Goal: Task Accomplishment & Management: Manage account settings

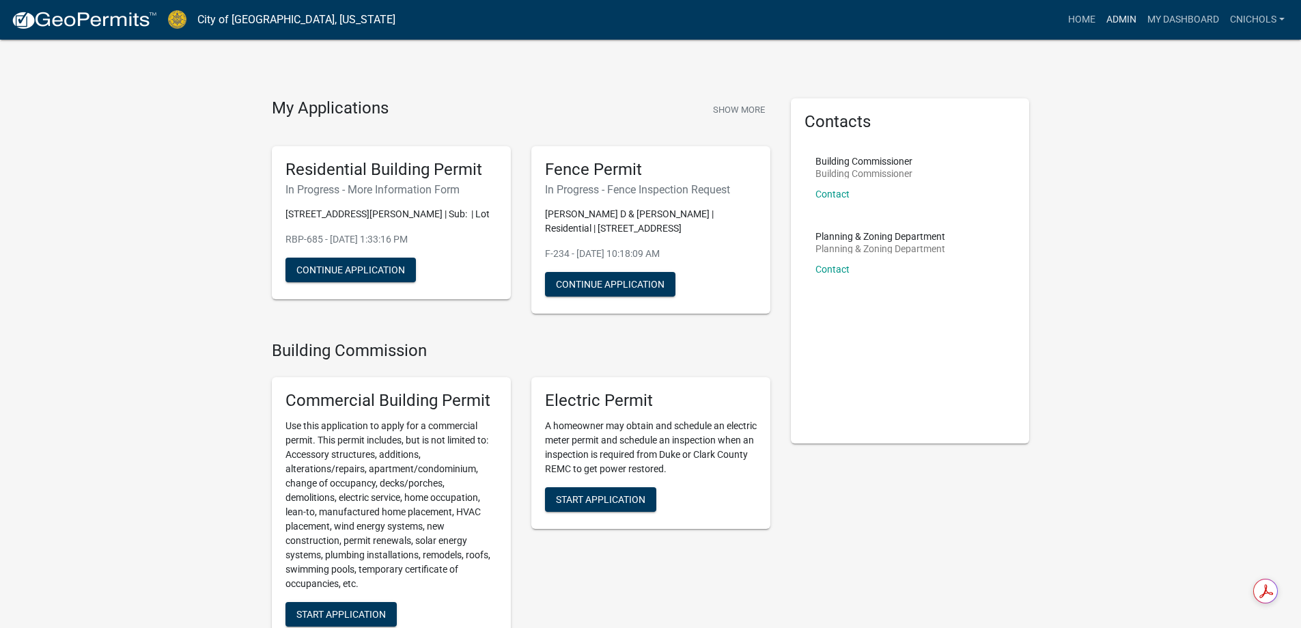
click at [1123, 14] on link "Admin" at bounding box center [1121, 20] width 41 height 26
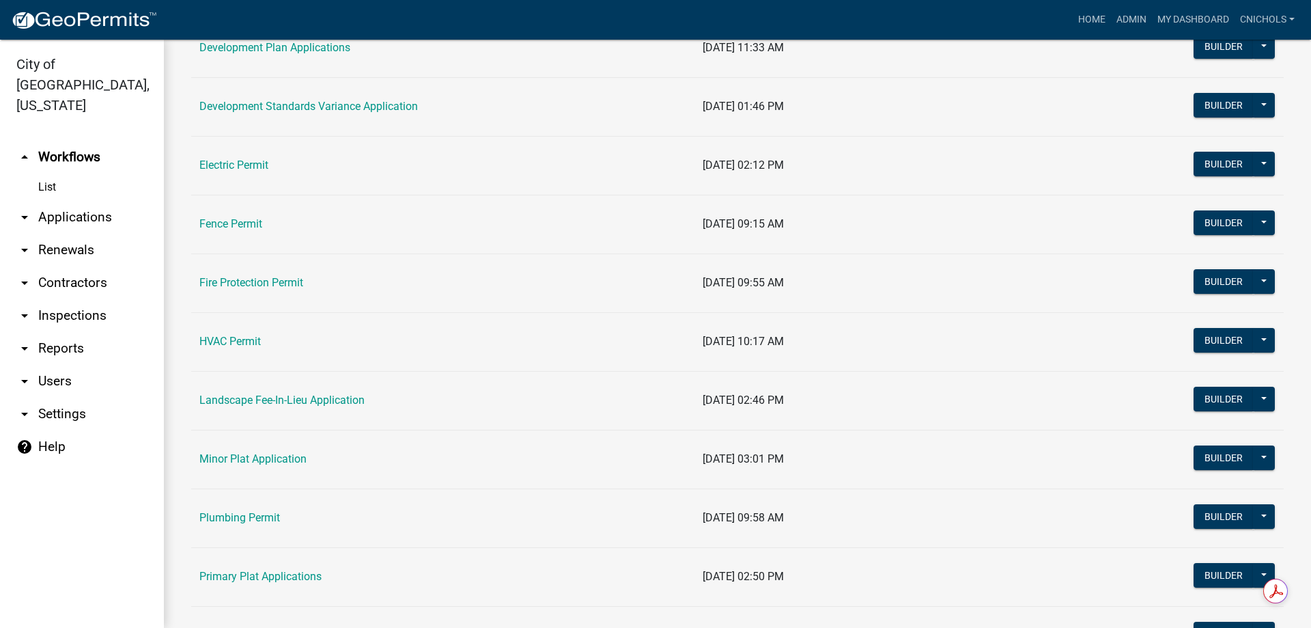
scroll to position [546, 0]
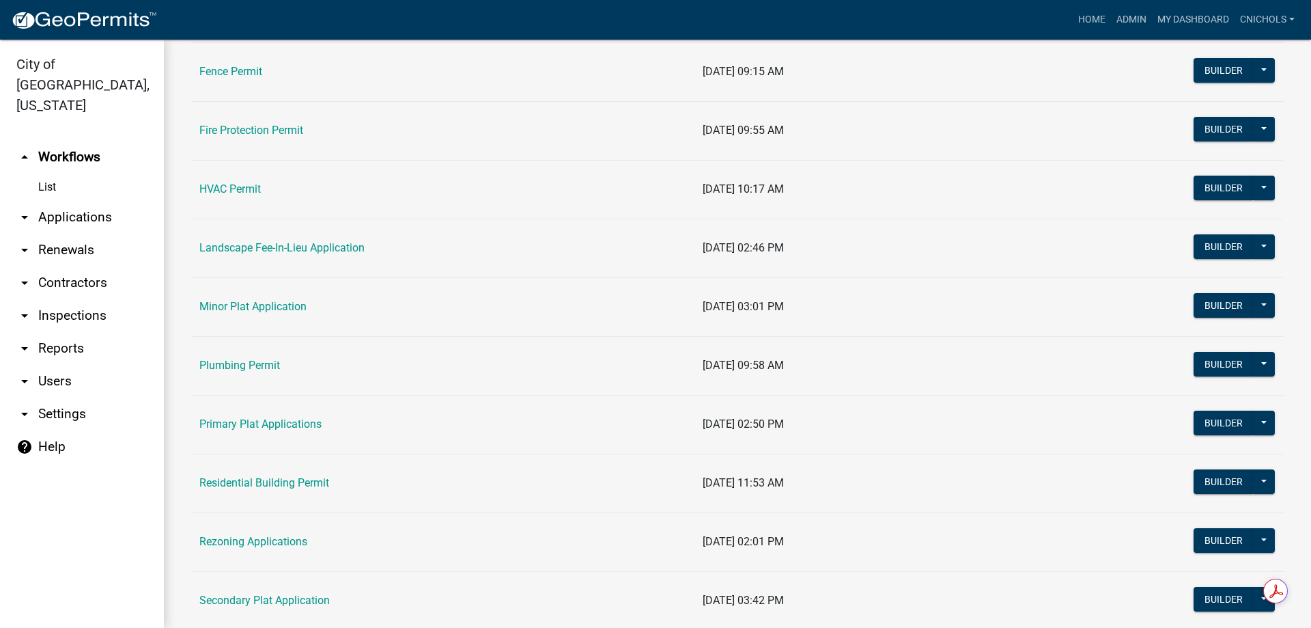
click at [212, 74] on link "Fence Permit" at bounding box center [230, 71] width 63 height 13
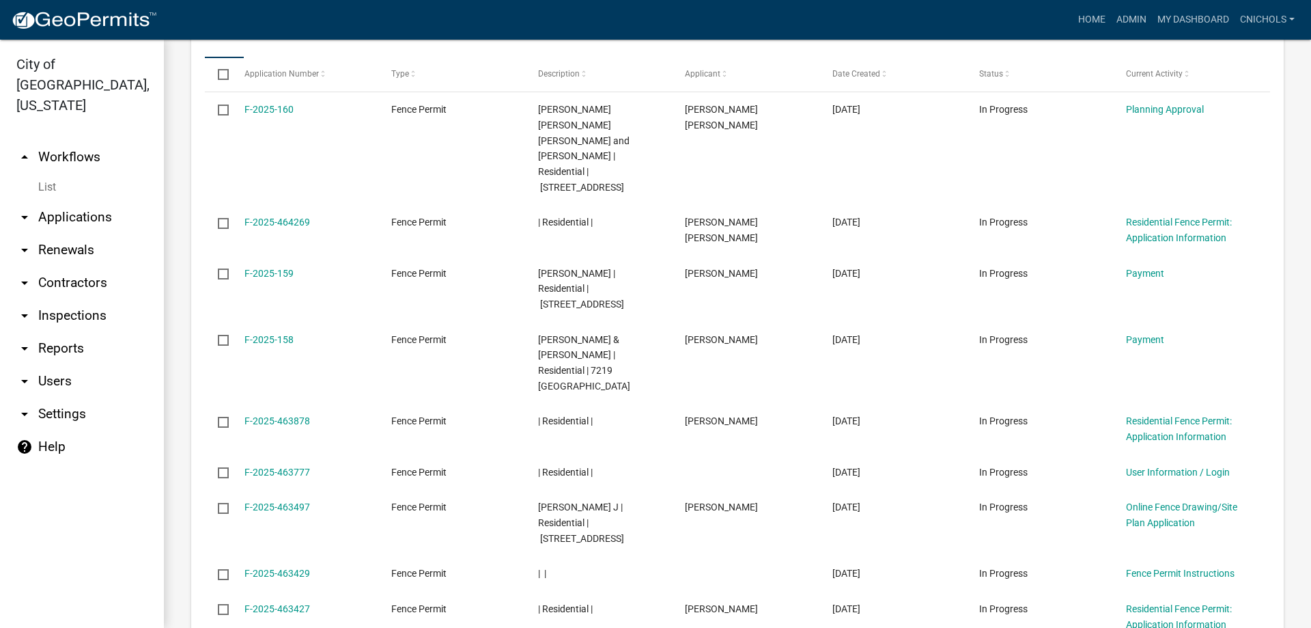
scroll to position [1604, 0]
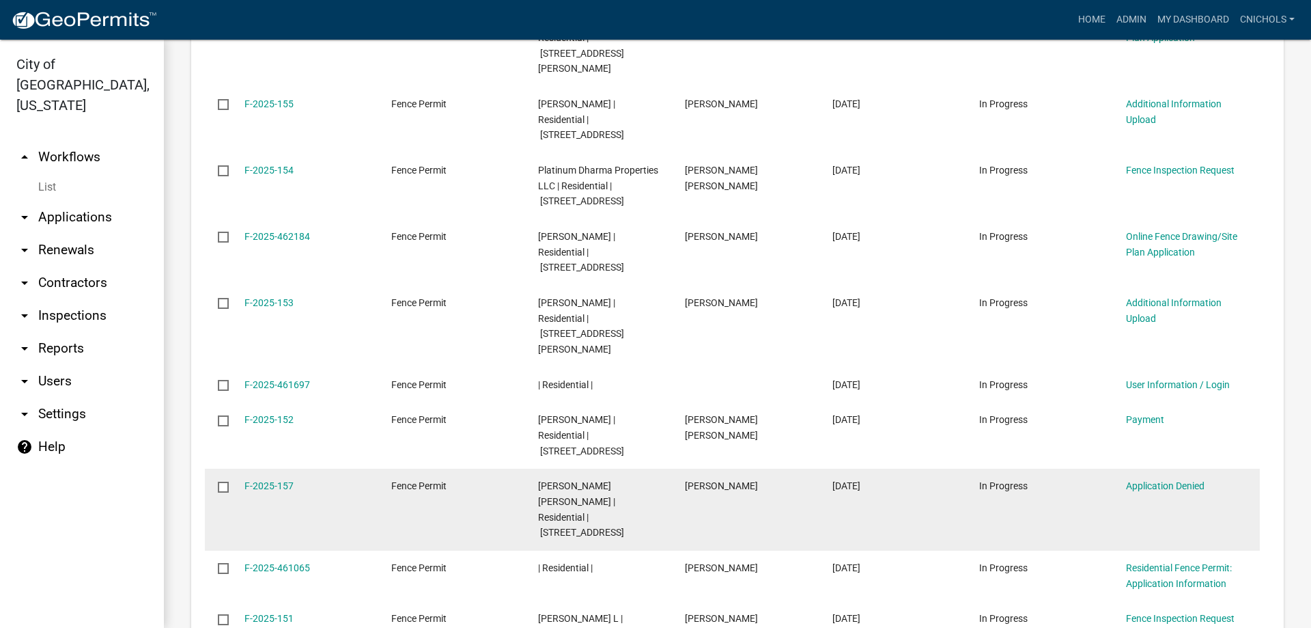
scroll to position [1681, 0]
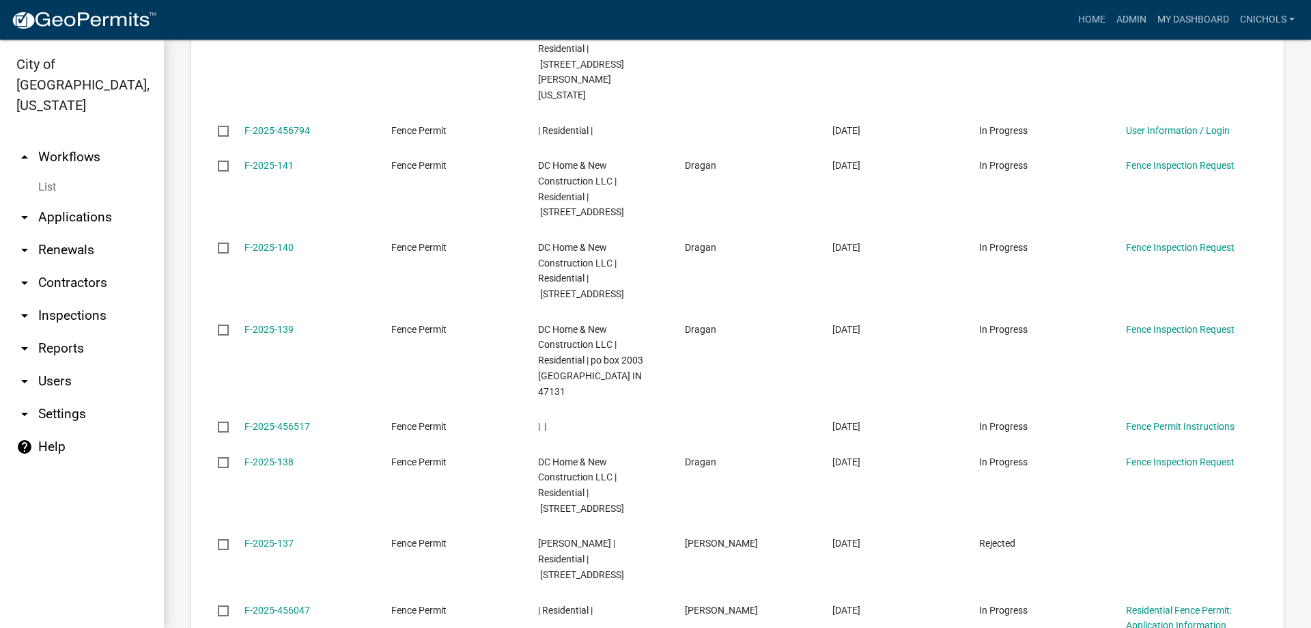
scroll to position [1728, 0]
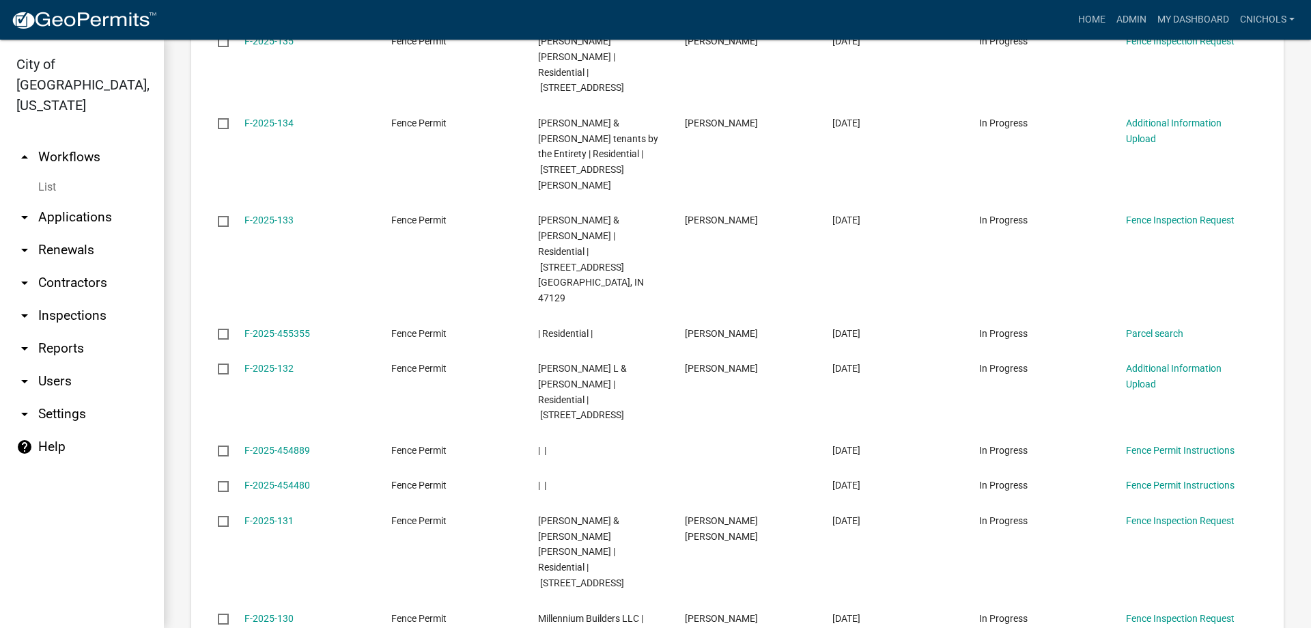
scroll to position [1666, 0]
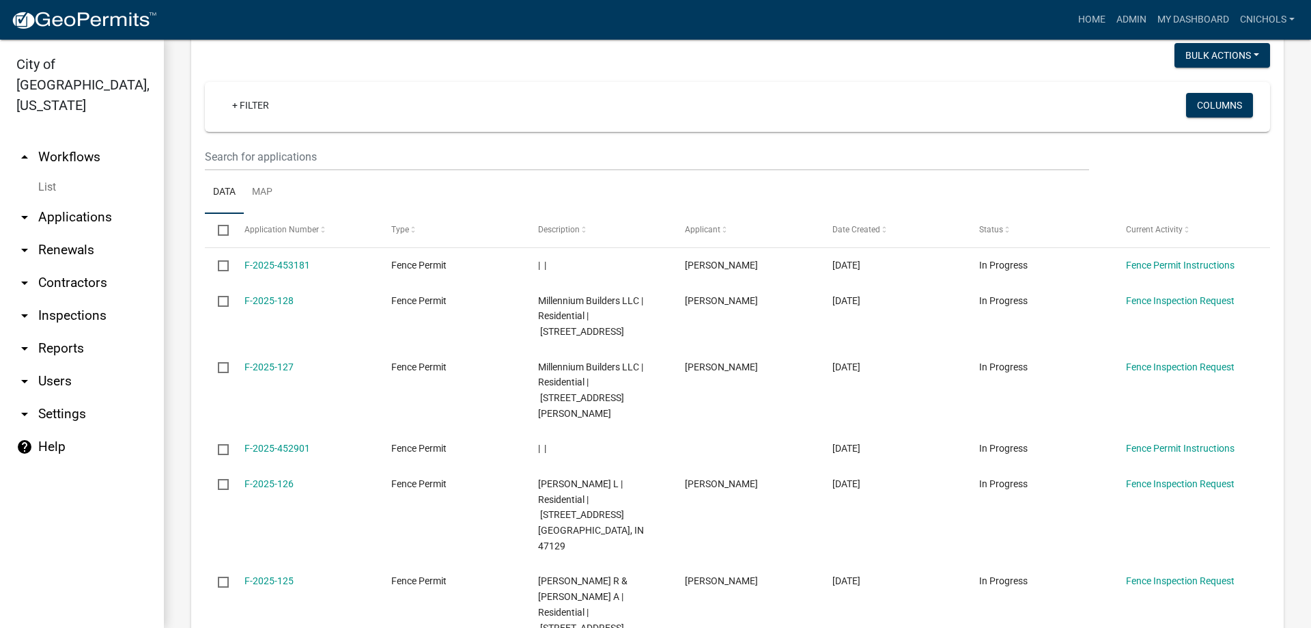
scroll to position [1604, 0]
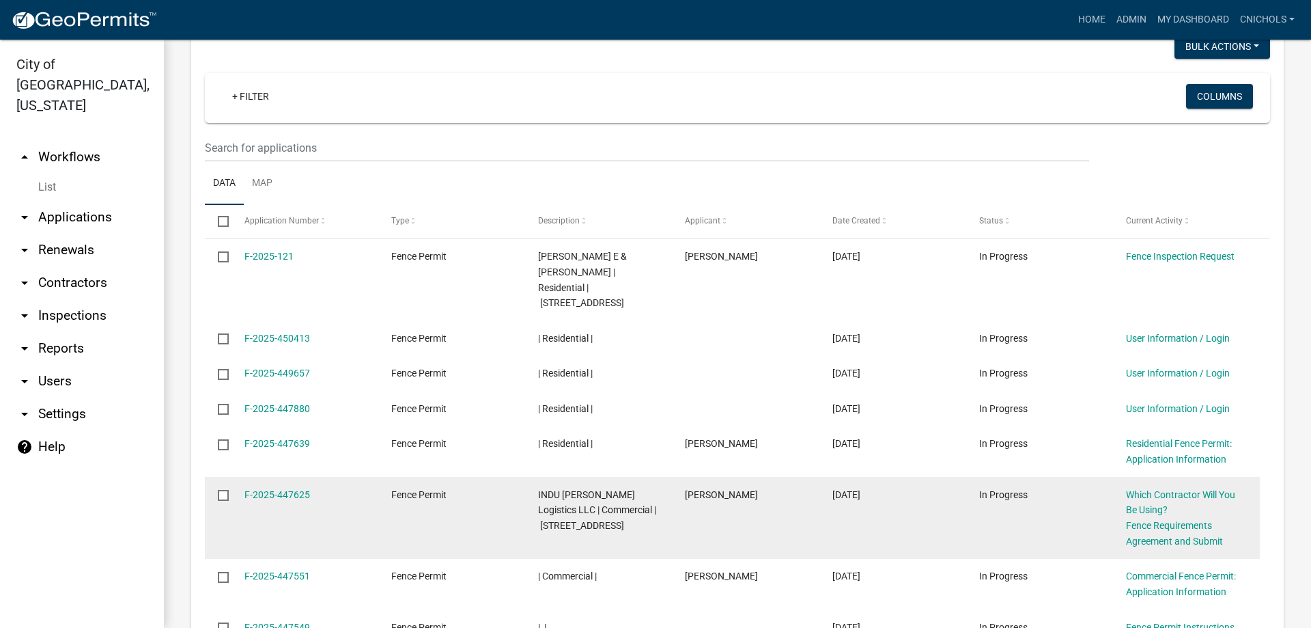
scroll to position [1588, 0]
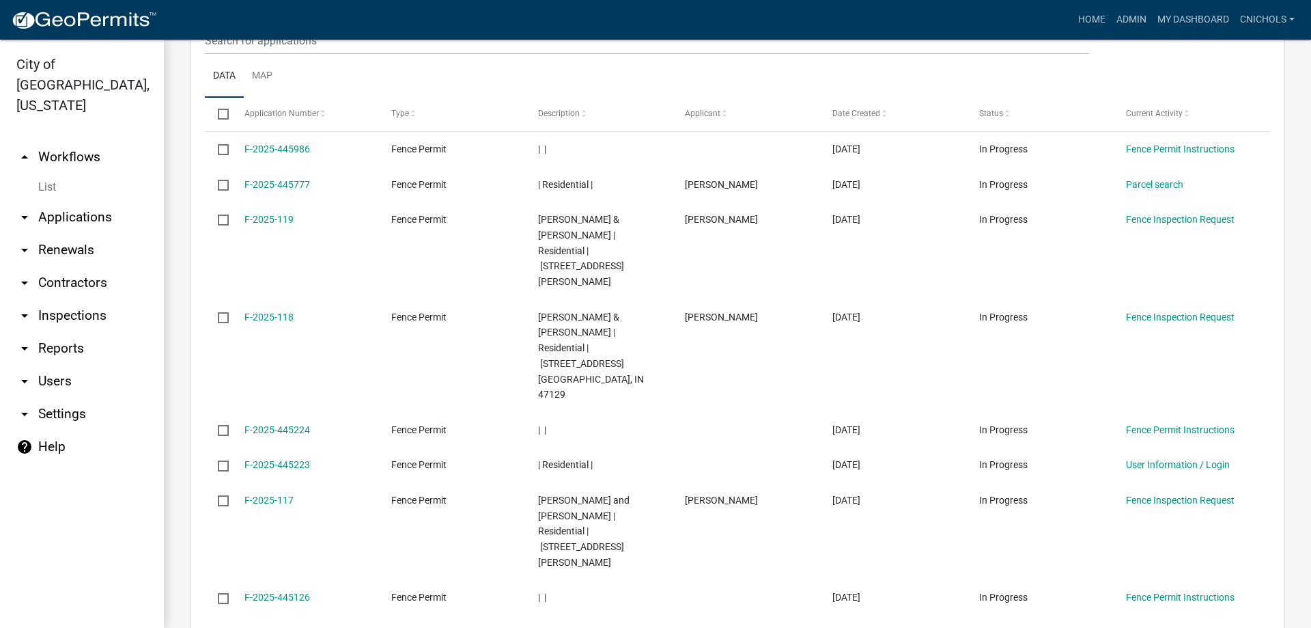
scroll to position [1557, 0]
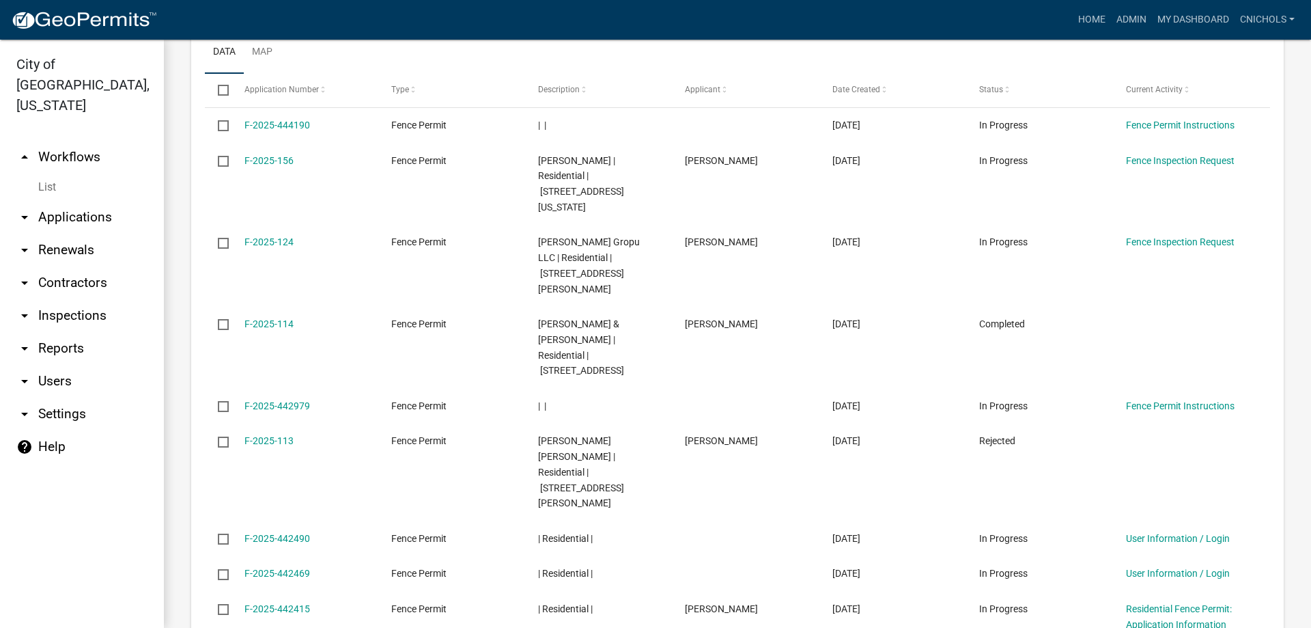
scroll to position [1573, 0]
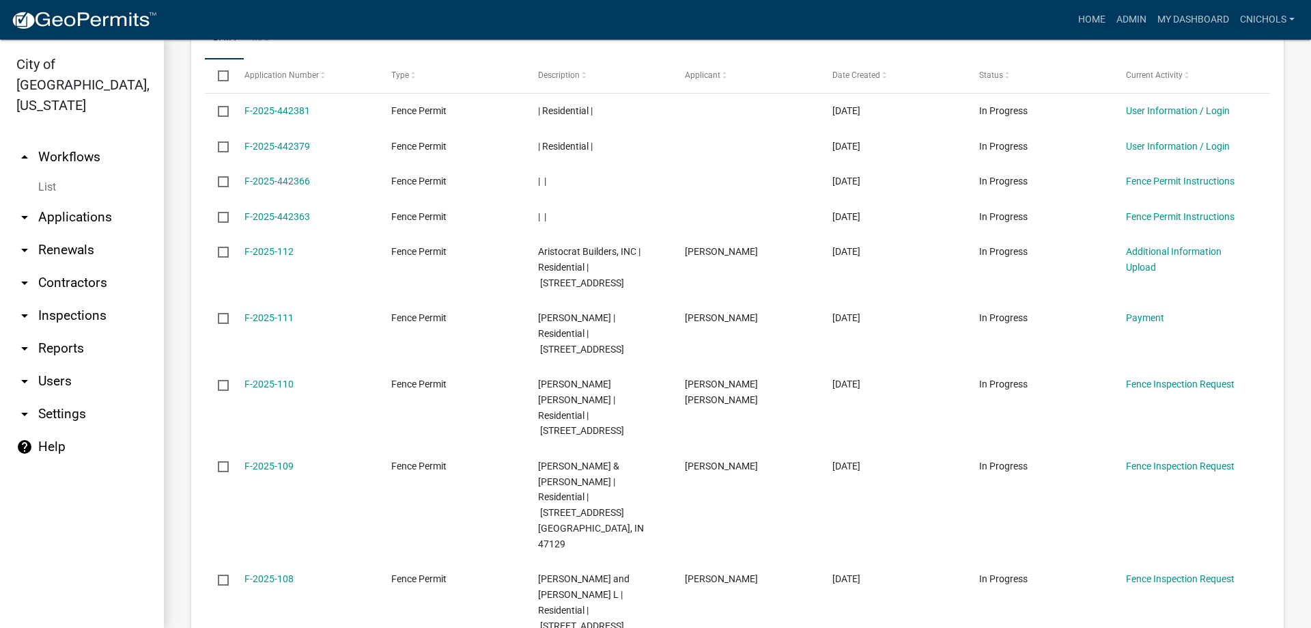
scroll to position [1588, 0]
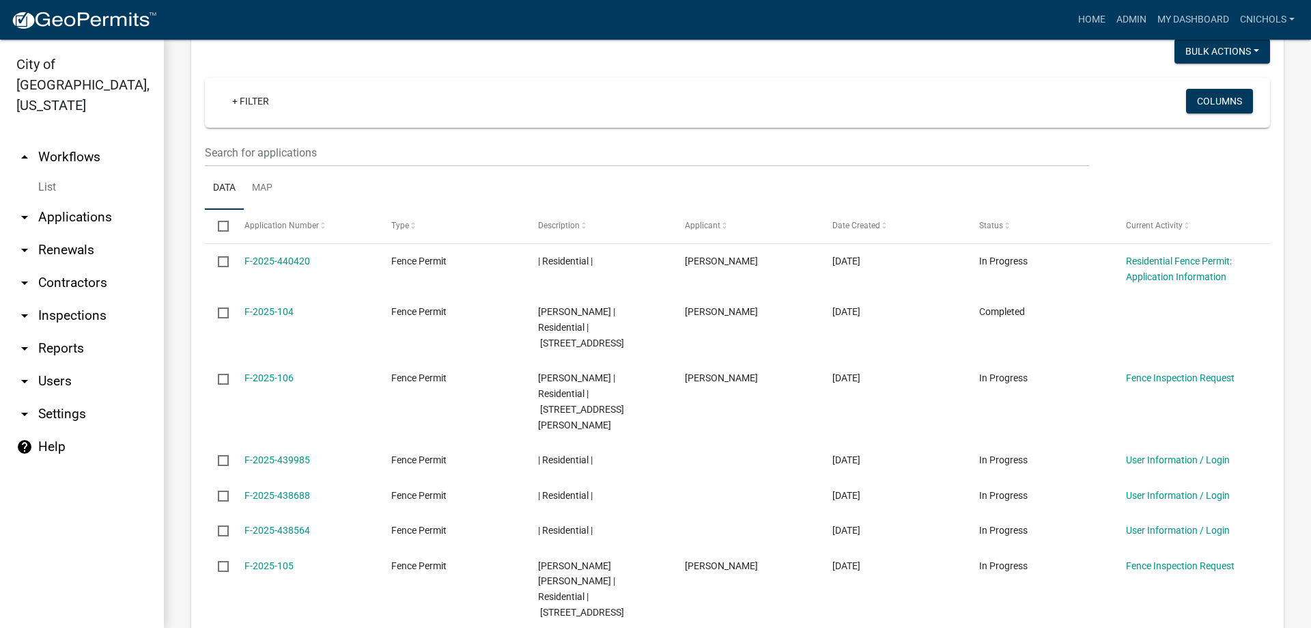
scroll to position [1573, 0]
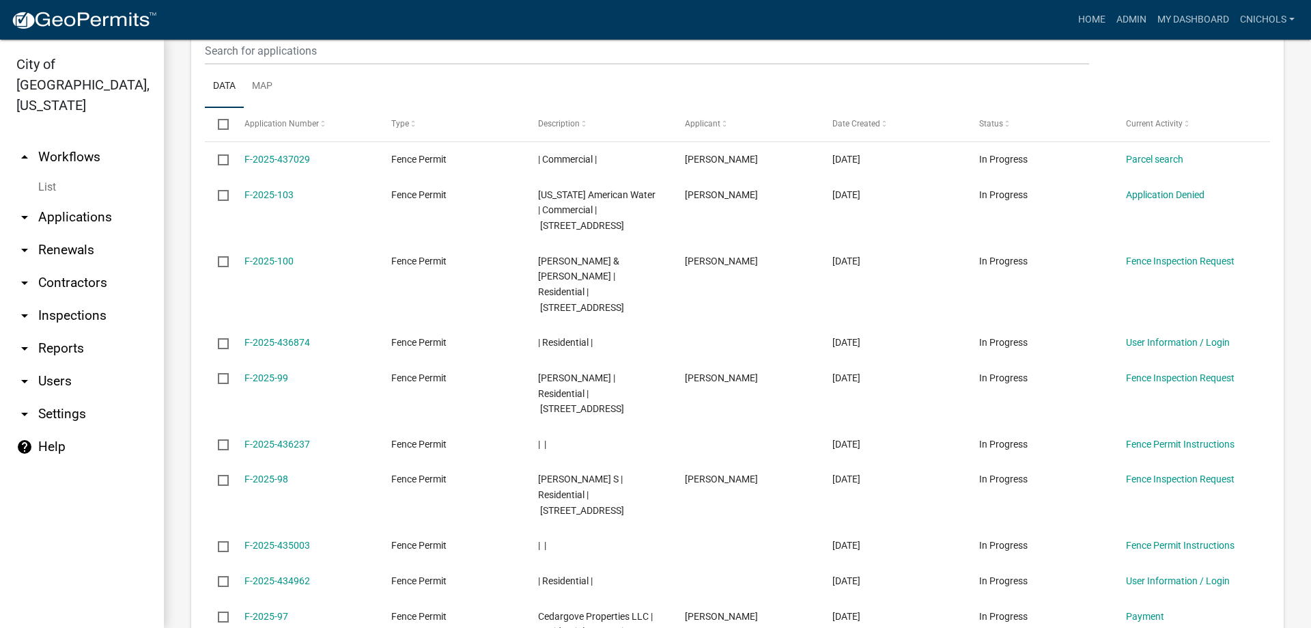
scroll to position [1542, 0]
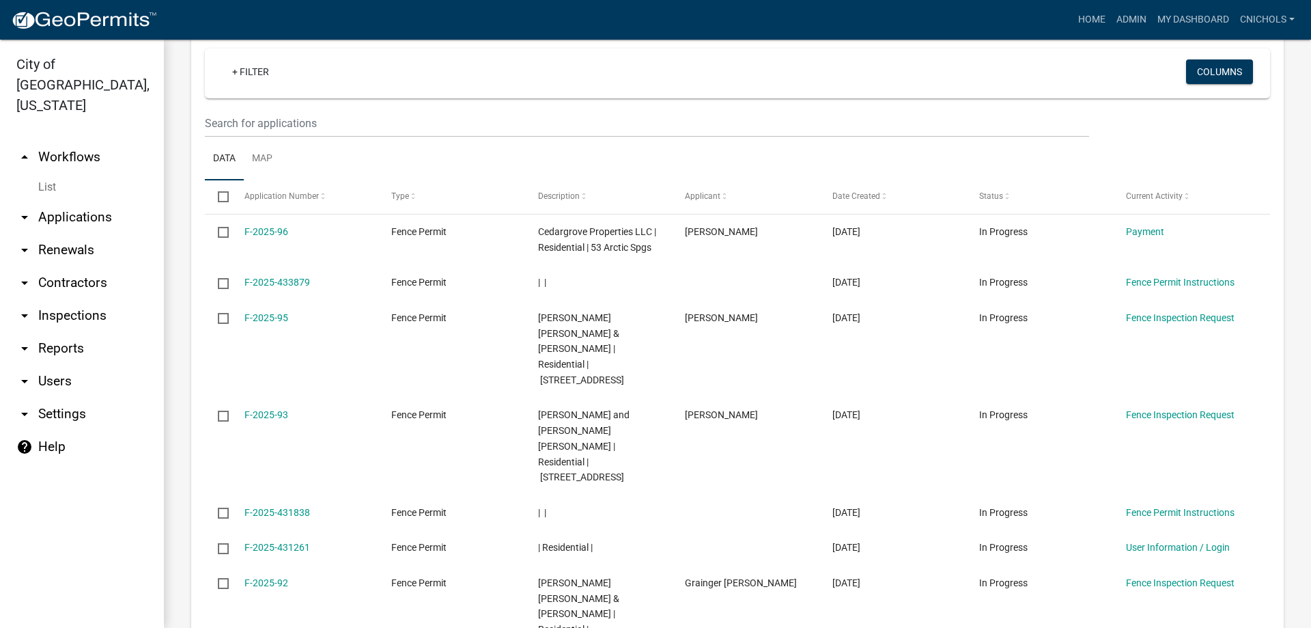
scroll to position [1489, 0]
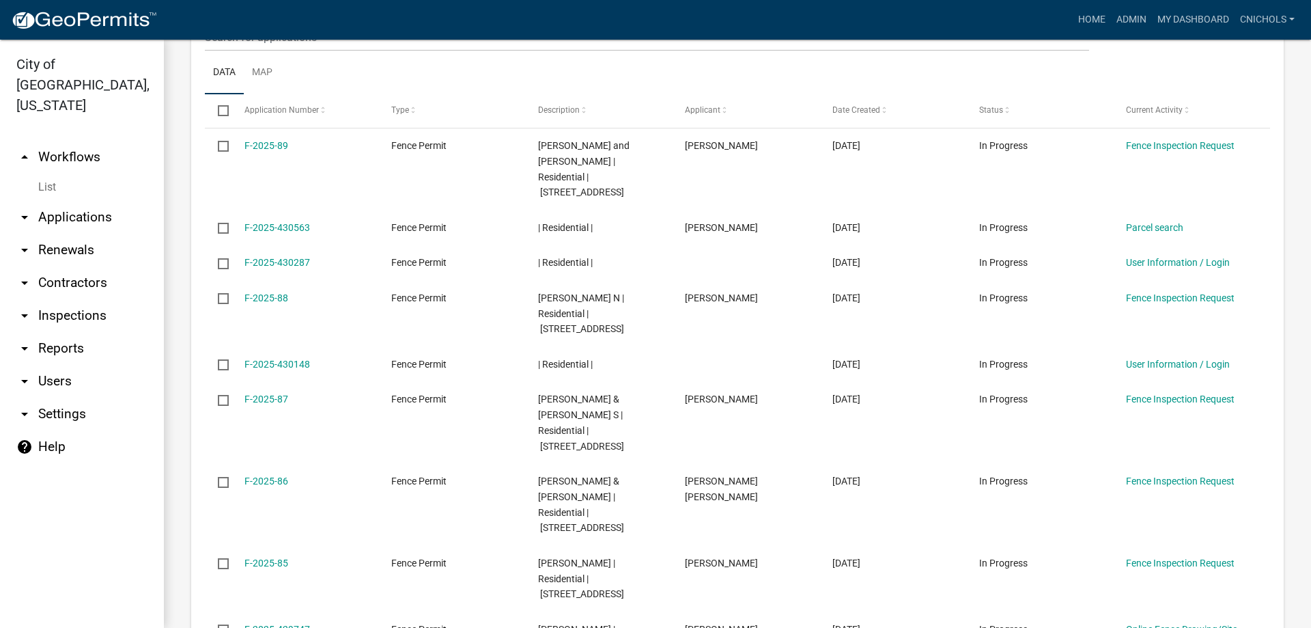
scroll to position [1557, 0]
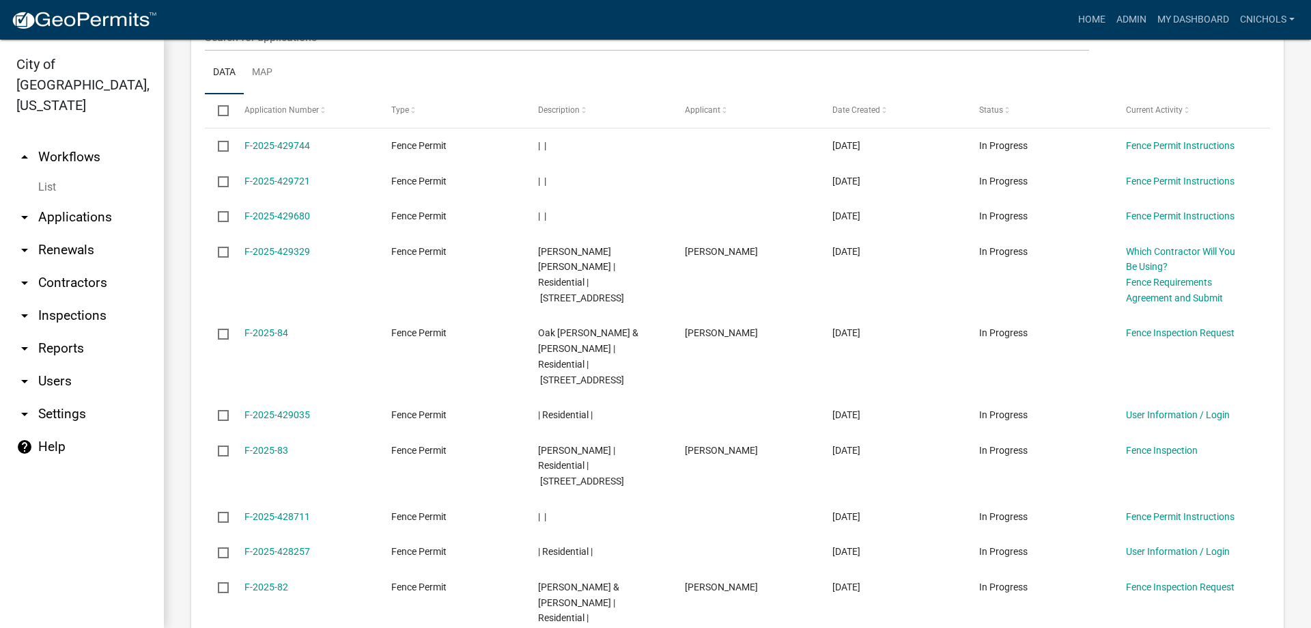
scroll to position [1557, 0]
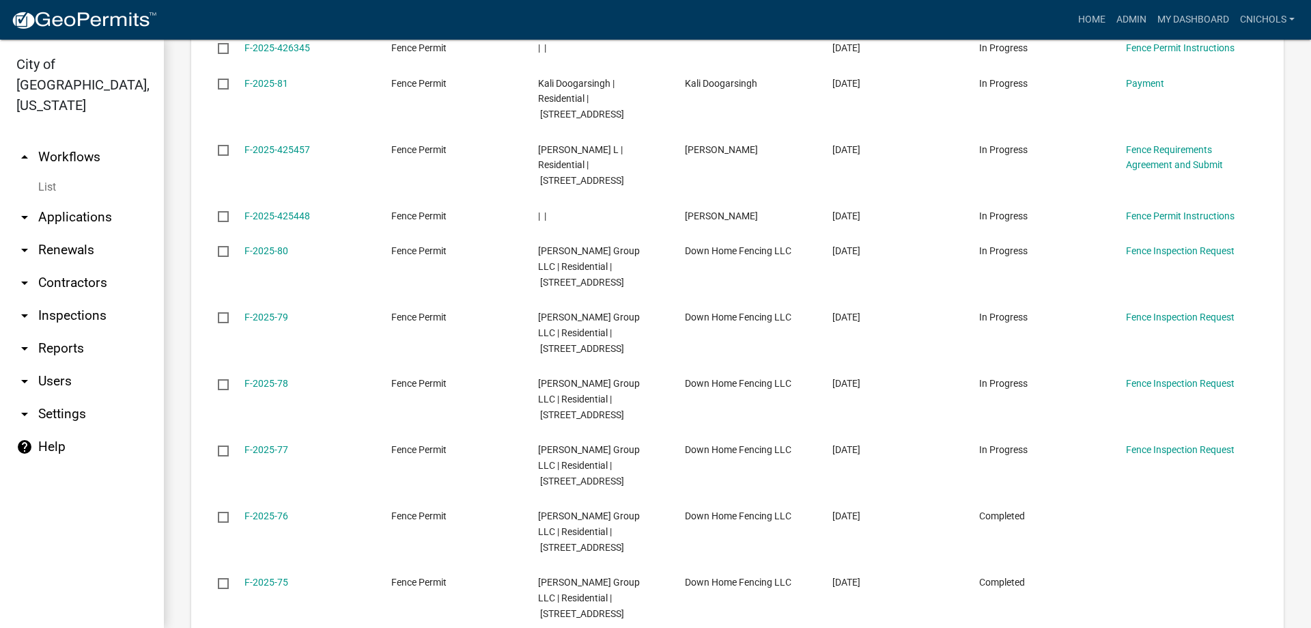
scroll to position [1650, 0]
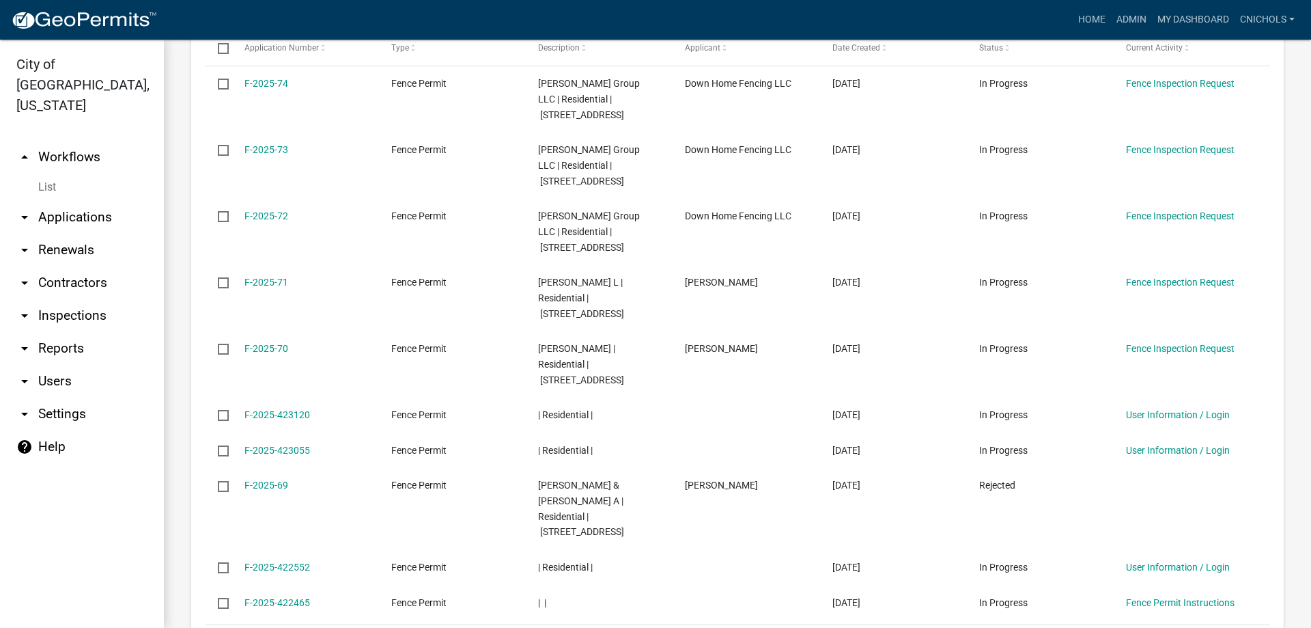
scroll to position [1619, 0]
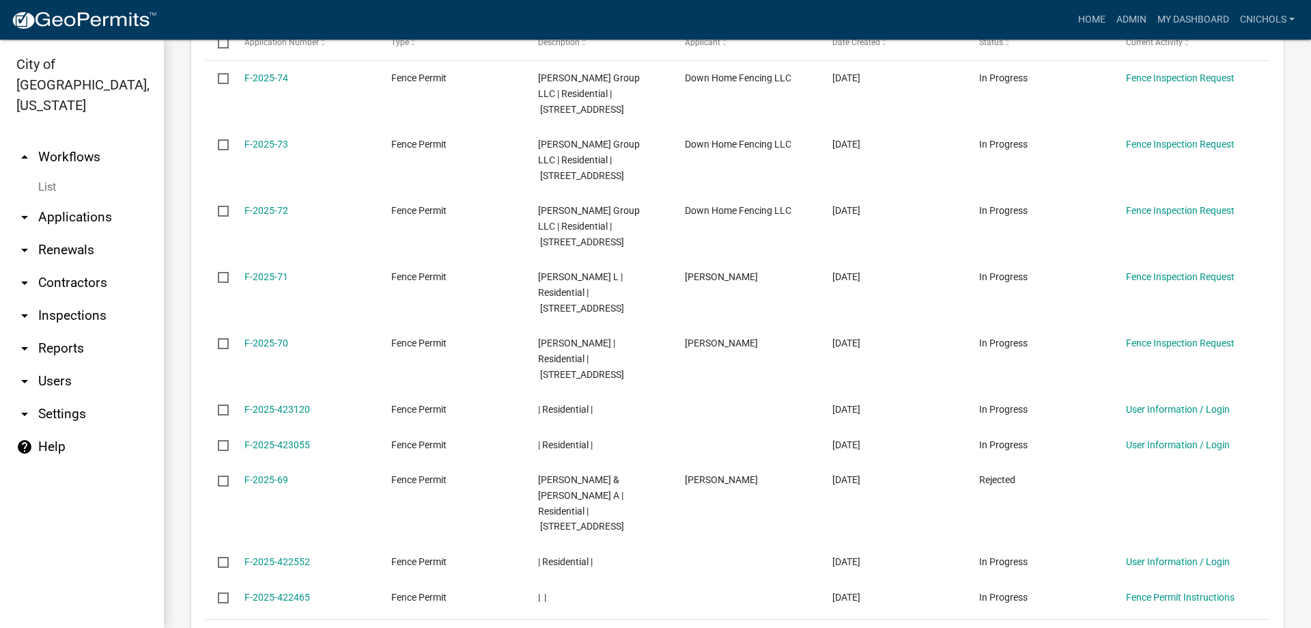
click at [1161, 627] on link "18" at bounding box center [1170, 636] width 18 height 15
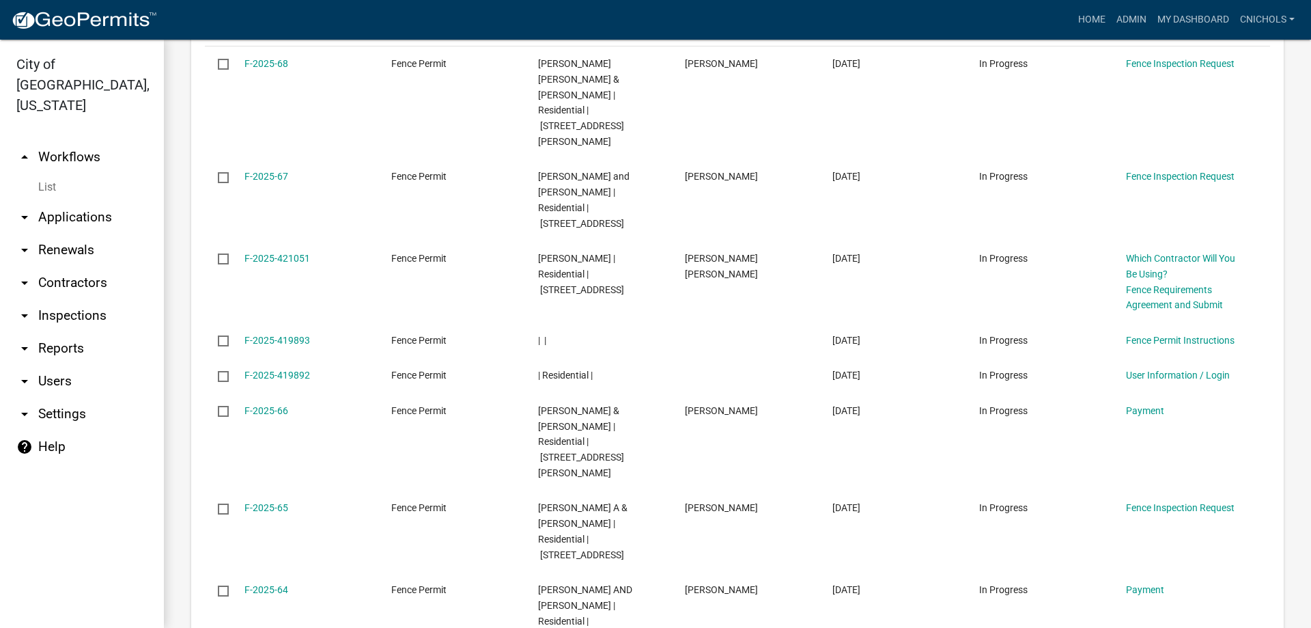
scroll to position [1635, 0]
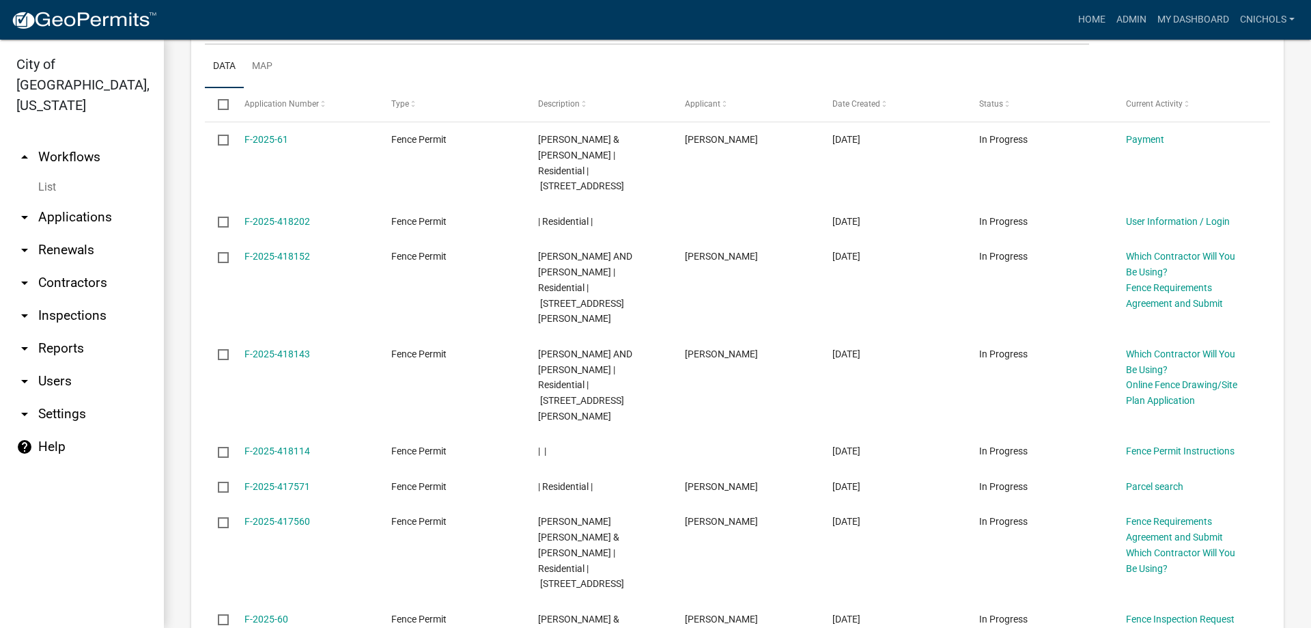
scroll to position [1619, 0]
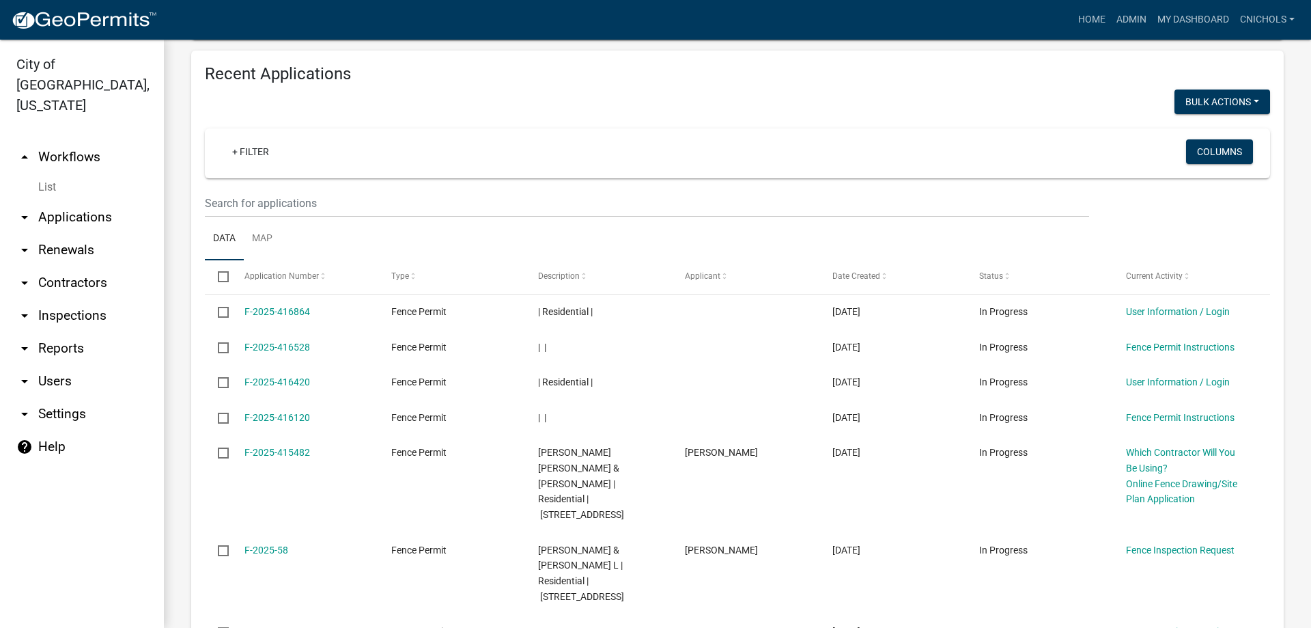
scroll to position [1526, 0]
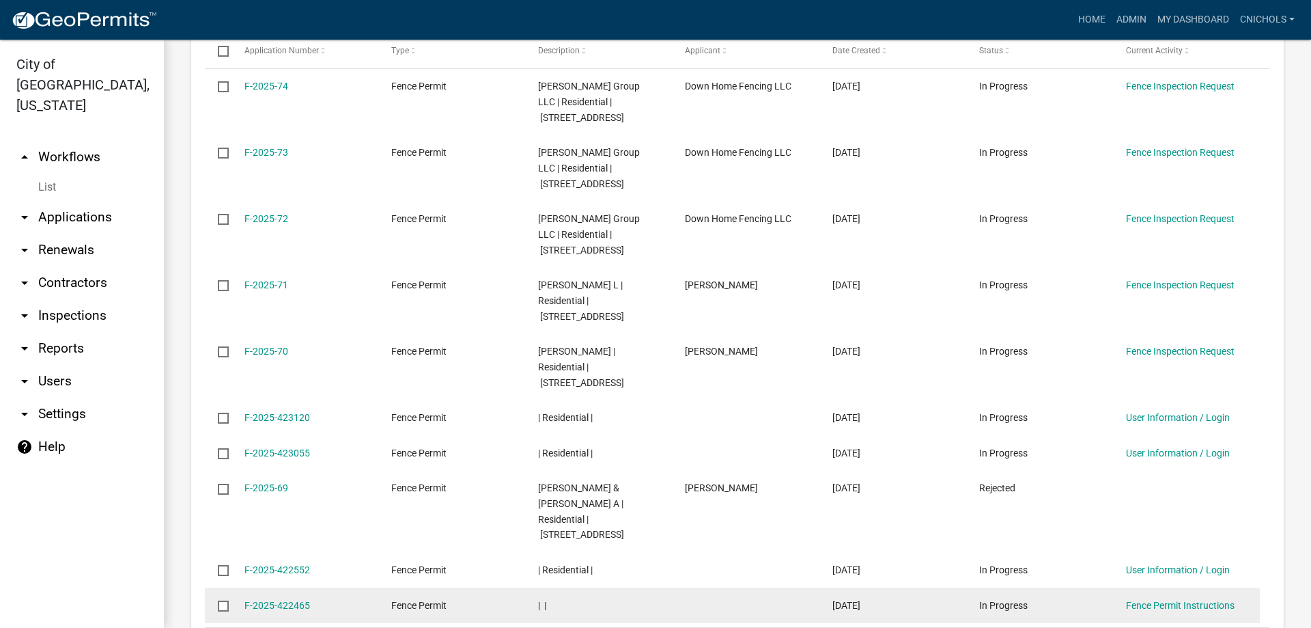
scroll to position [1619, 0]
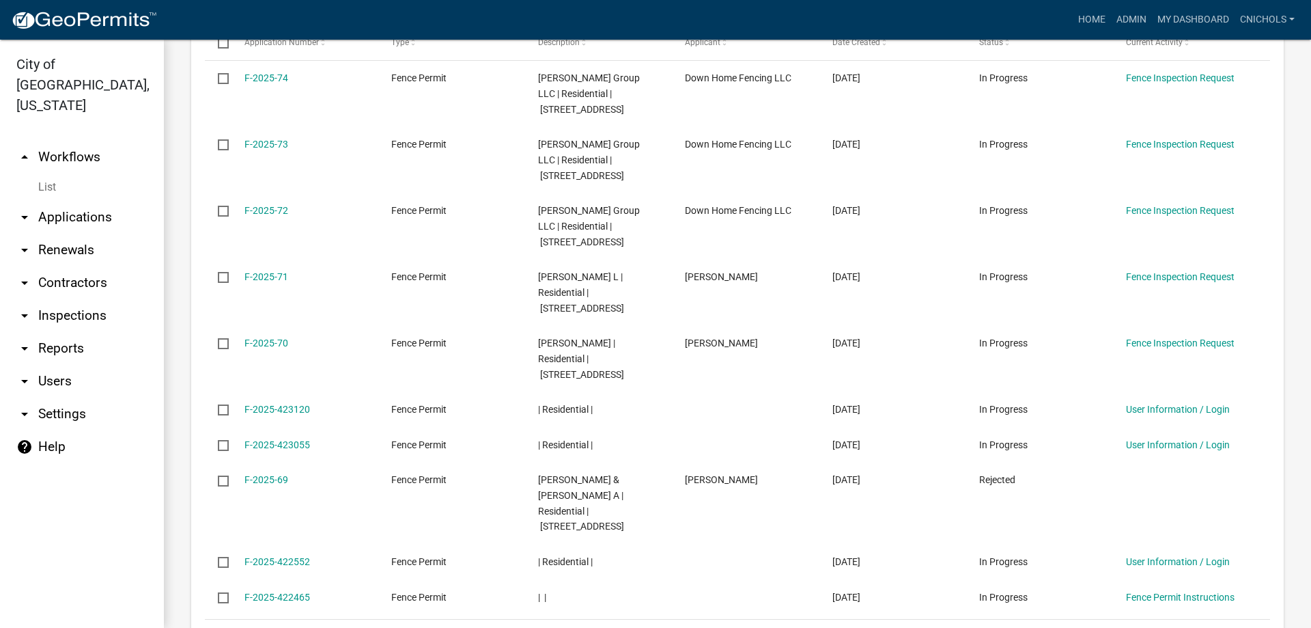
click at [1118, 627] on link "16" at bounding box center [1127, 636] width 18 height 15
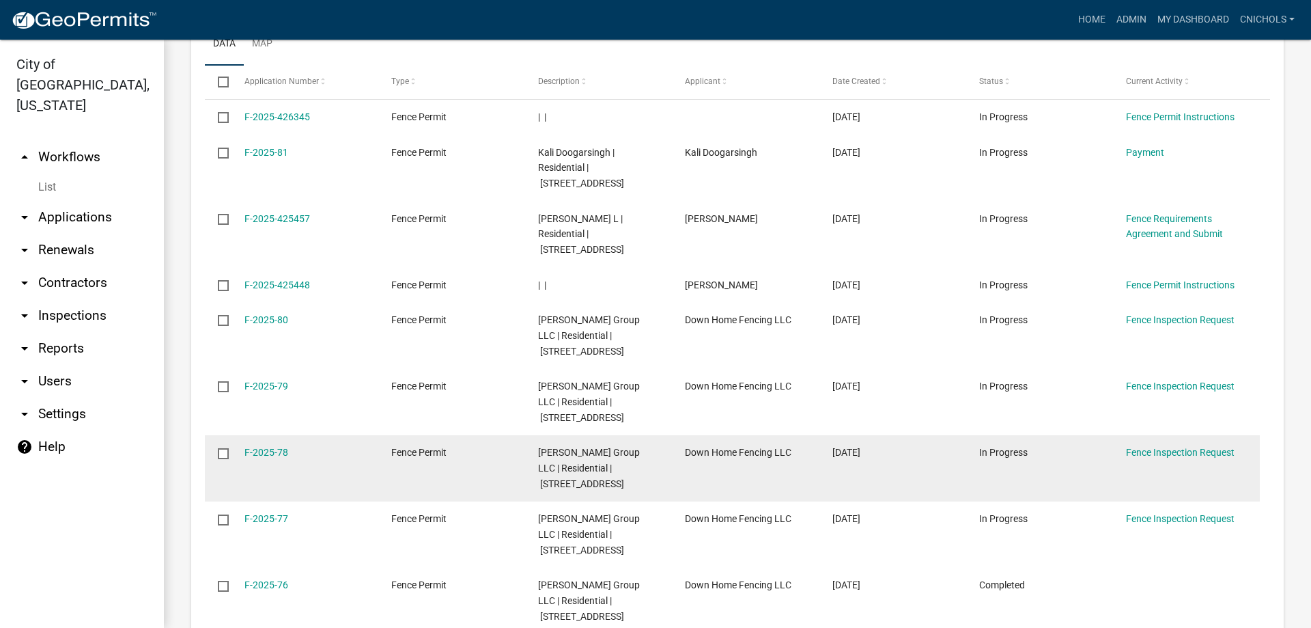
scroll to position [1650, 0]
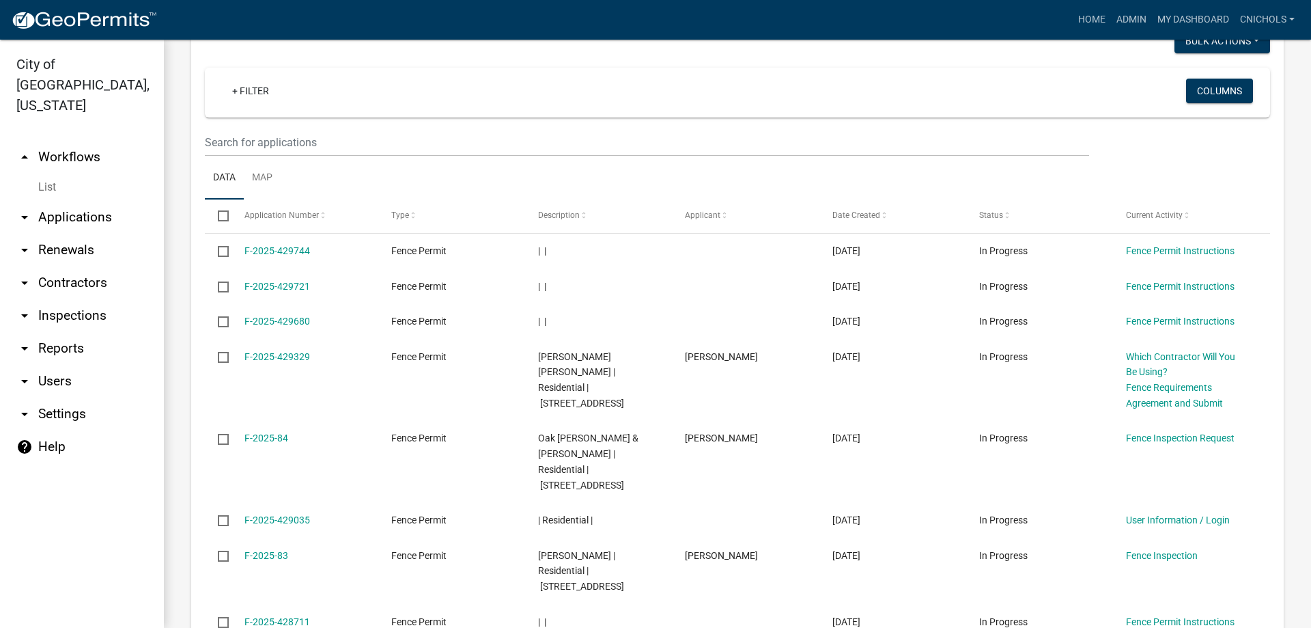
scroll to position [1557, 0]
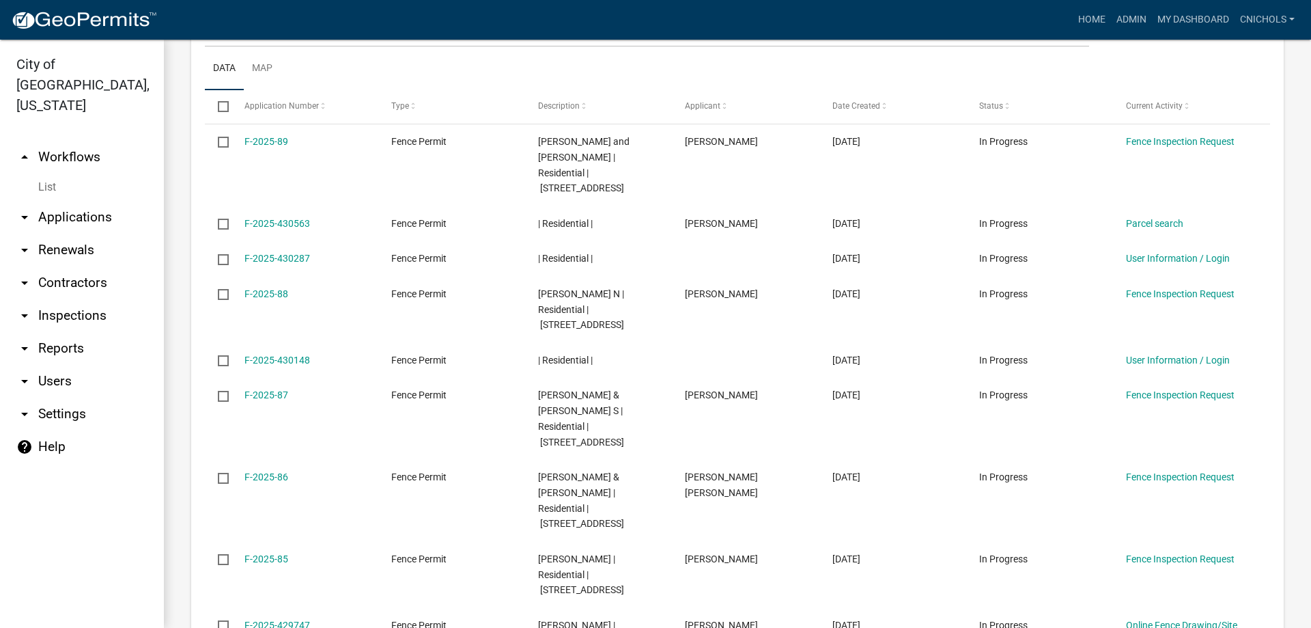
scroll to position [1557, 0]
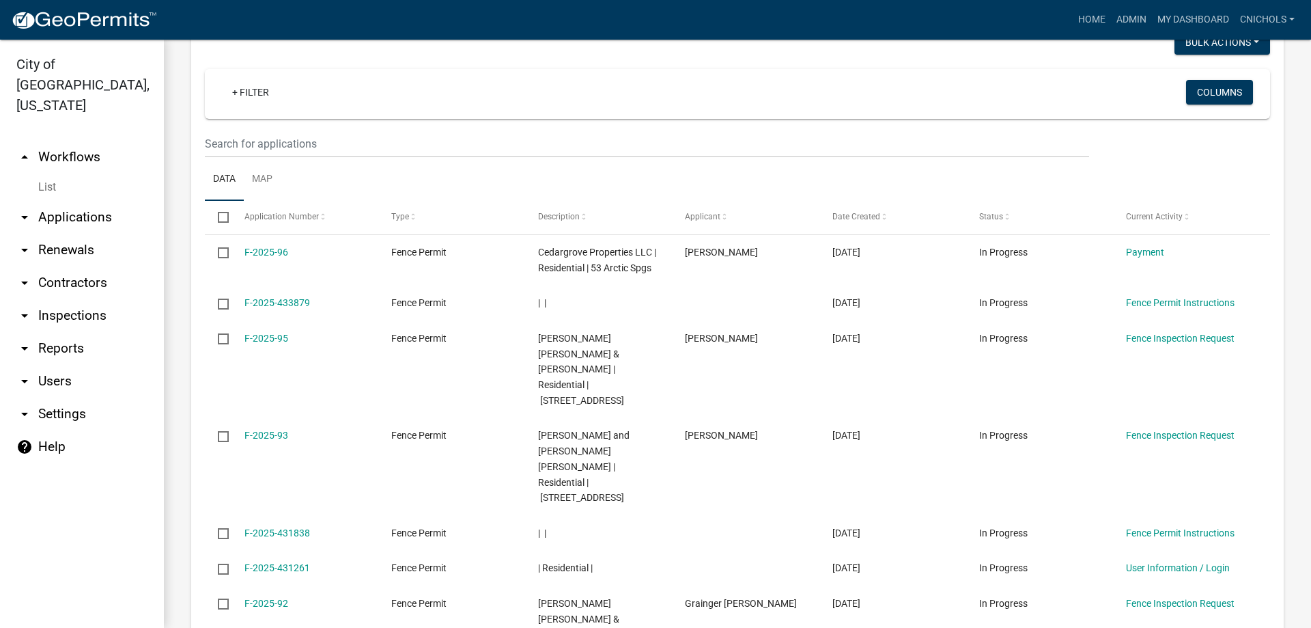
scroll to position [1420, 0]
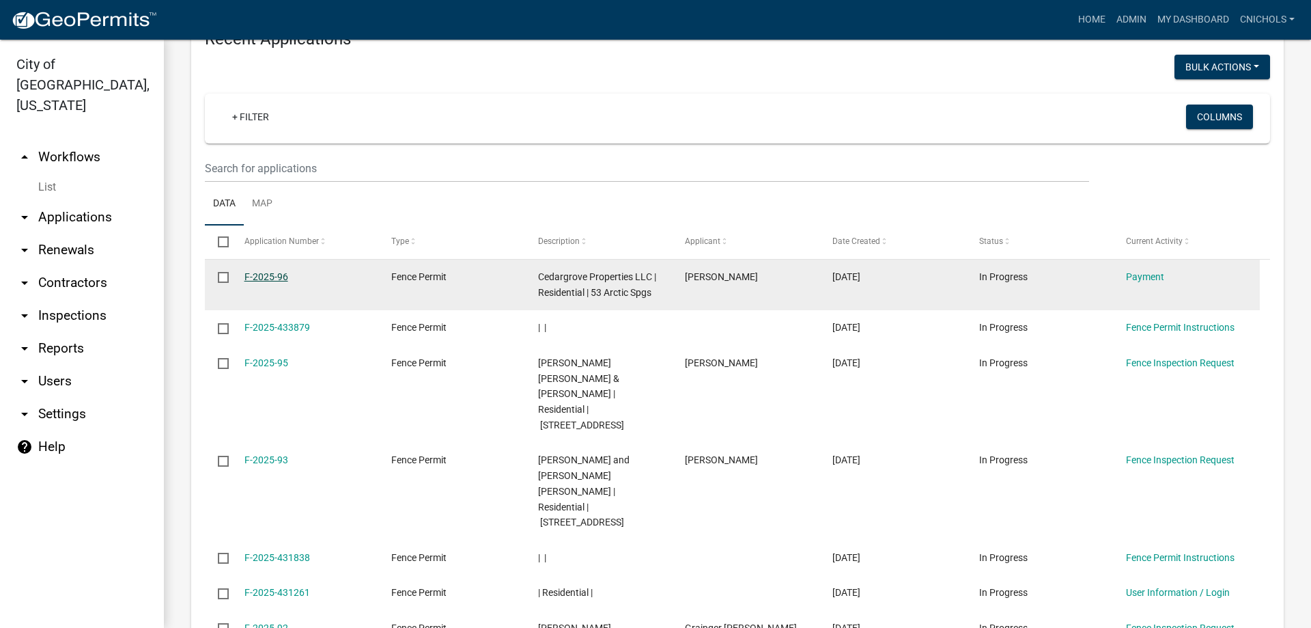
click at [255, 271] on link "F-2025-96" at bounding box center [266, 276] width 44 height 11
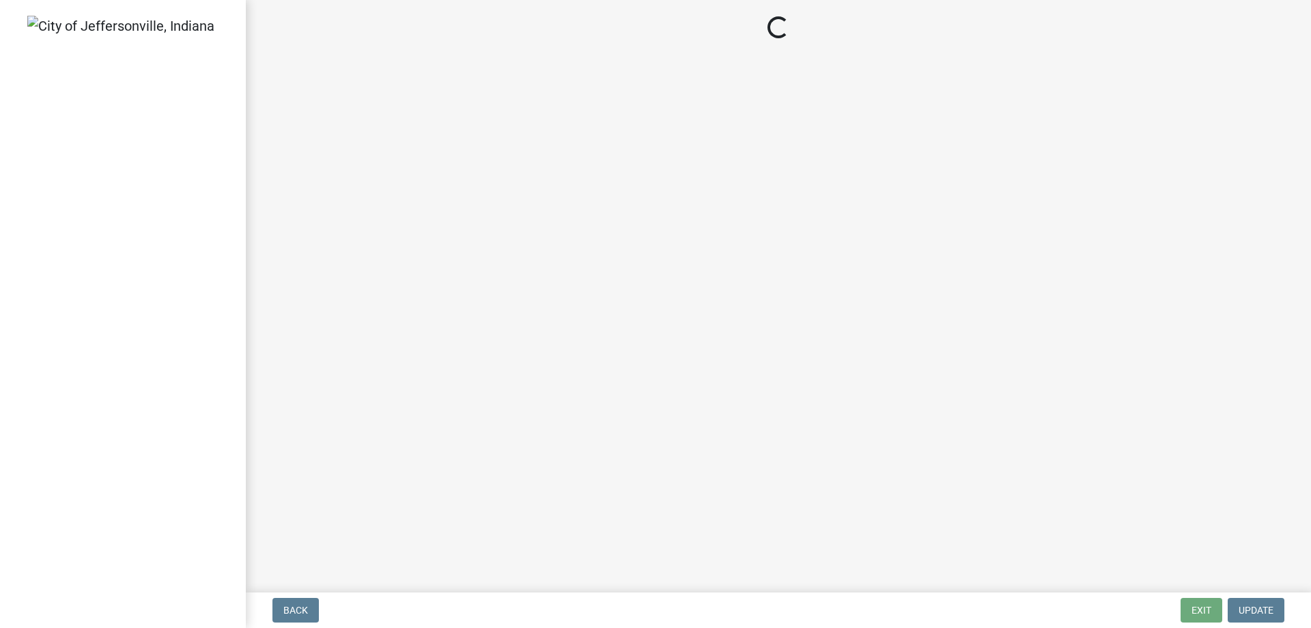
select select "3: 3"
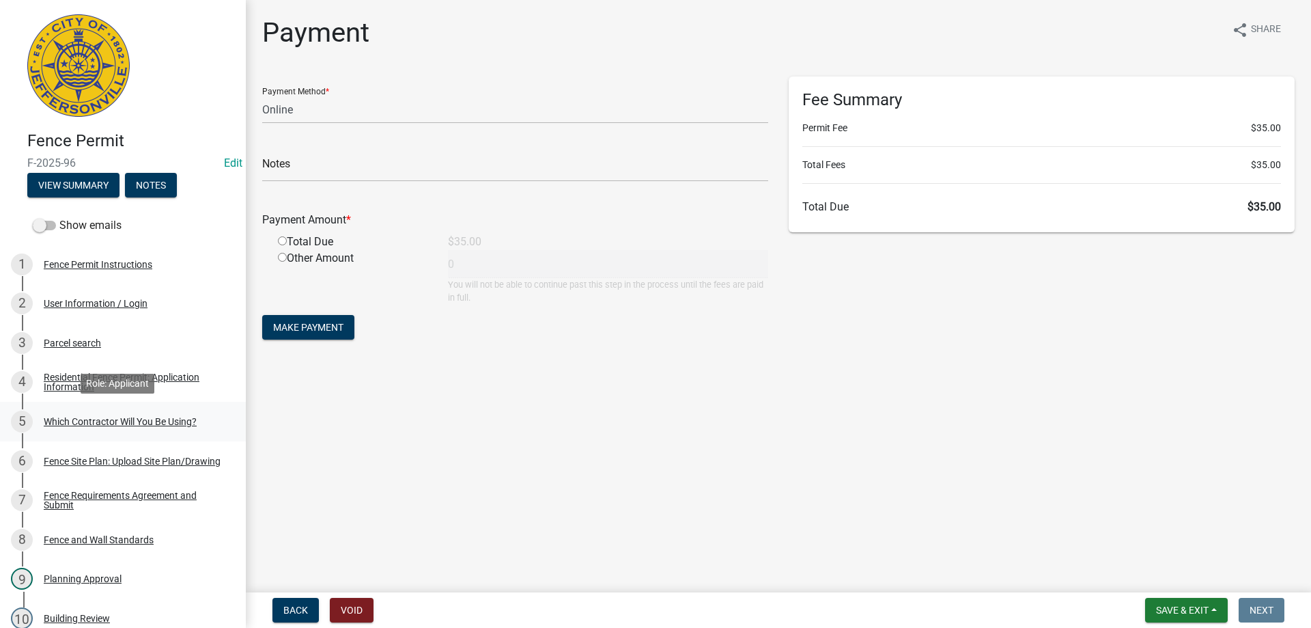
click at [154, 423] on div "Which Contractor Will You Be Using?" at bounding box center [120, 422] width 153 height 10
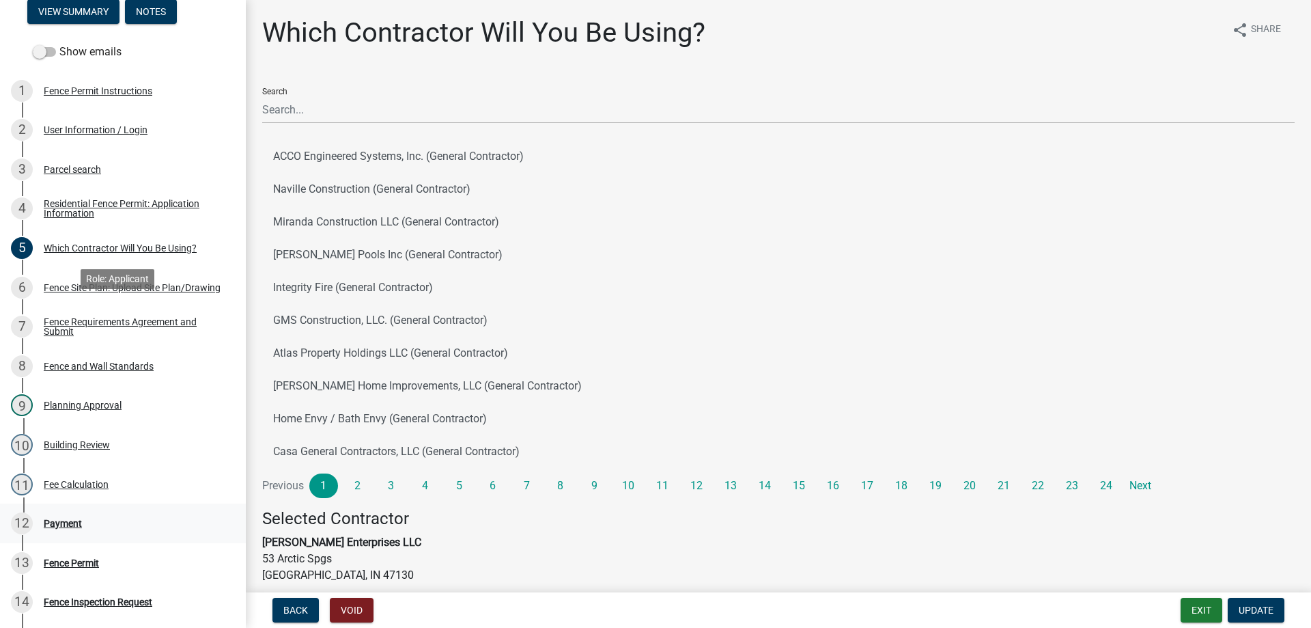
scroll to position [205, 0]
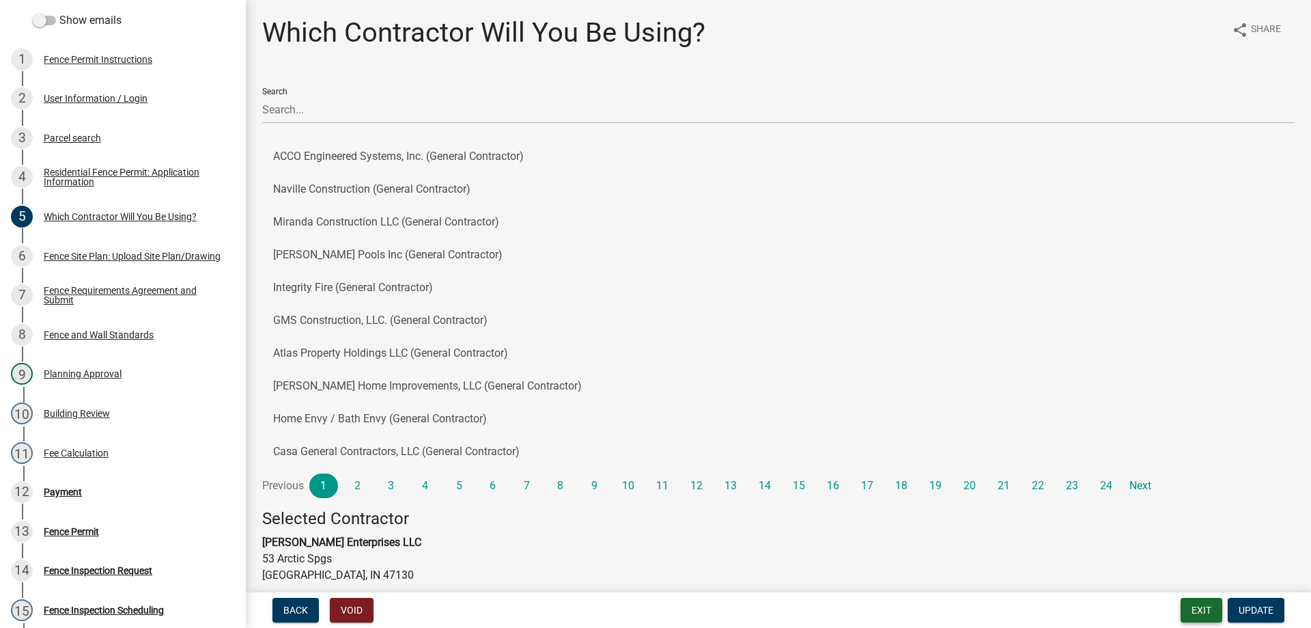
click at [1208, 608] on button "Exit" at bounding box center [1202, 609] width 42 height 25
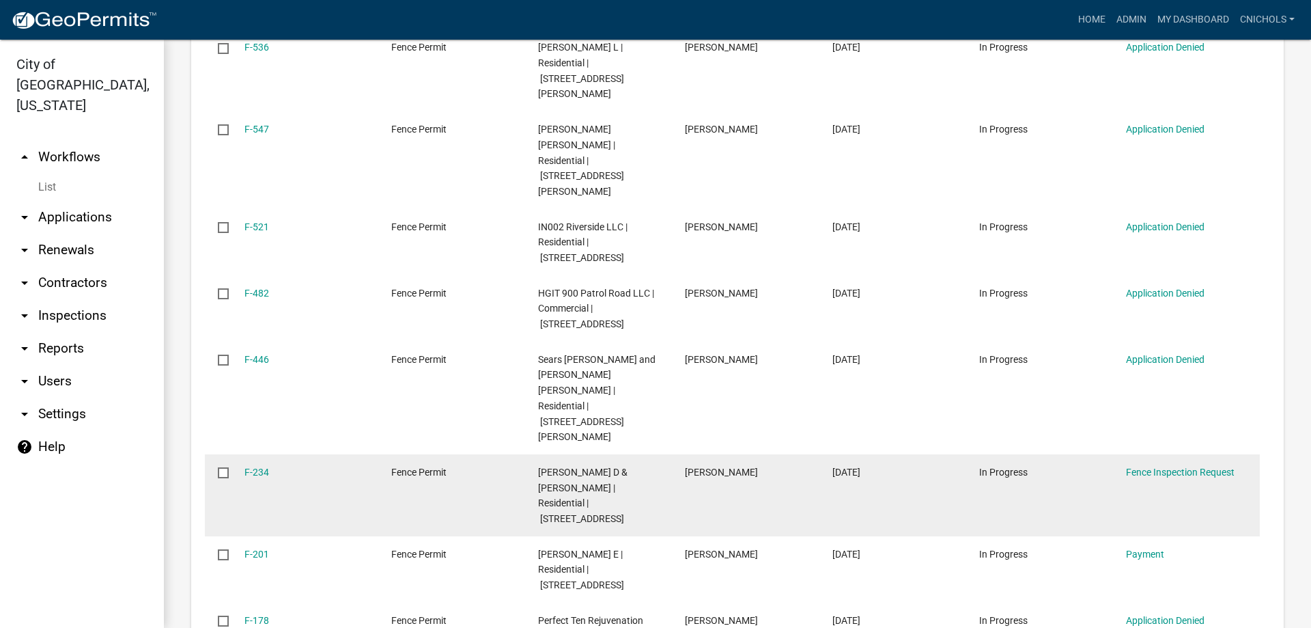
scroll to position [888, 0]
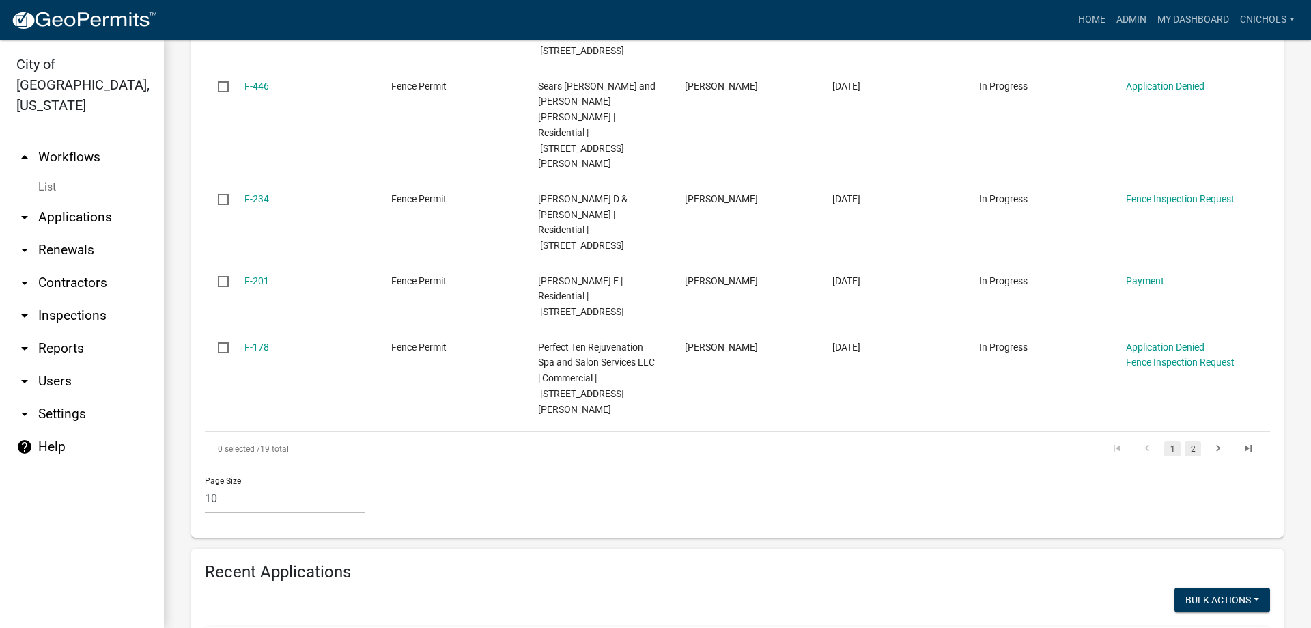
click at [1187, 441] on link "2" at bounding box center [1193, 448] width 16 height 15
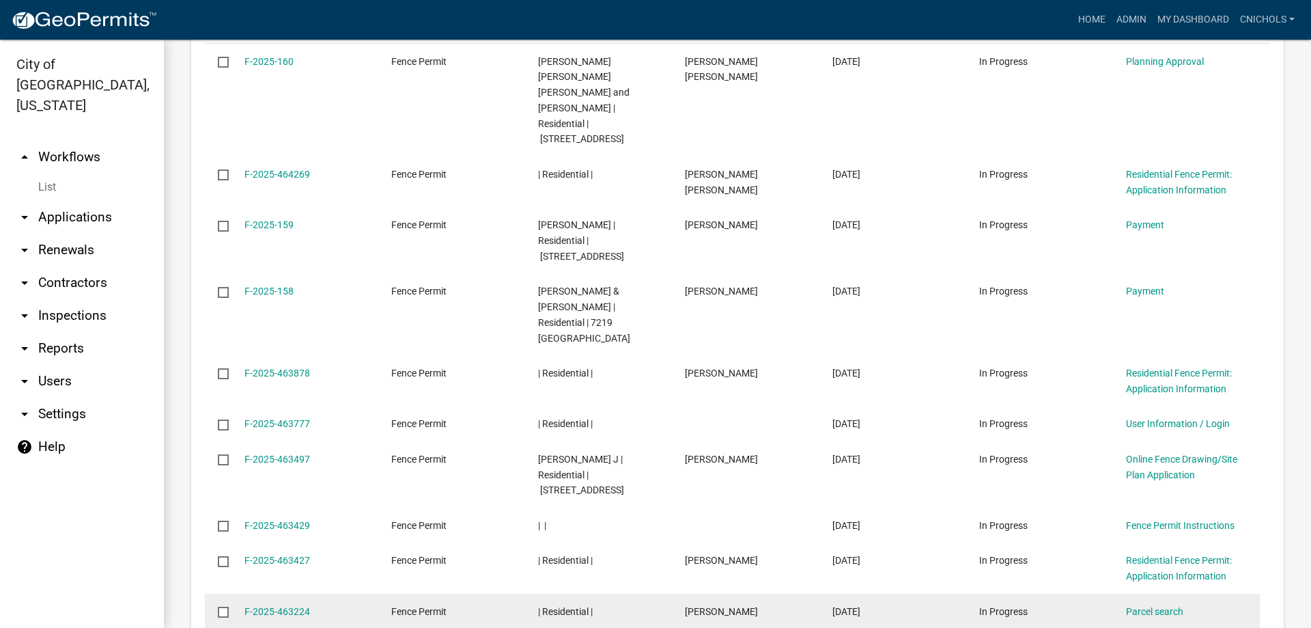
scroll to position [1351, 0]
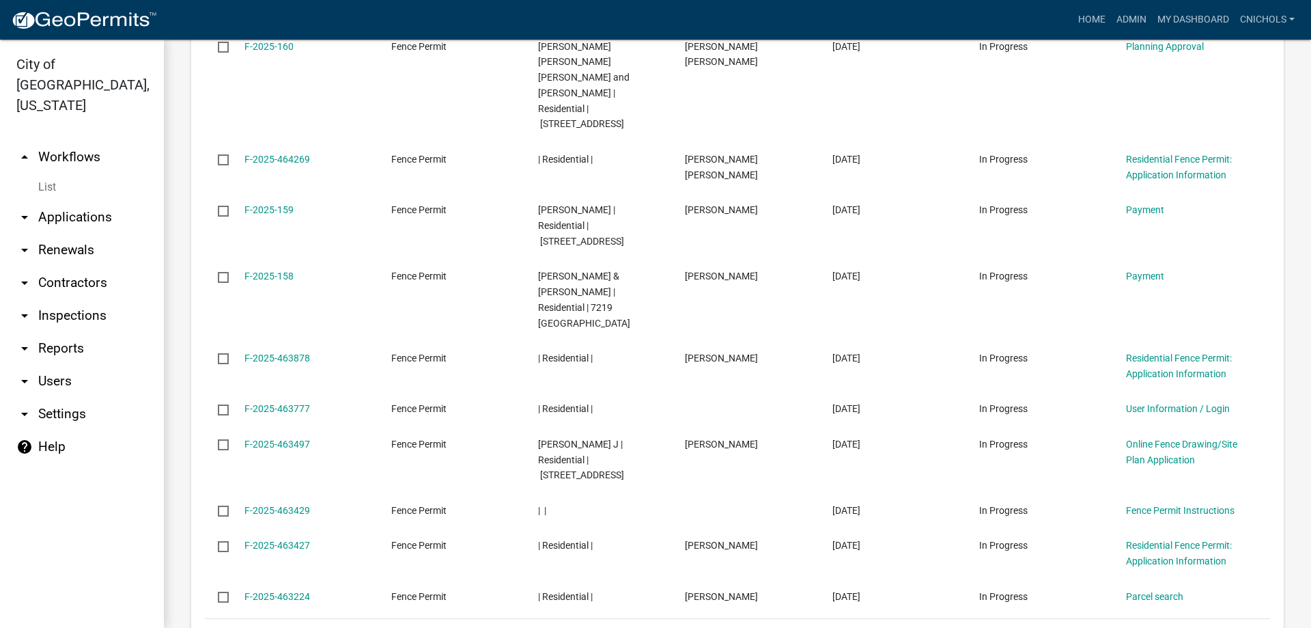
click at [1185, 627] on link "5" at bounding box center [1193, 635] width 16 height 15
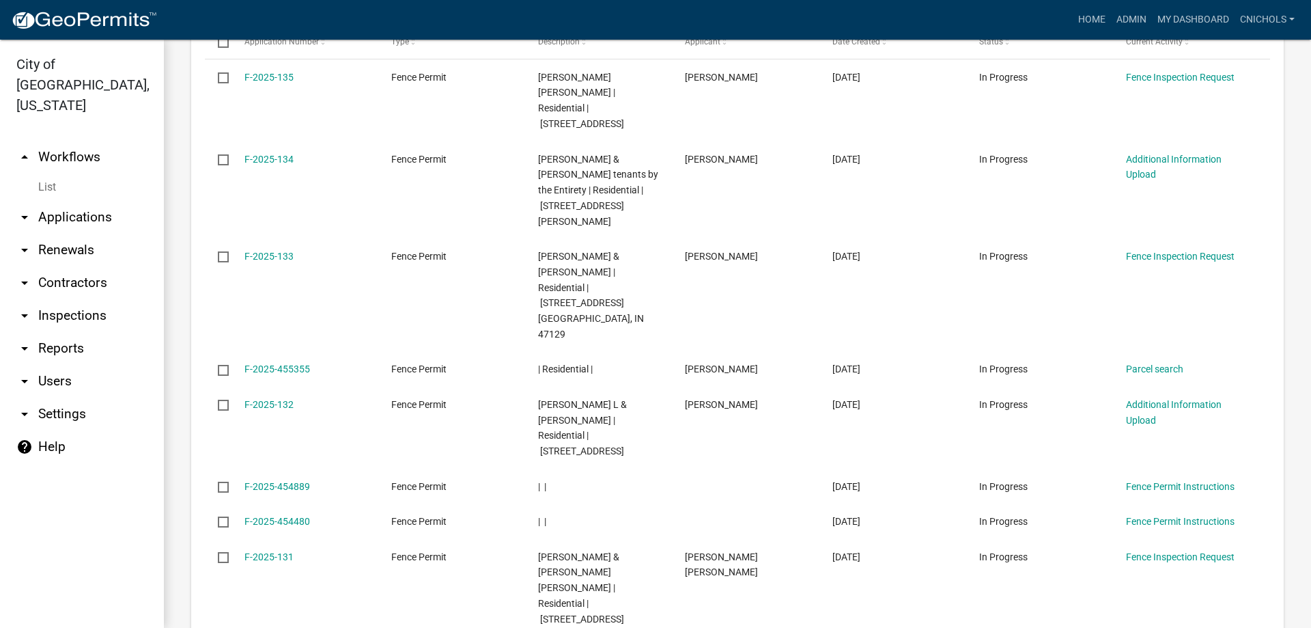
scroll to position [1413, 0]
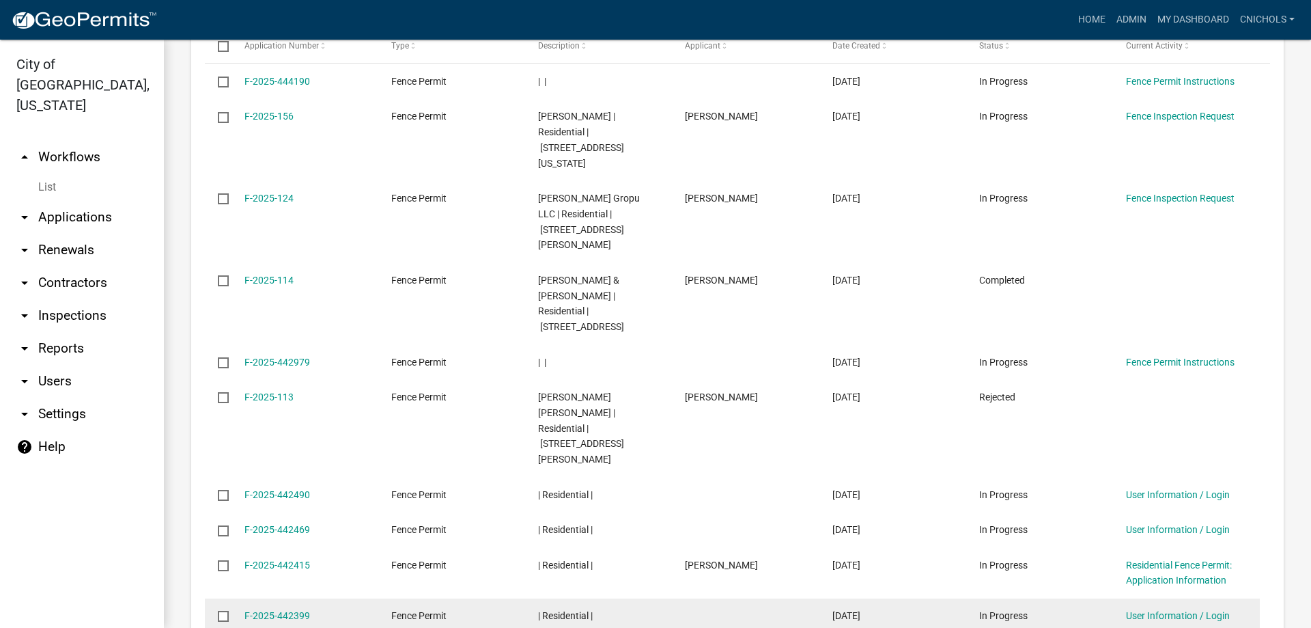
scroll to position [1320, 0]
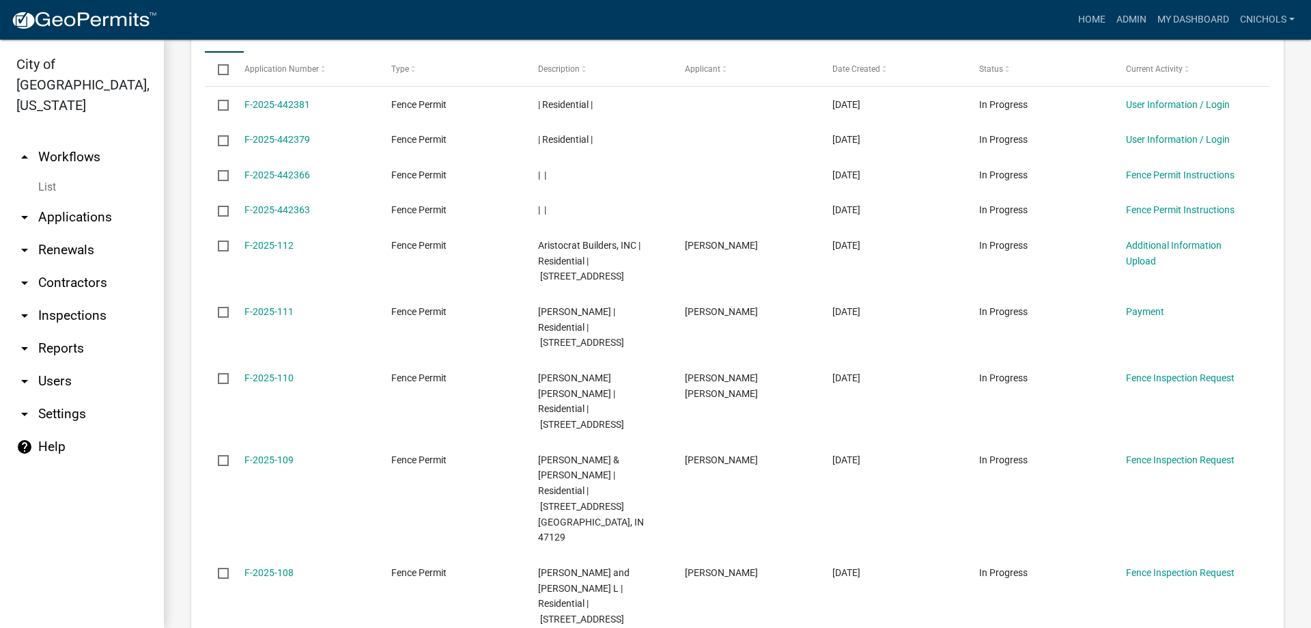
scroll to position [1336, 0]
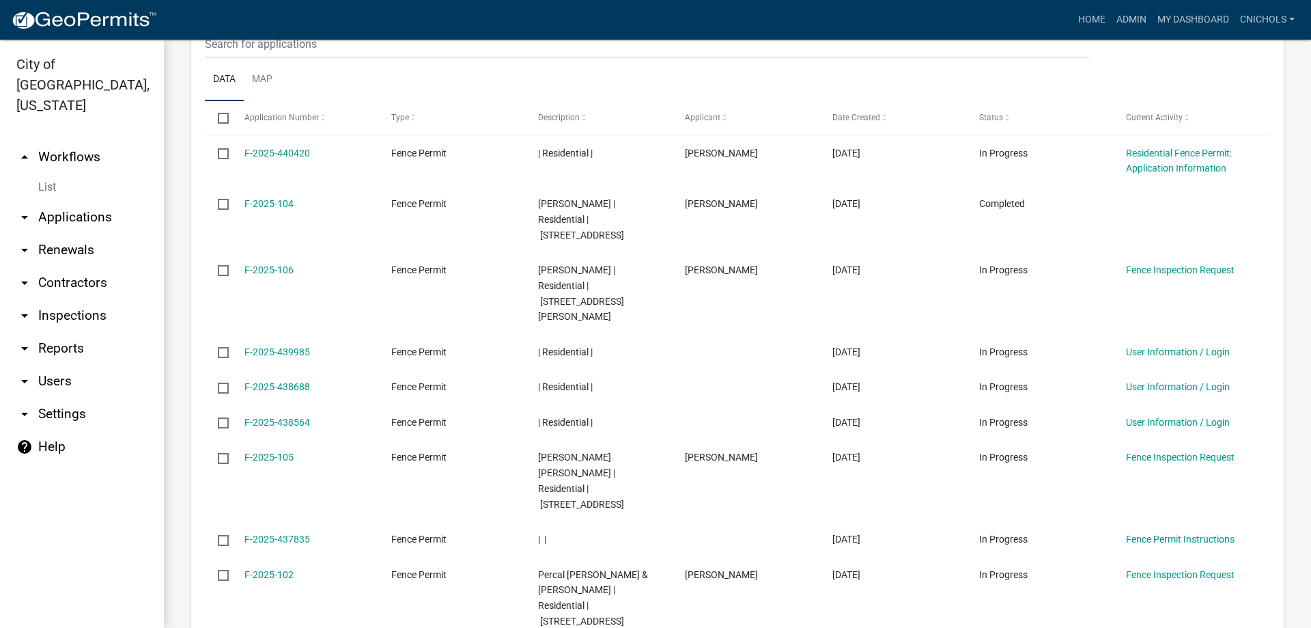
scroll to position [1320, 0]
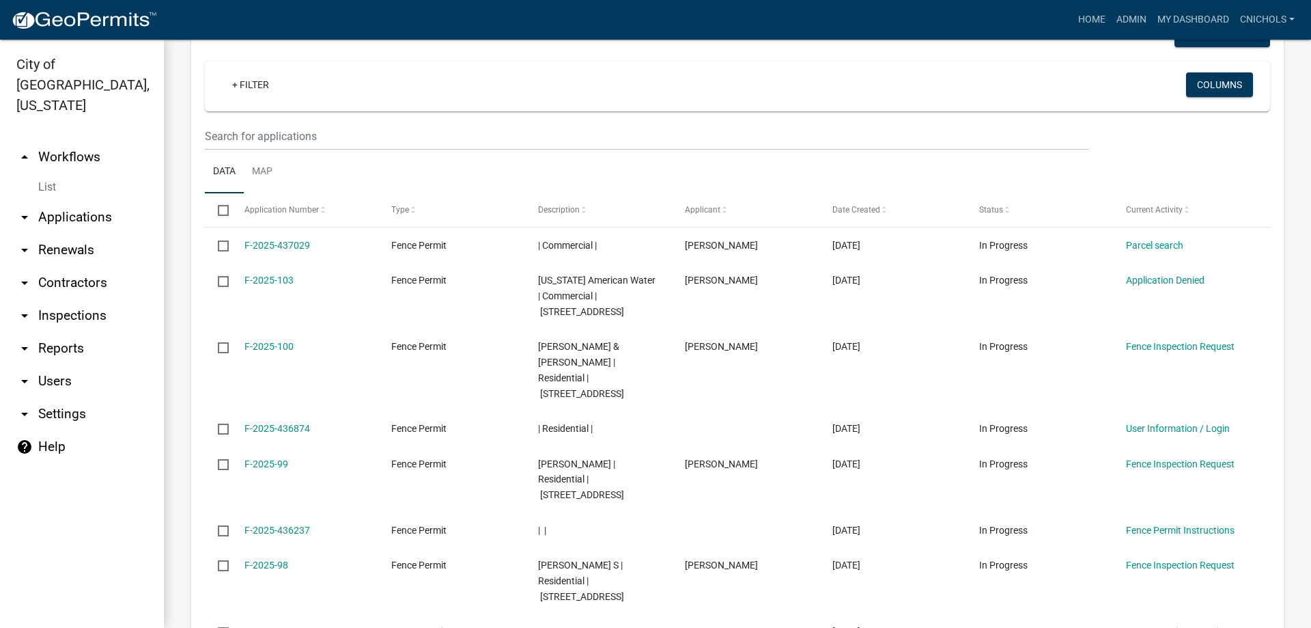
scroll to position [1289, 0]
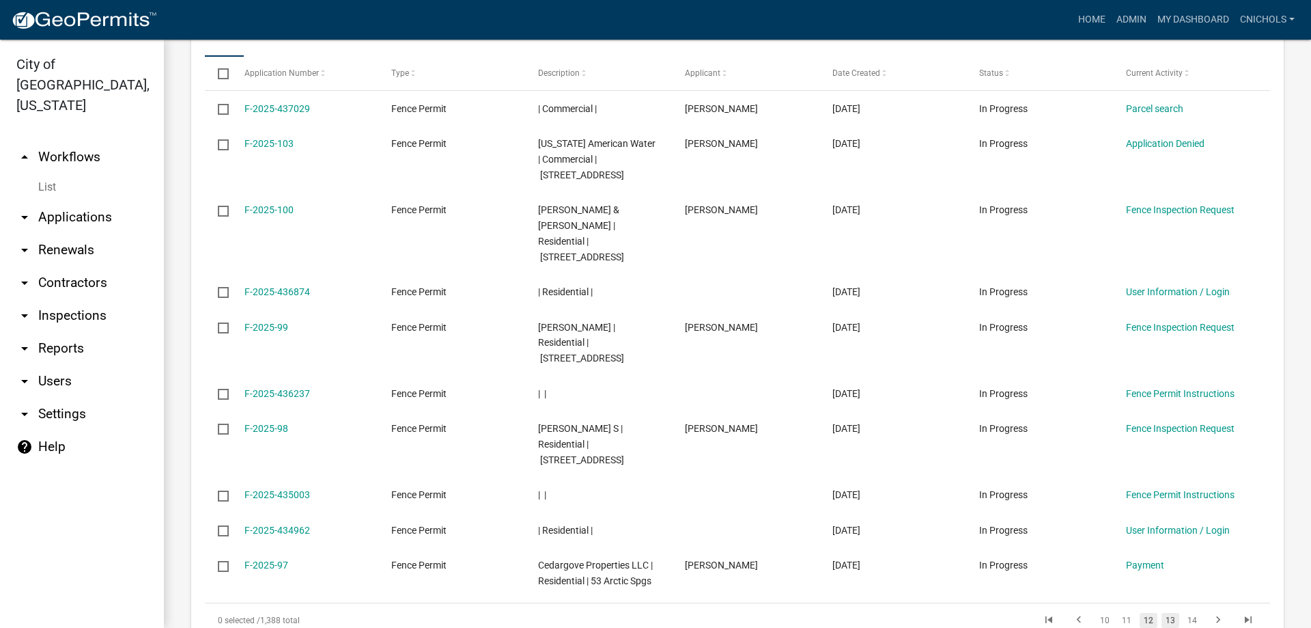
click at [1161, 612] on link "13" at bounding box center [1170, 619] width 18 height 15
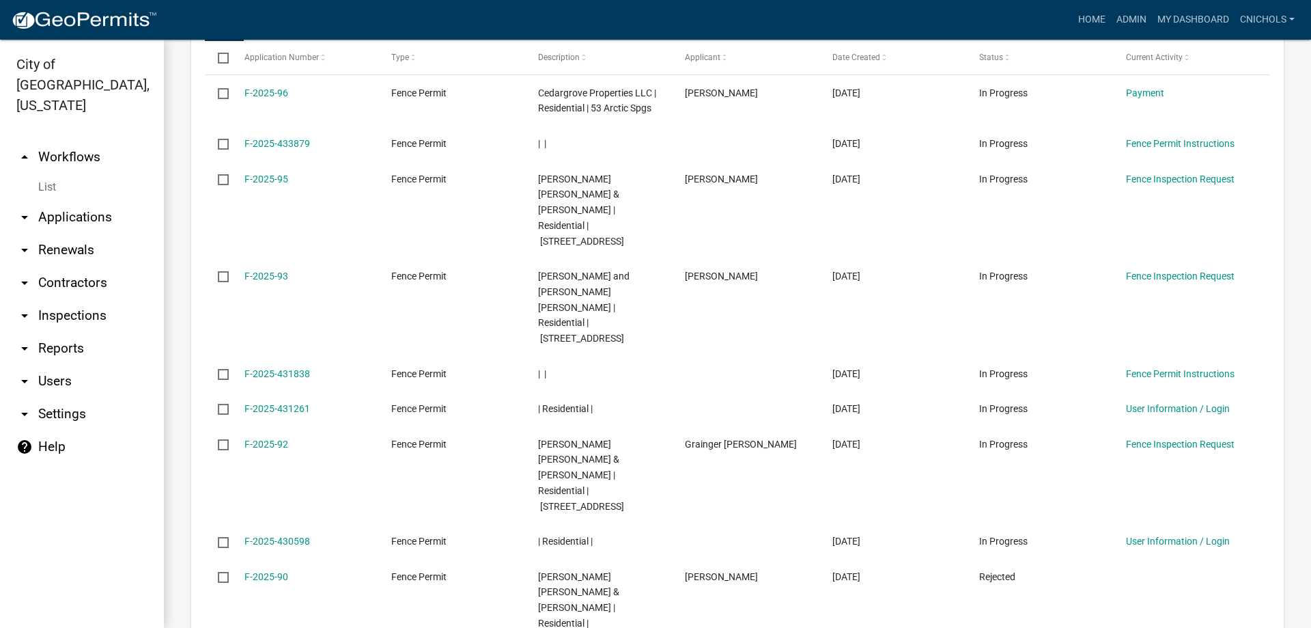
scroll to position [1320, 0]
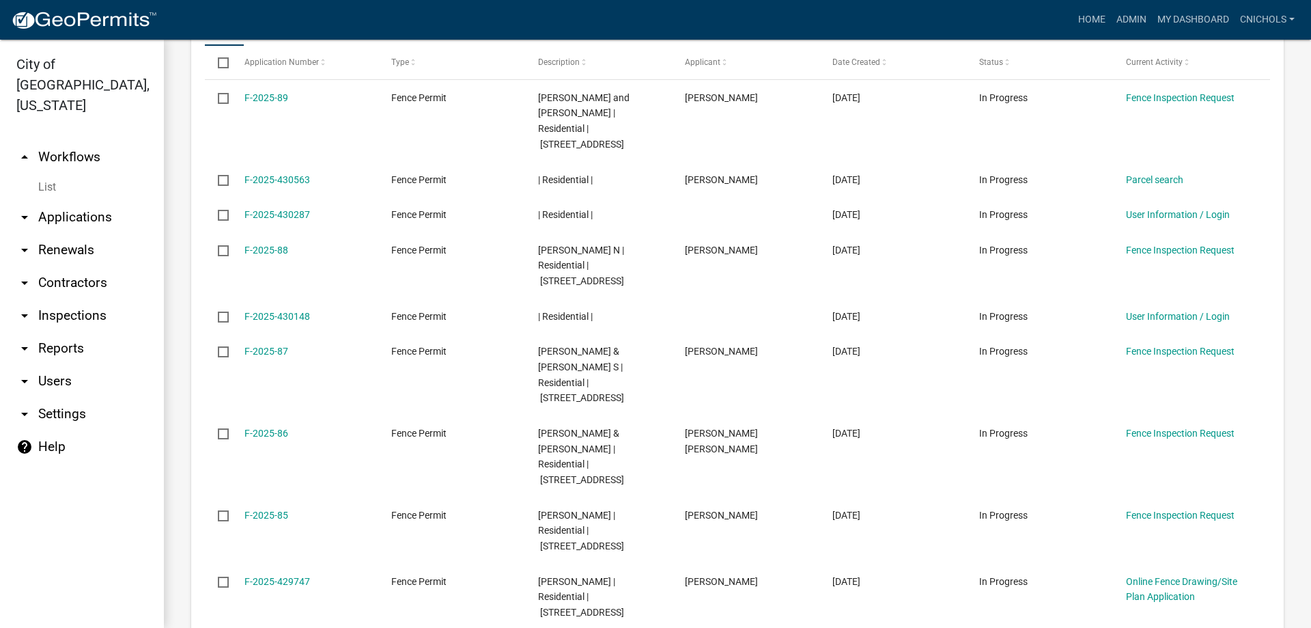
scroll to position [1304, 0]
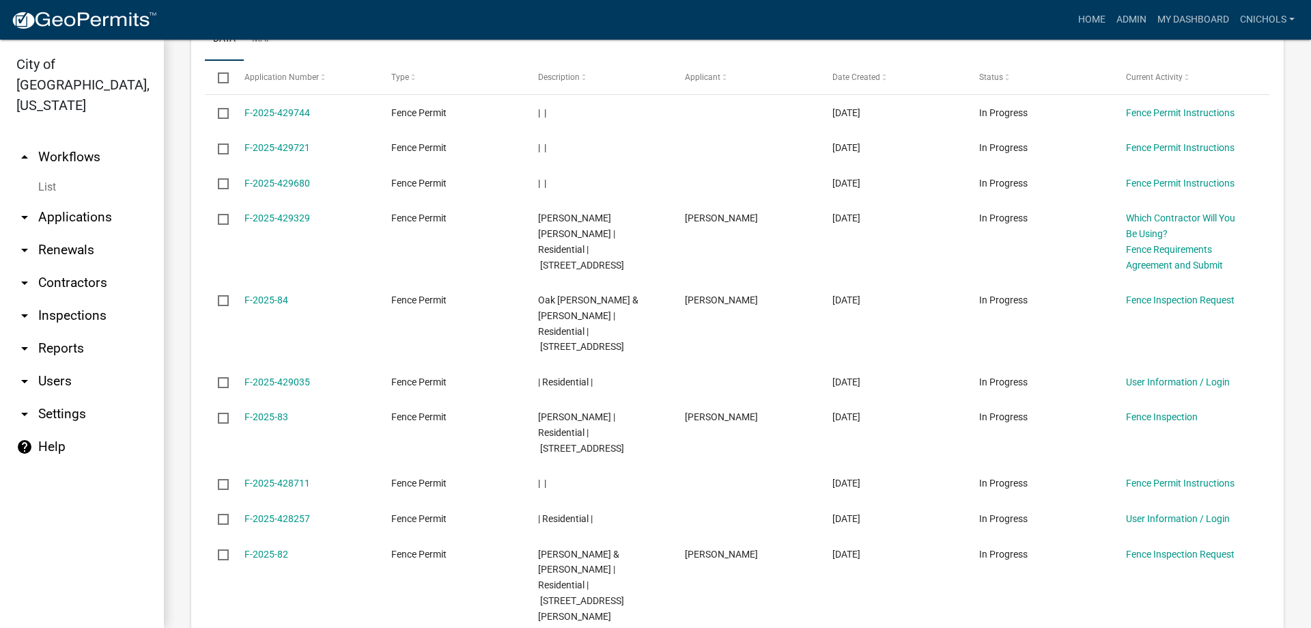
scroll to position [1304, 0]
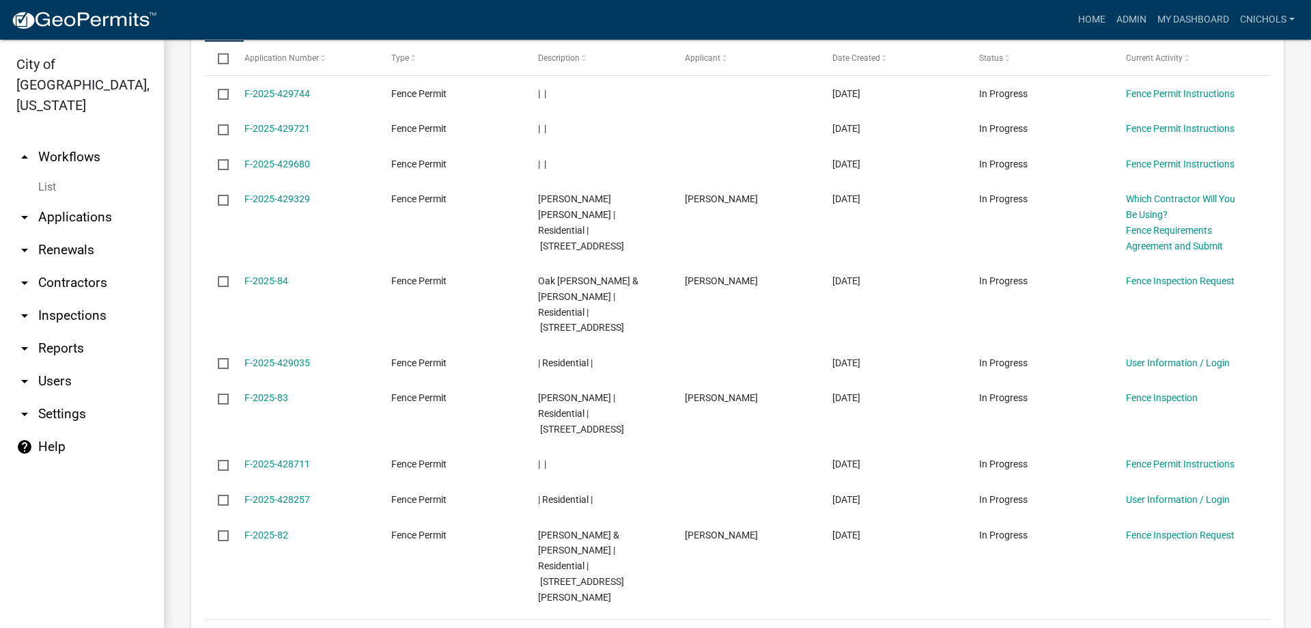
click at [1164, 627] on link "16" at bounding box center [1170, 636] width 18 height 15
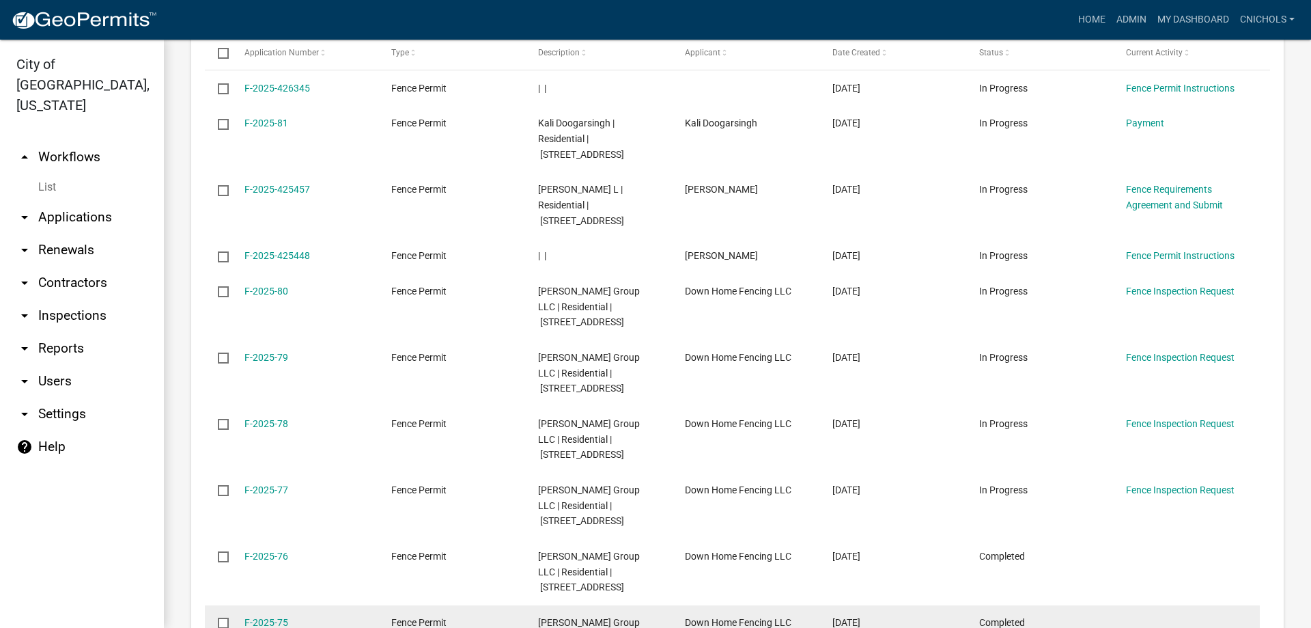
scroll to position [1398, 0]
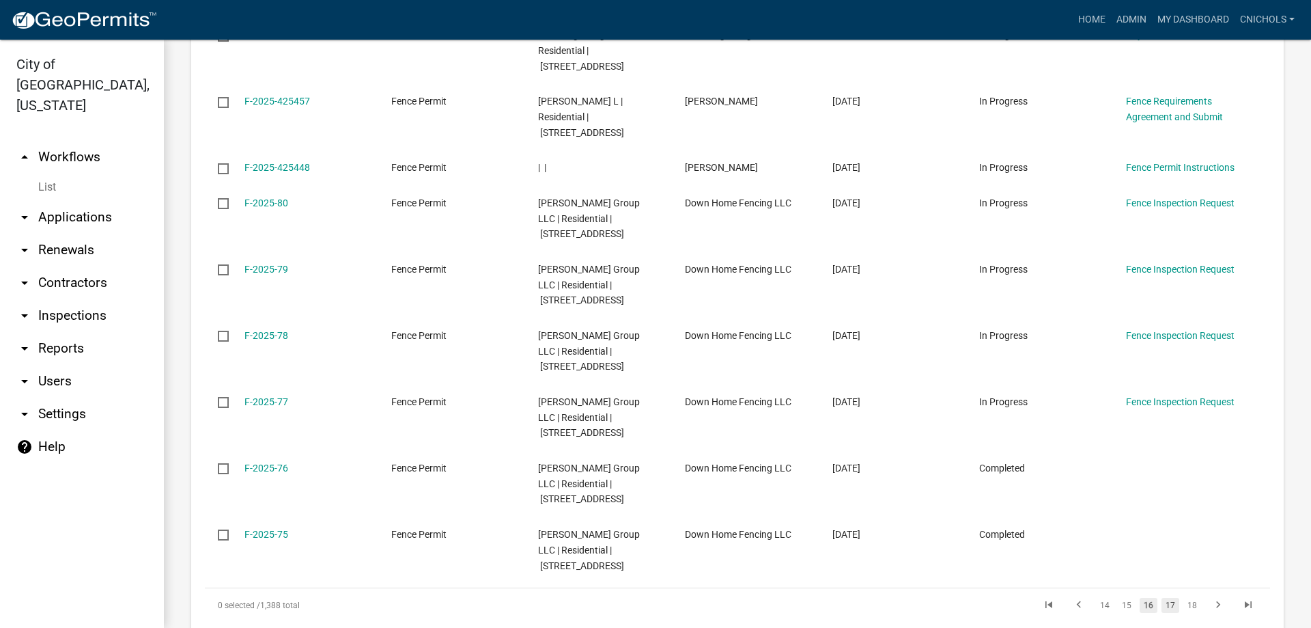
click at [1161, 597] on link "17" at bounding box center [1170, 604] width 18 height 15
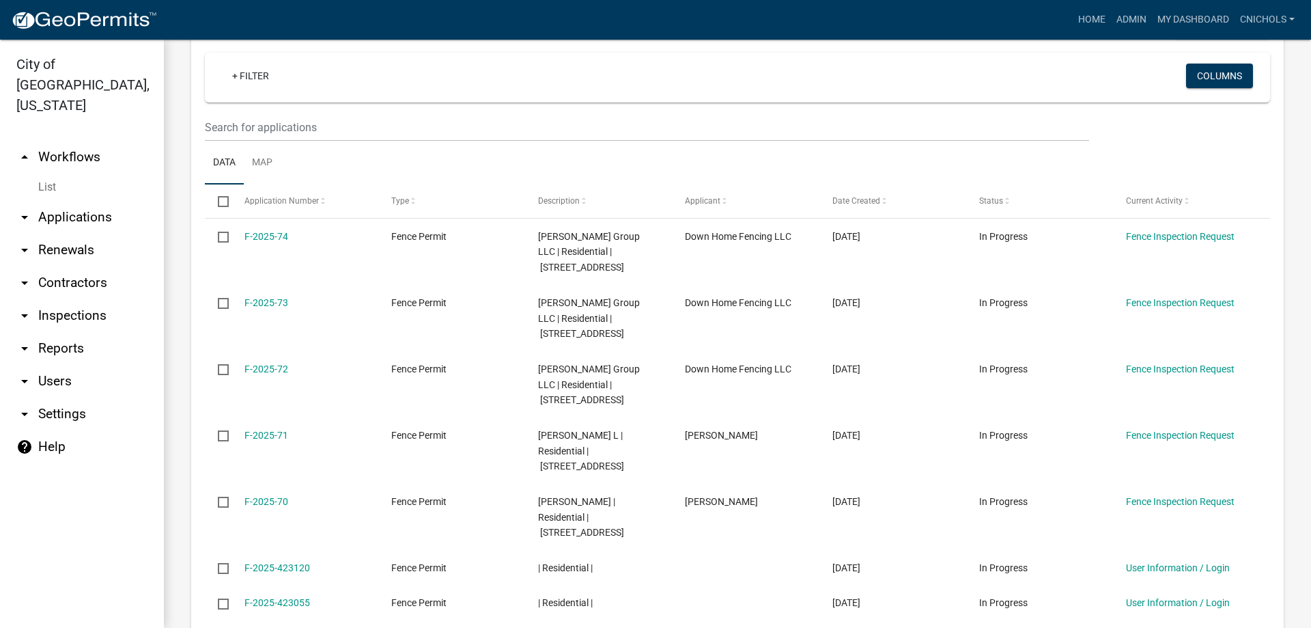
scroll to position [1298, 0]
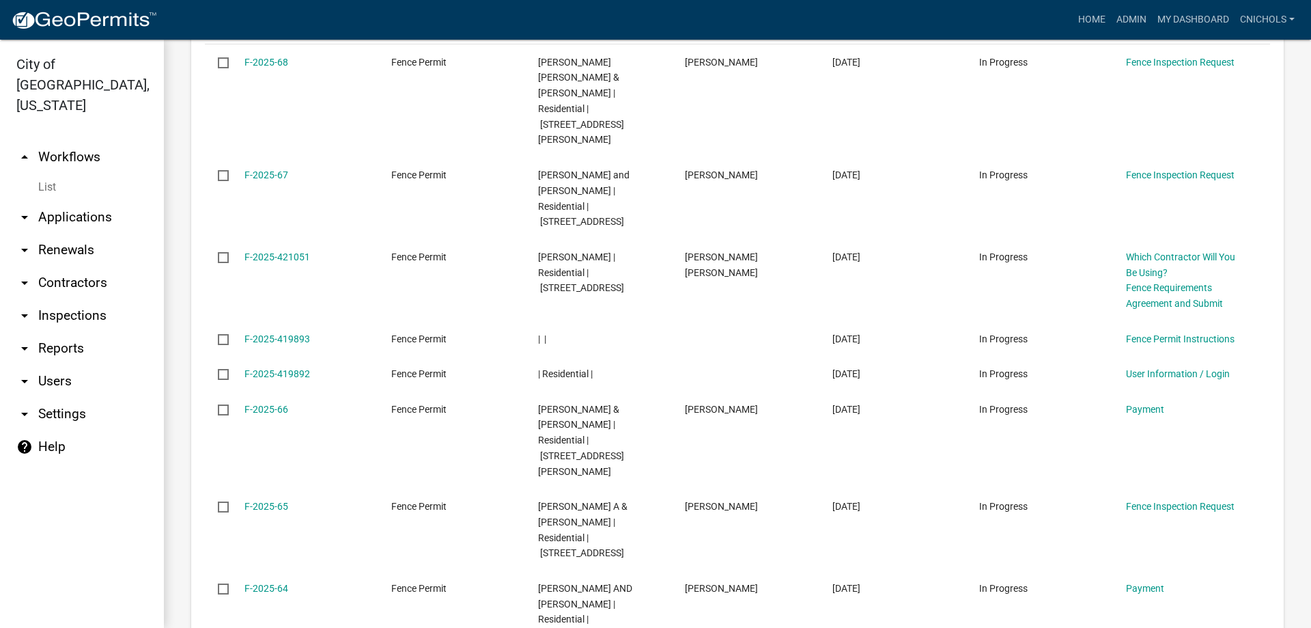
scroll to position [1382, 0]
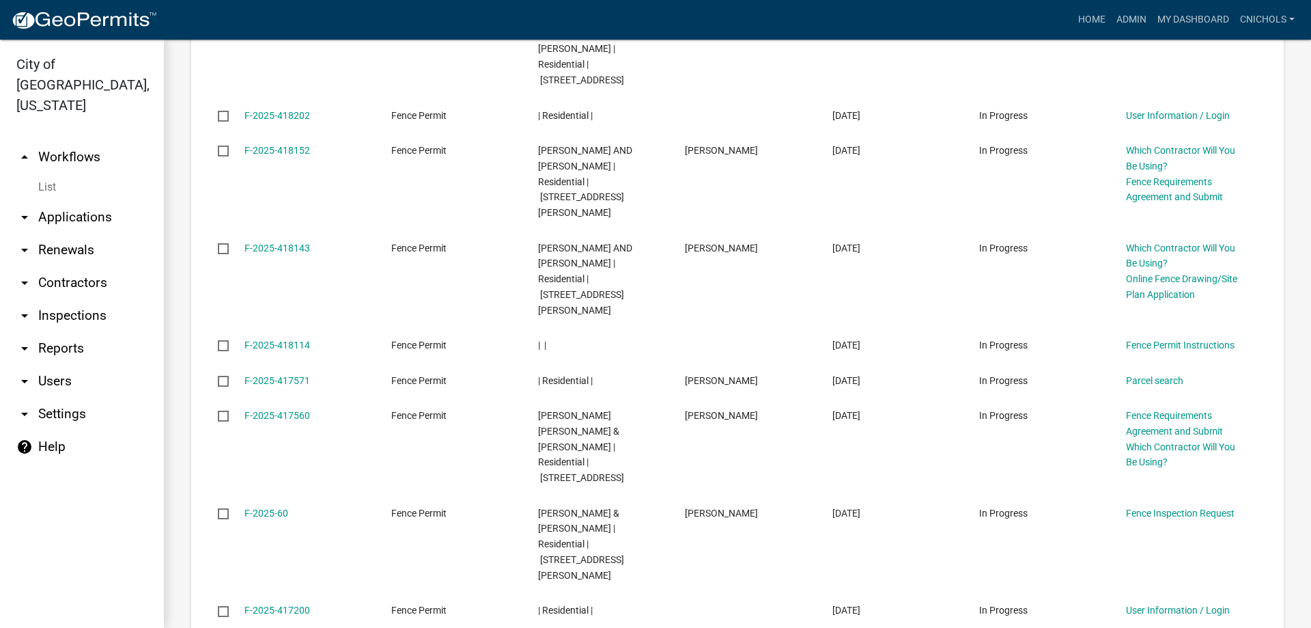
scroll to position [1366, 0]
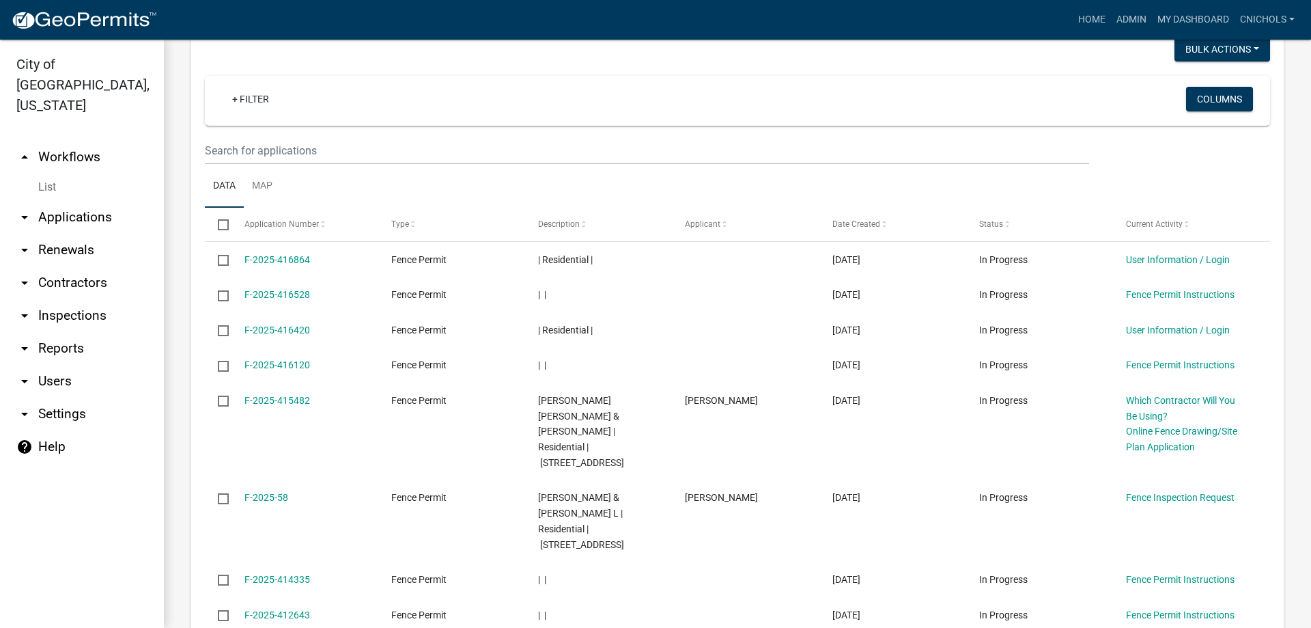
scroll to position [1273, 0]
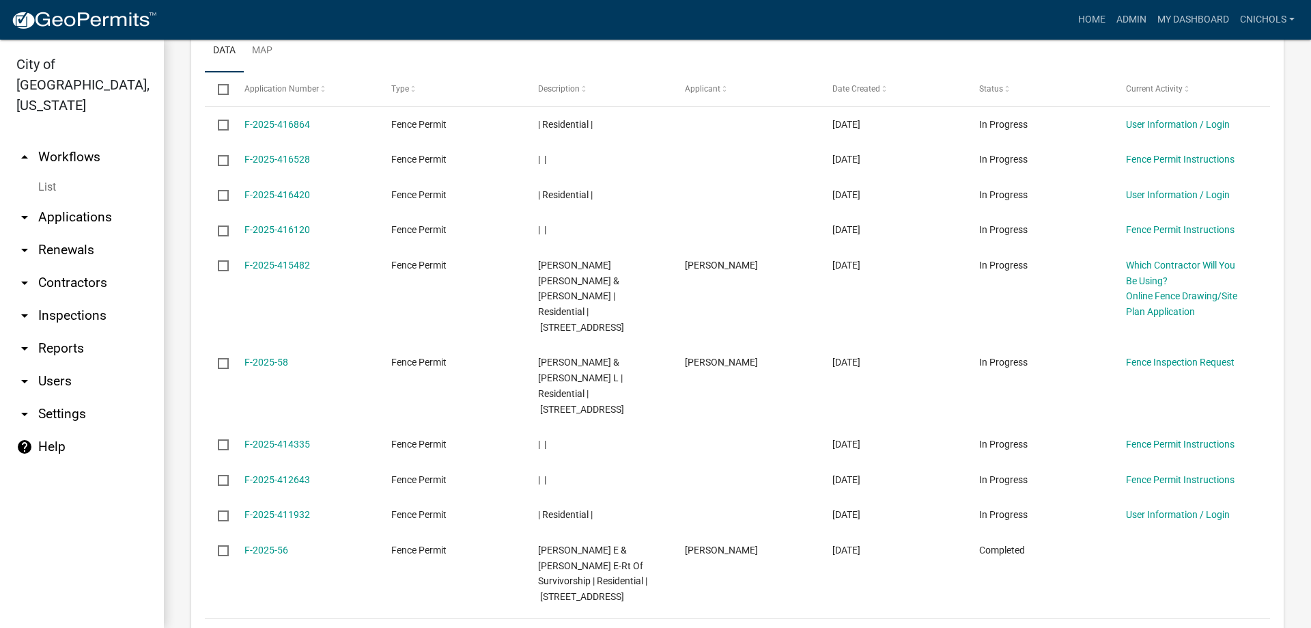
click at [1161, 627] on link "21" at bounding box center [1170, 635] width 18 height 15
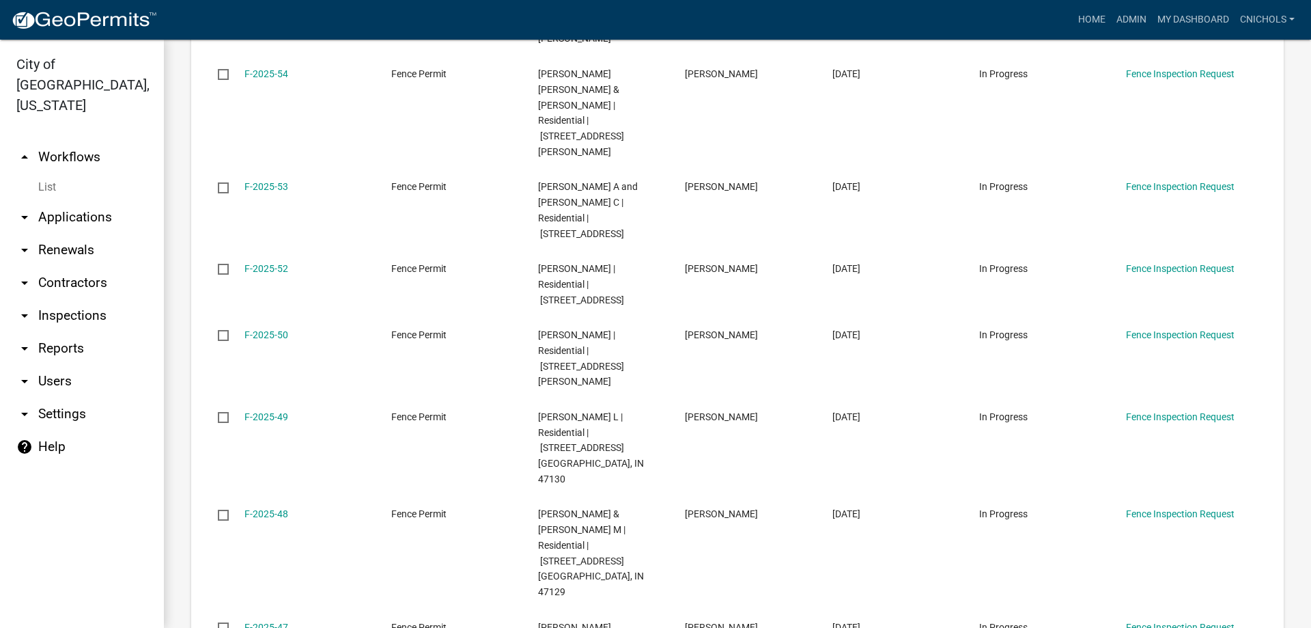
scroll to position [1478, 0]
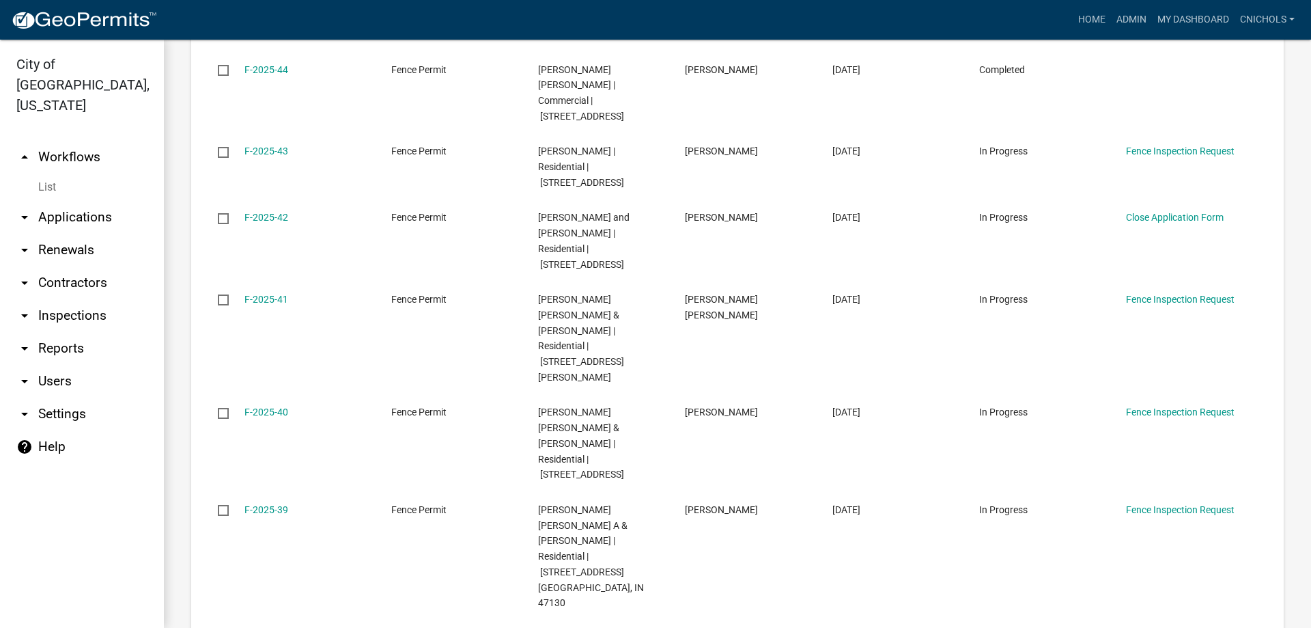
scroll to position [1463, 0]
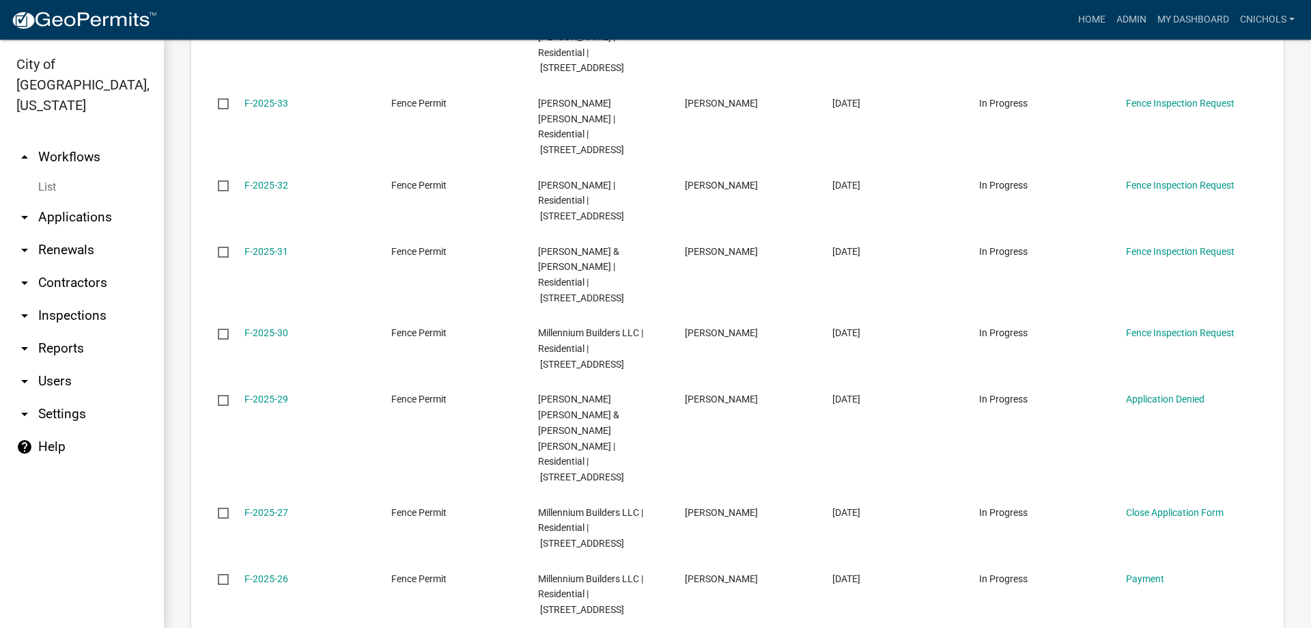
scroll to position [1506, 0]
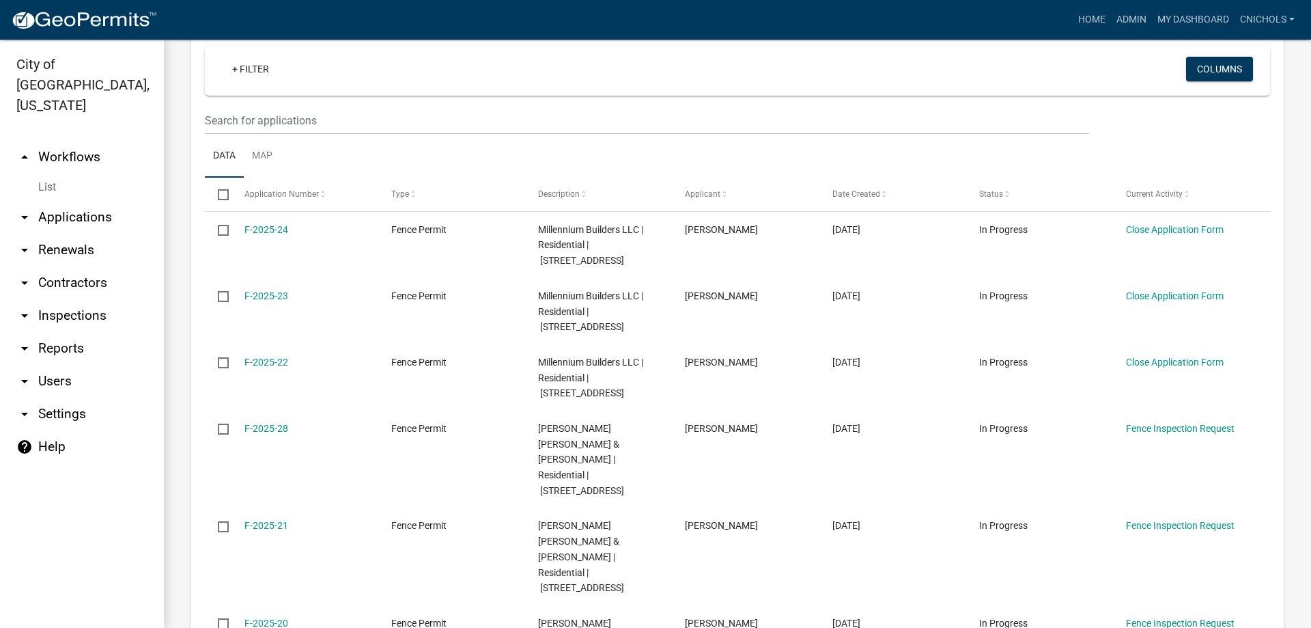
scroll to position [1150, 0]
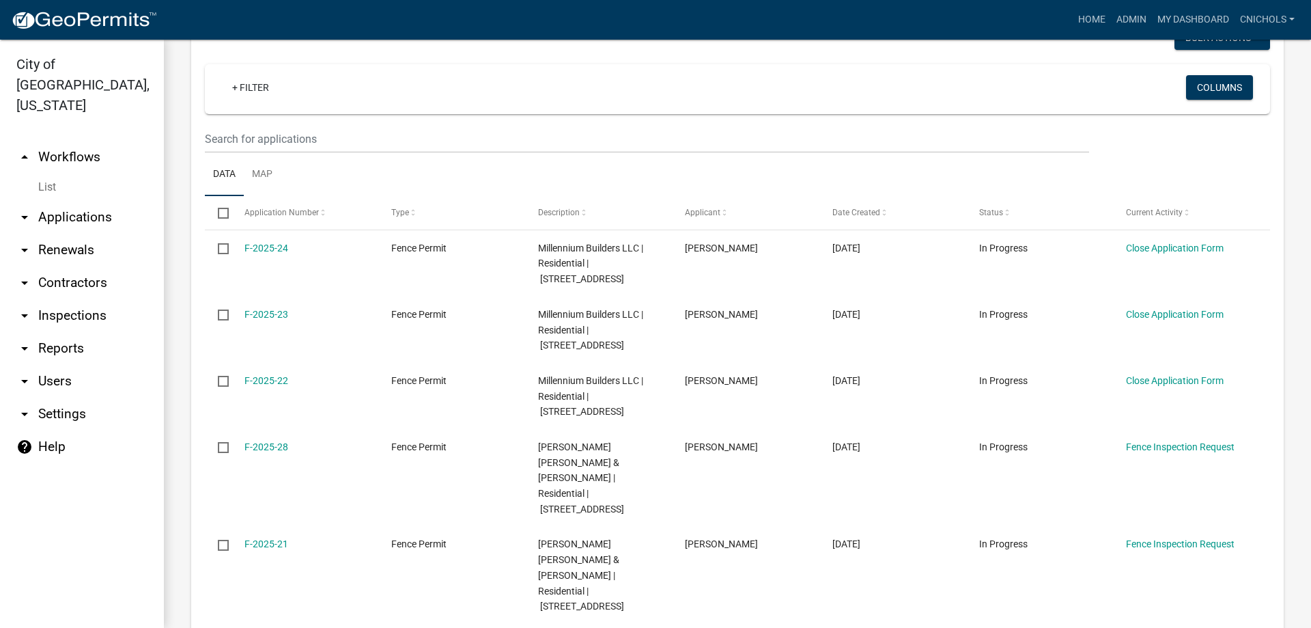
click at [62, 332] on link "arrow_drop_down Reports" at bounding box center [82, 348] width 164 height 33
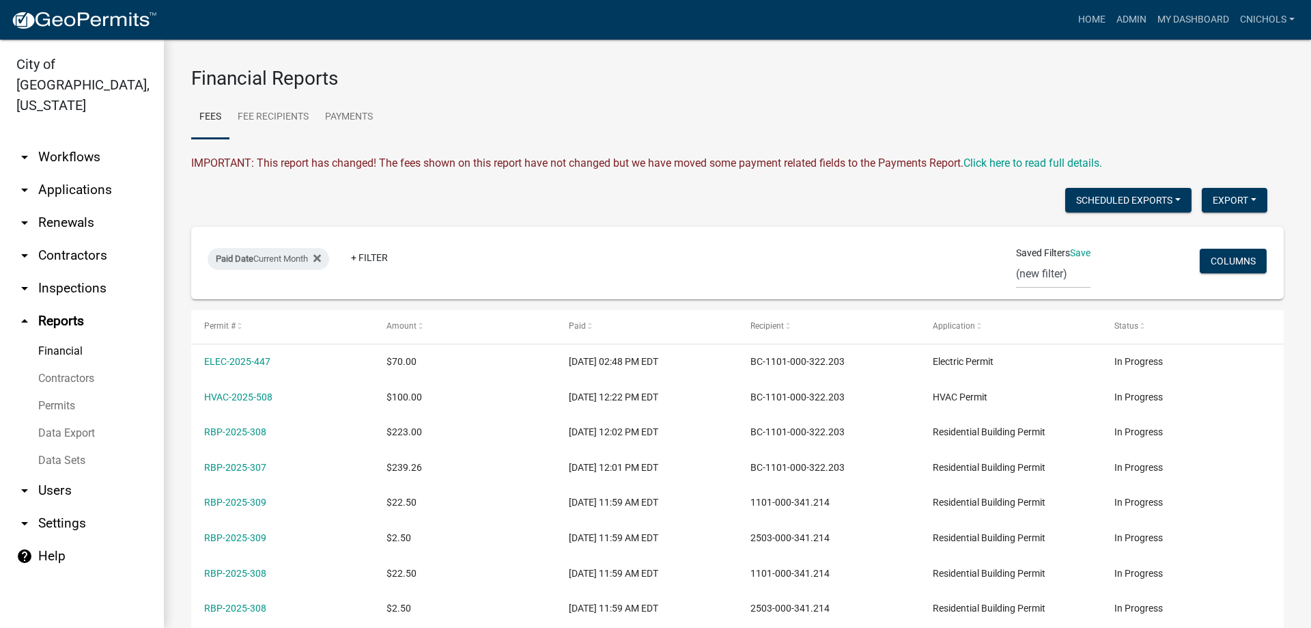
click at [60, 173] on link "arrow_drop_down Applications" at bounding box center [82, 189] width 164 height 33
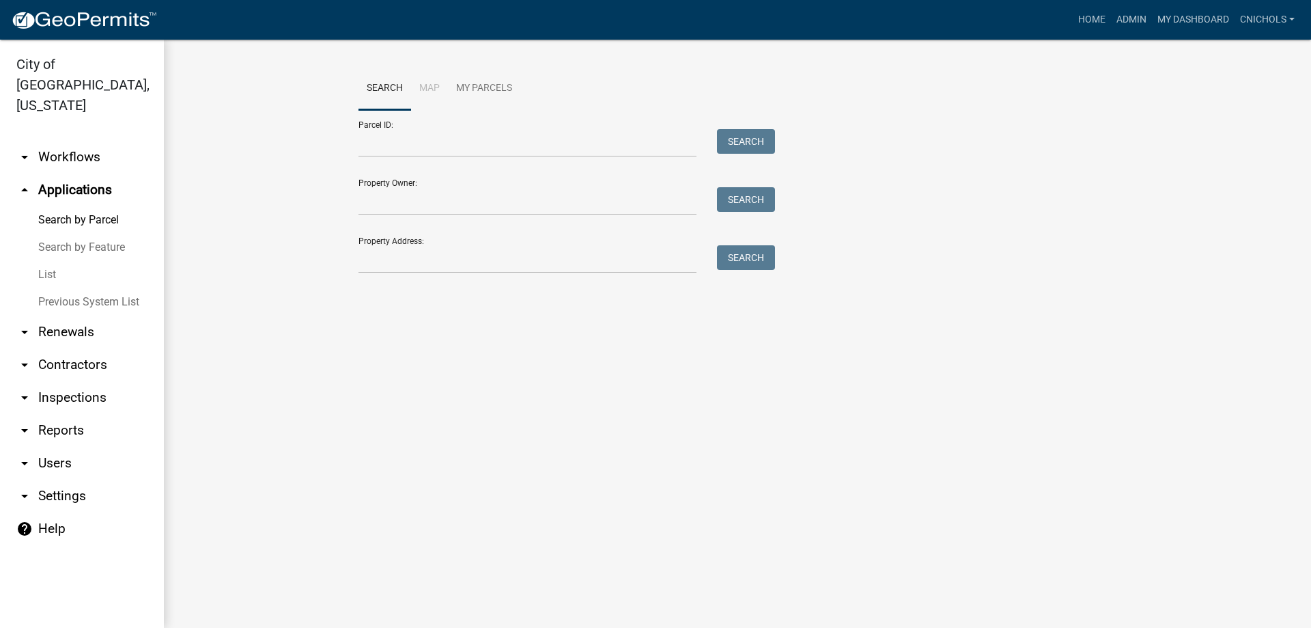
click at [54, 479] on link "arrow_drop_down Settings" at bounding box center [82, 495] width 164 height 33
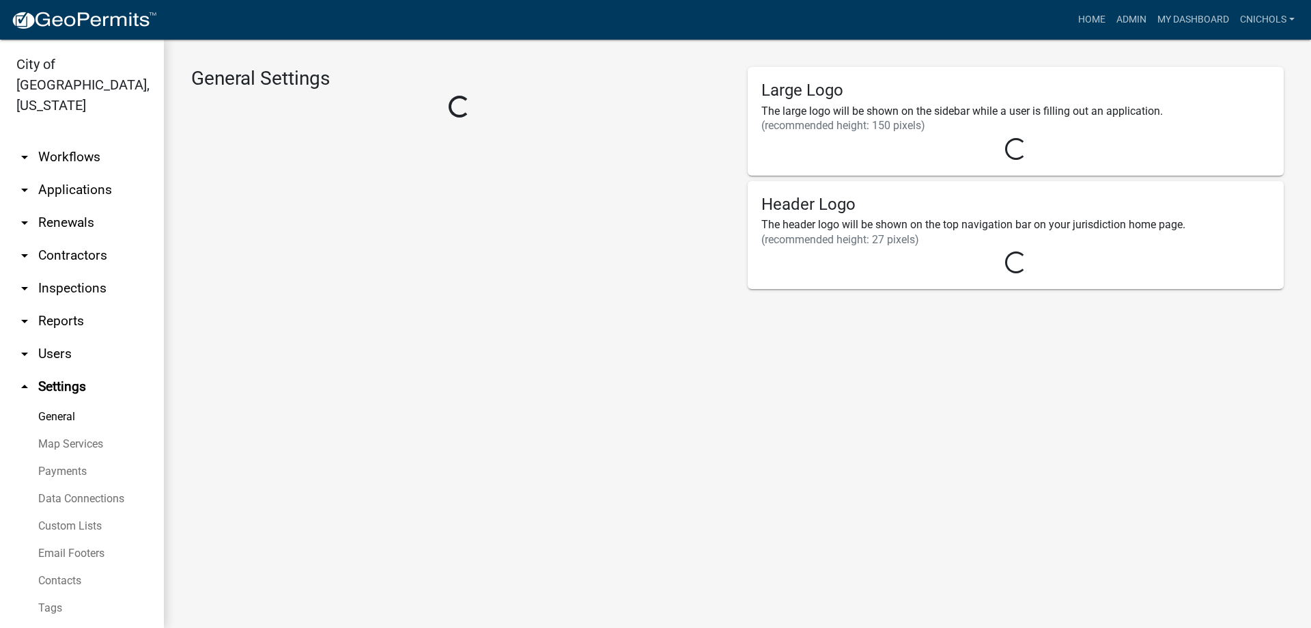
select select "fe17cccb-f2c6-4bf2-9e20-b7ccf3628806"
select select "IN"
select select "US Eastern Standard Time"
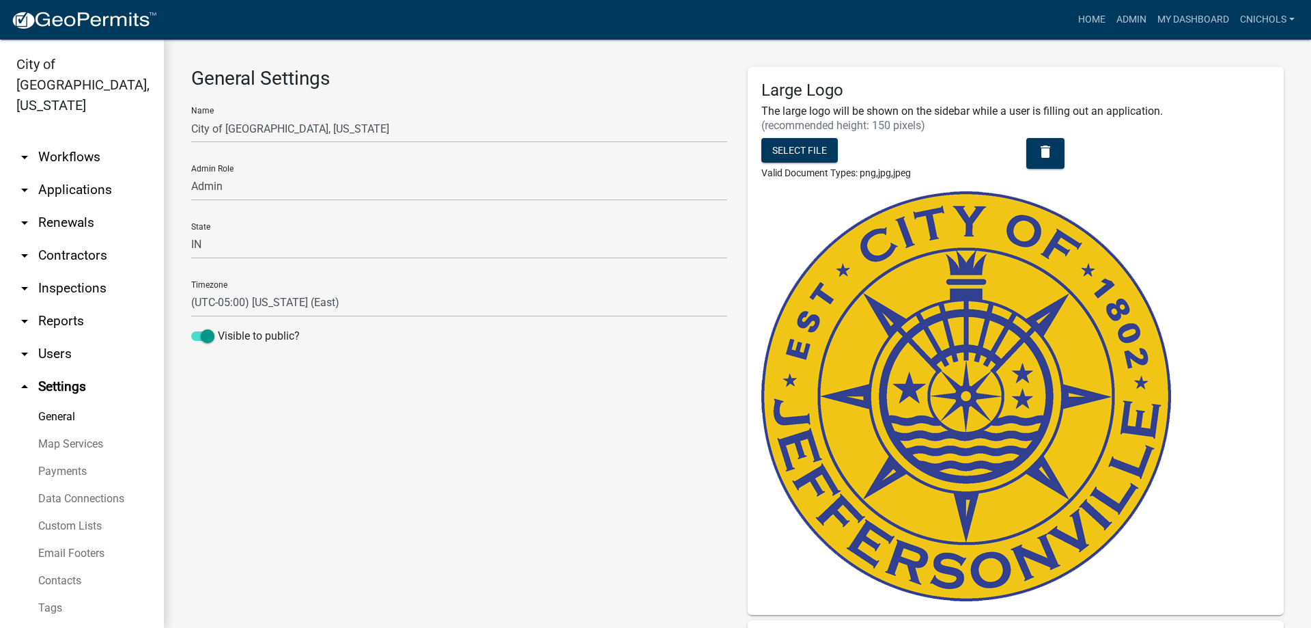
click at [77, 470] on link "Payments" at bounding box center [82, 470] width 164 height 27
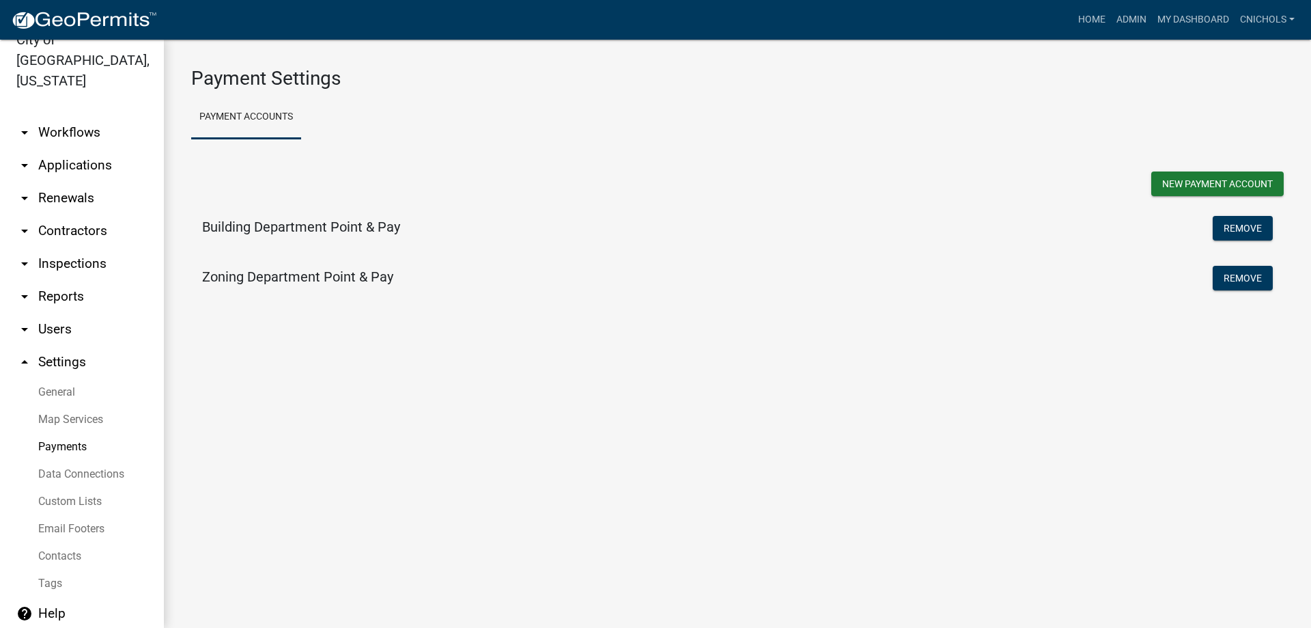
scroll to position [32, 0]
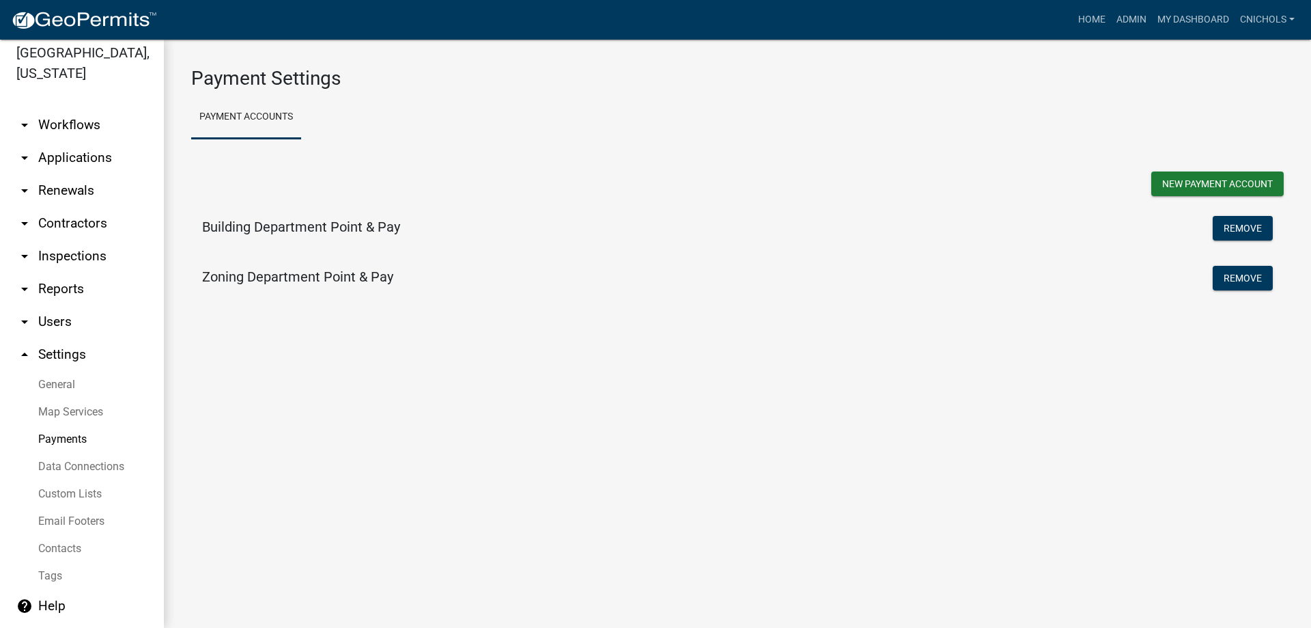
click at [58, 383] on link "General" at bounding box center [82, 384] width 164 height 27
select select "fe17cccb-f2c6-4bf2-9e20-b7ccf3628806"
select select "IN"
select select "US Eastern Standard Time"
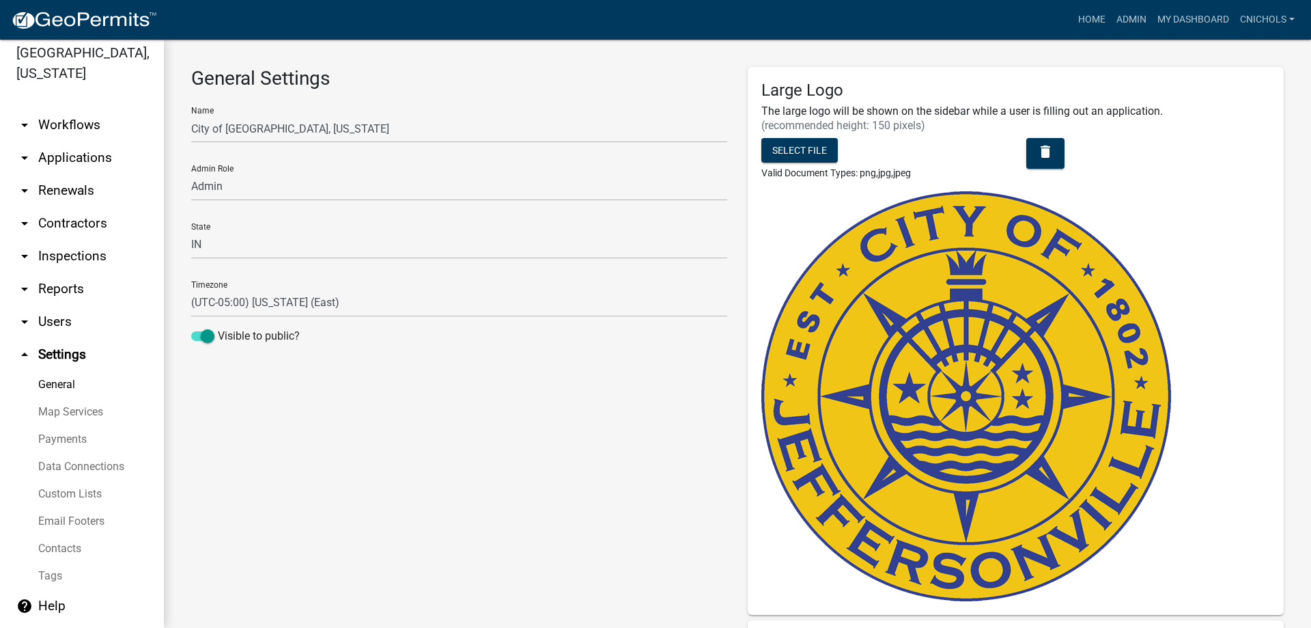
click at [53, 318] on link "arrow_drop_down Users" at bounding box center [82, 321] width 164 height 33
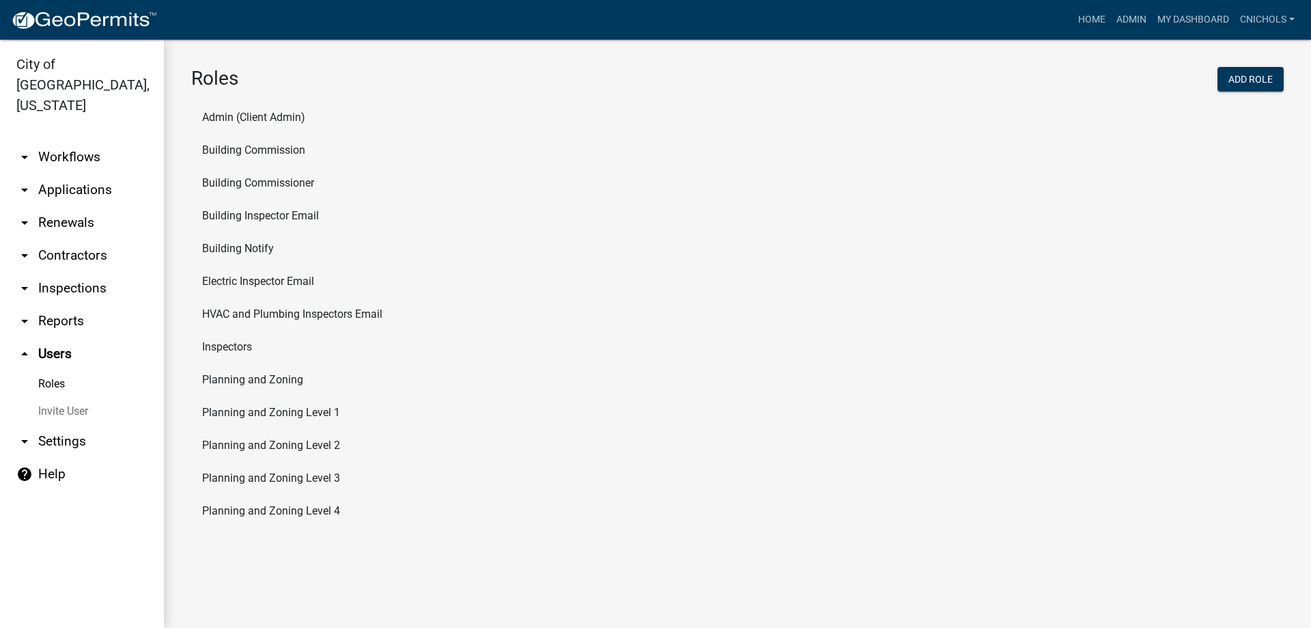
click at [66, 141] on link "arrow_drop_down Workflows" at bounding box center [82, 157] width 164 height 33
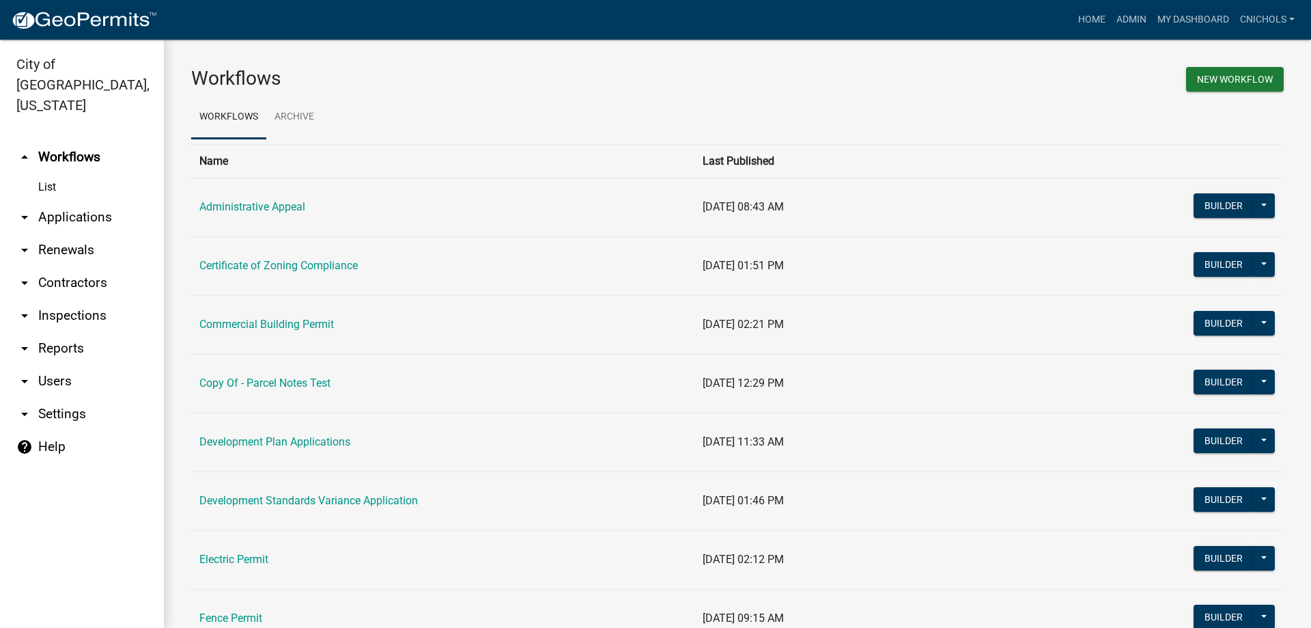
click at [66, 201] on link "arrow_drop_down Applications" at bounding box center [82, 217] width 164 height 33
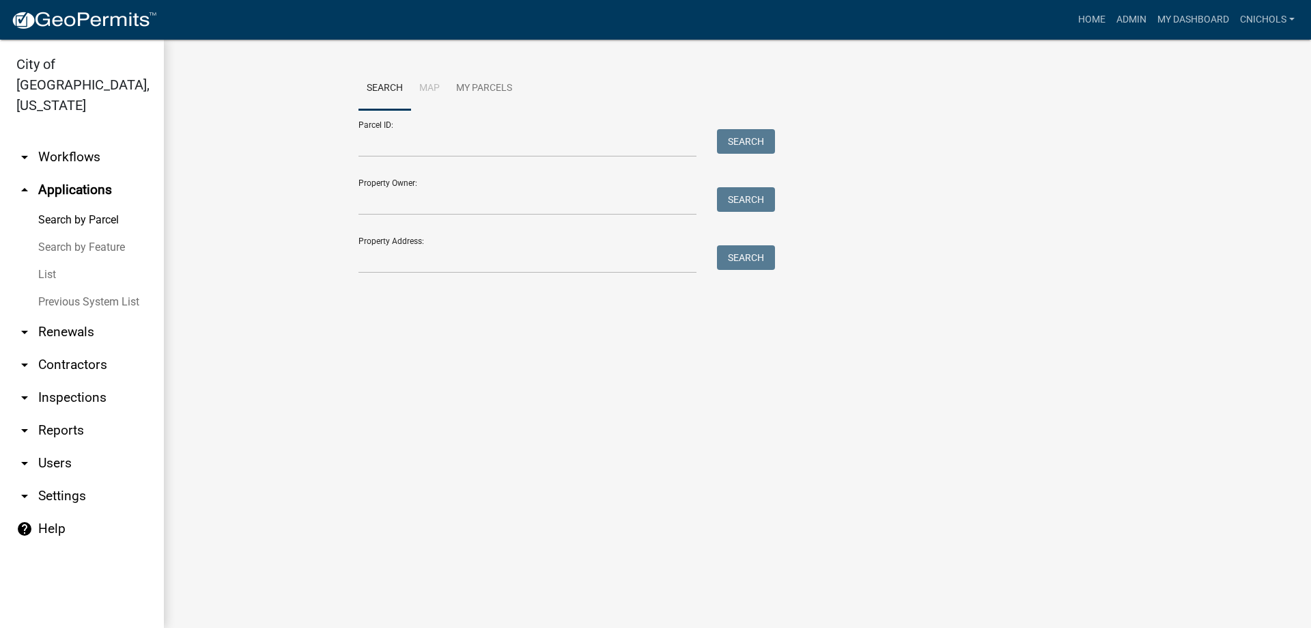
click at [57, 141] on link "arrow_drop_down Workflows" at bounding box center [82, 157] width 164 height 33
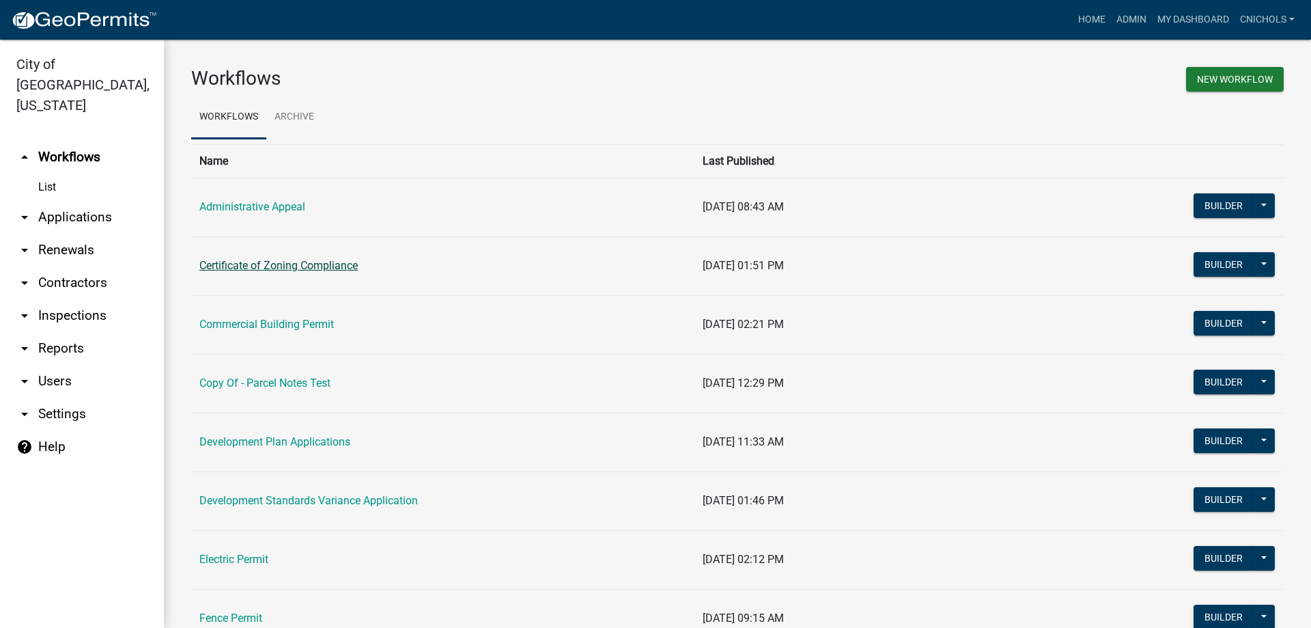
click at [263, 270] on link "Certificate of Zoning Compliance" at bounding box center [278, 265] width 158 height 13
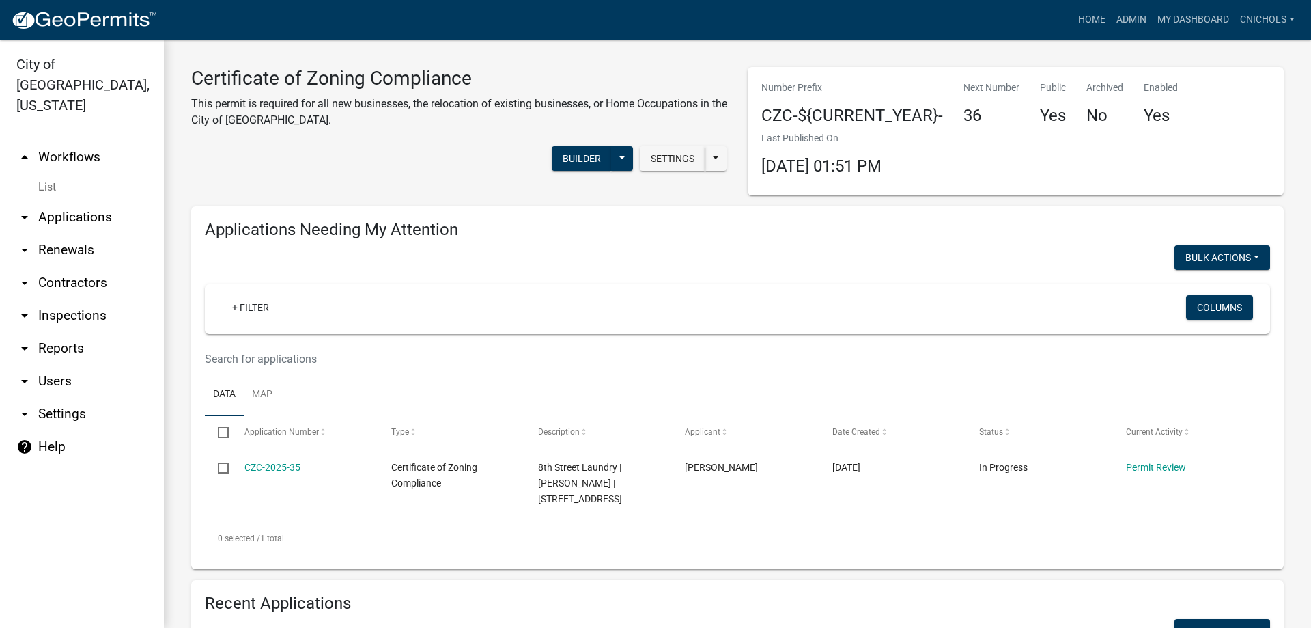
click at [830, 320] on div "+ Filter" at bounding box center [562, 309] width 702 height 28
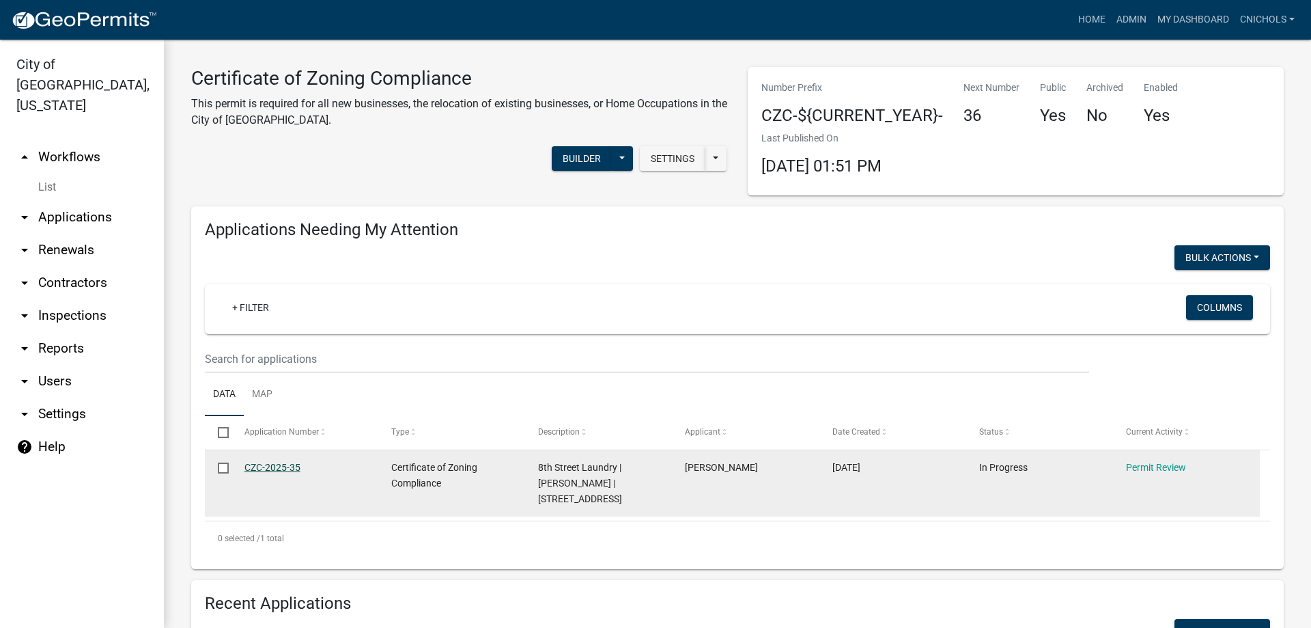
click at [279, 467] on link "CZC-2025-35" at bounding box center [272, 467] width 56 height 11
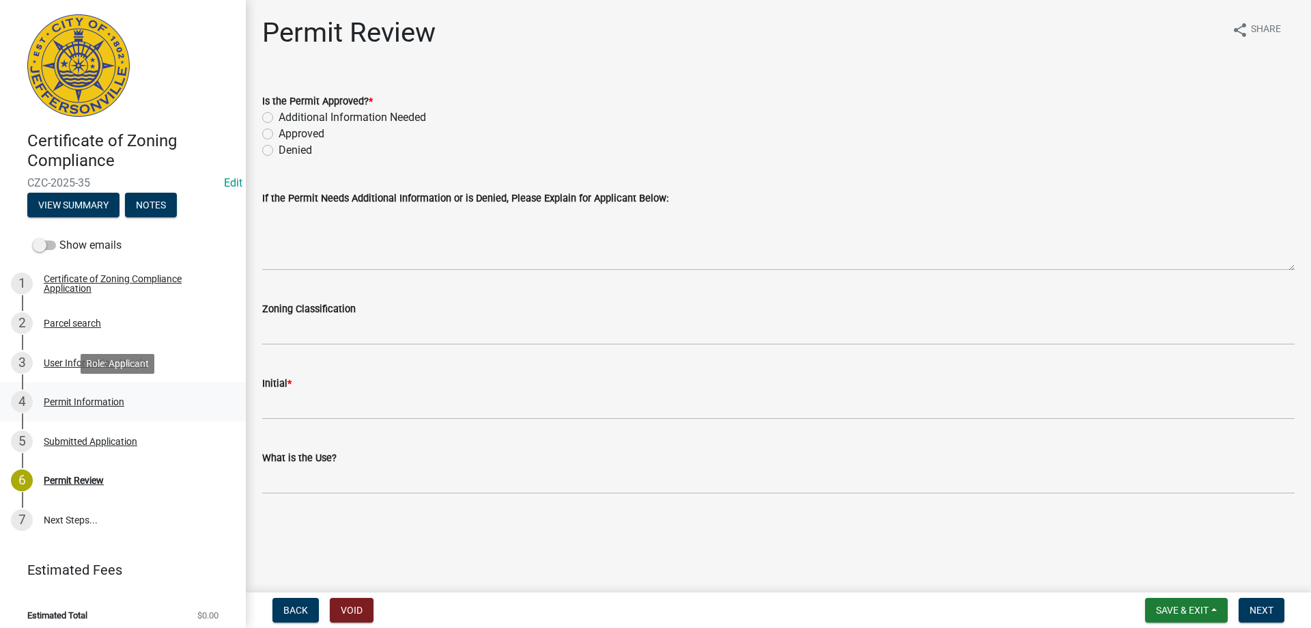
click at [80, 402] on div "Permit Information" at bounding box center [84, 402] width 81 height 10
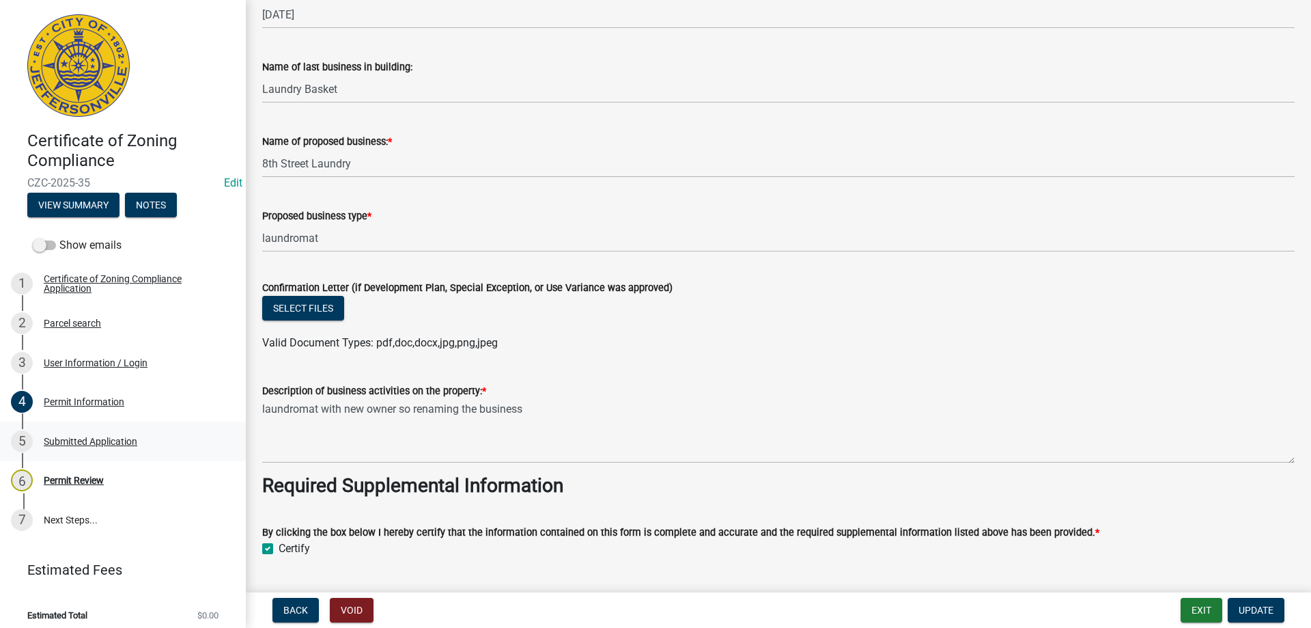
scroll to position [888, 0]
drag, startPoint x: 76, startPoint y: 477, endPoint x: 517, endPoint y: 395, distance: 448.5
click at [76, 477] on div "Permit Review" at bounding box center [74, 480] width 60 height 10
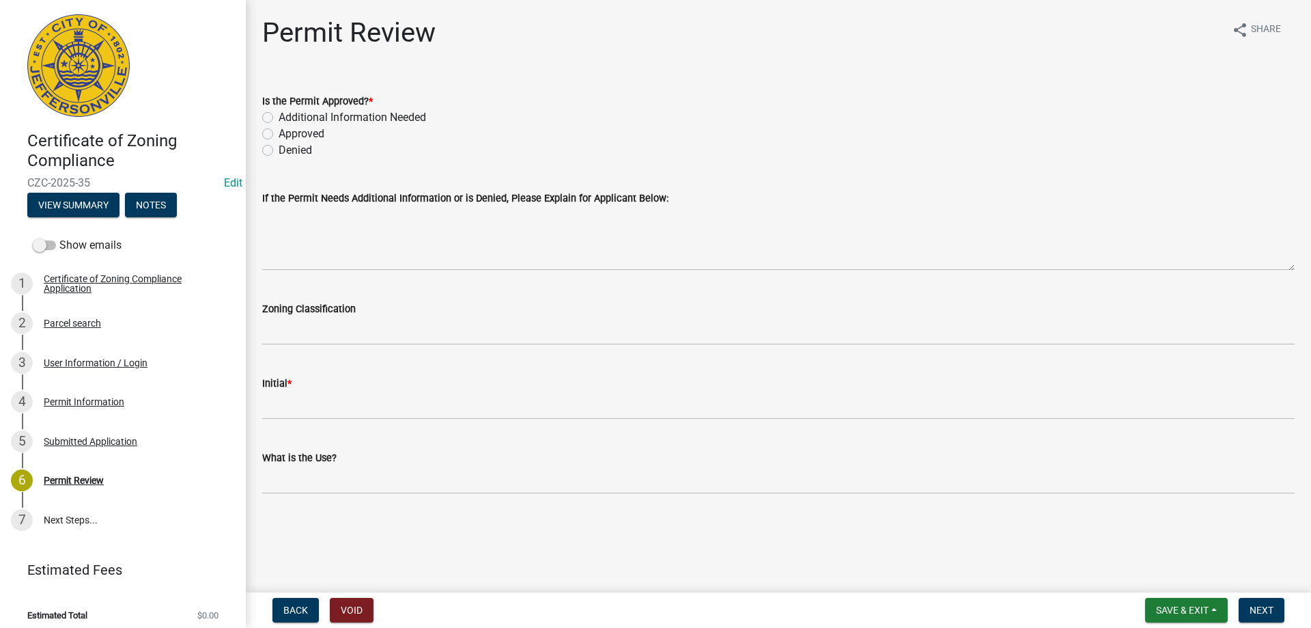
drag, startPoint x: 264, startPoint y: 132, endPoint x: 269, endPoint y: 150, distance: 18.6
click at [279, 132] on label "Approved" at bounding box center [302, 134] width 46 height 16
click at [279, 132] on input "Approved" at bounding box center [283, 130] width 9 height 9
radio input "true"
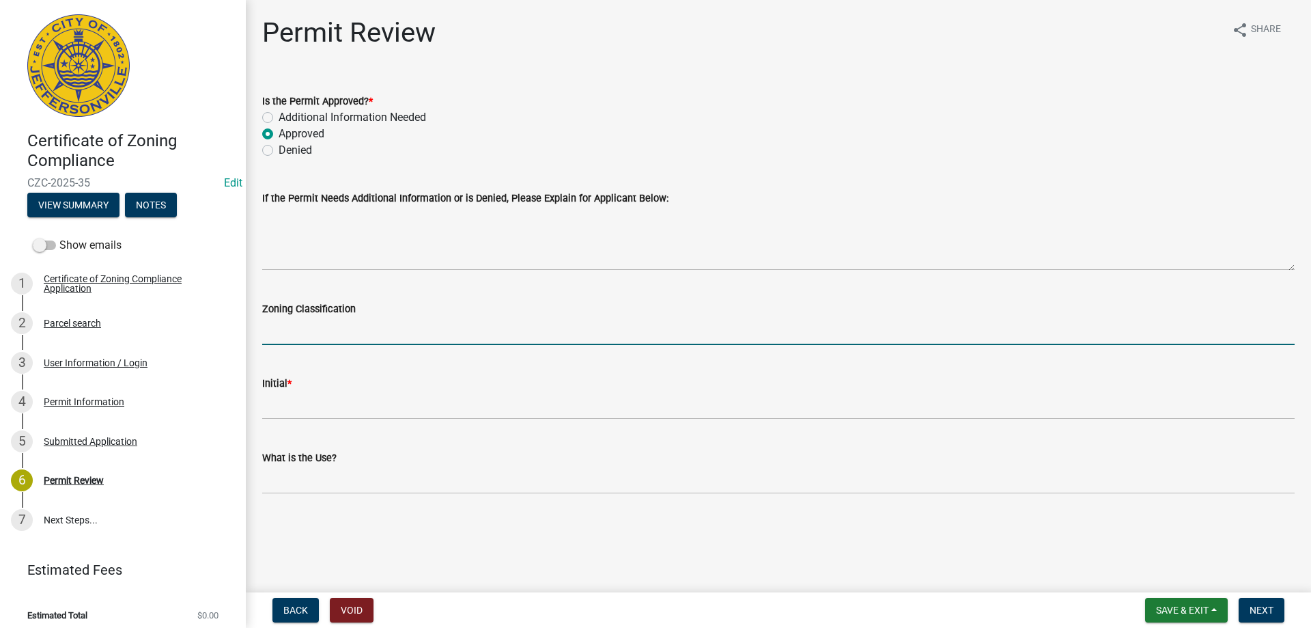
click at [292, 322] on input "Zoning Classification" at bounding box center [778, 331] width 1032 height 28
type input "C1"
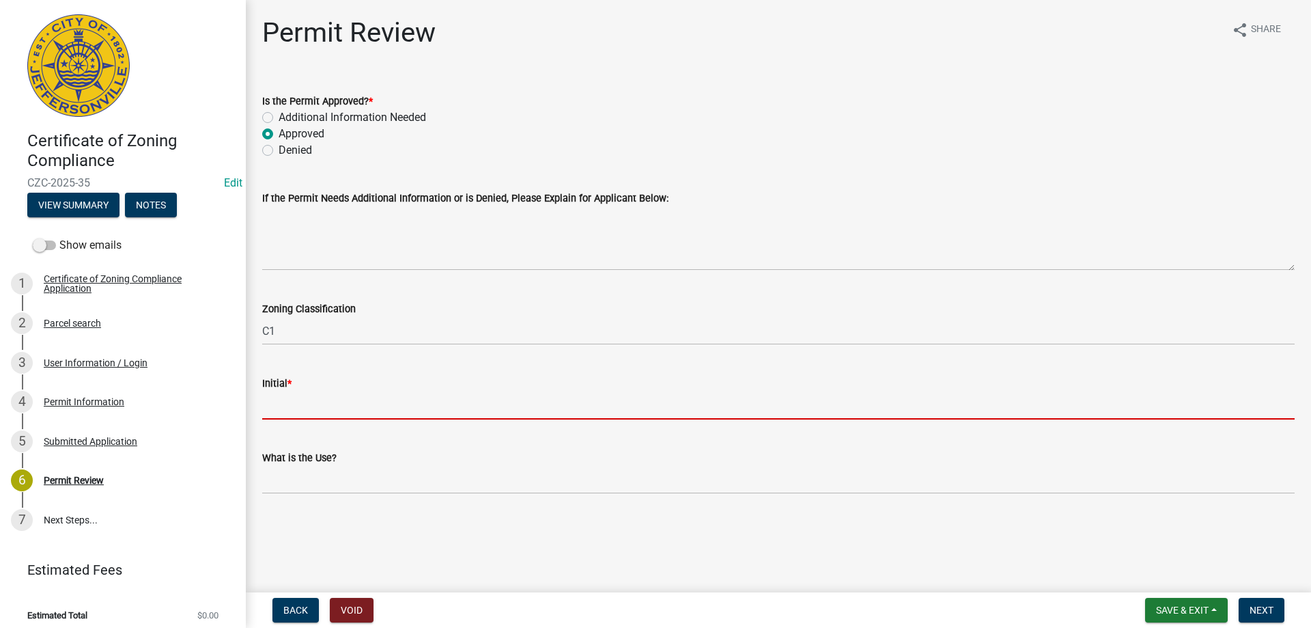
drag, startPoint x: 325, startPoint y: 397, endPoint x: 333, endPoint y: 404, distance: 9.7
click at [325, 397] on input "Initial *" at bounding box center [778, 405] width 1032 height 28
type input "CN"
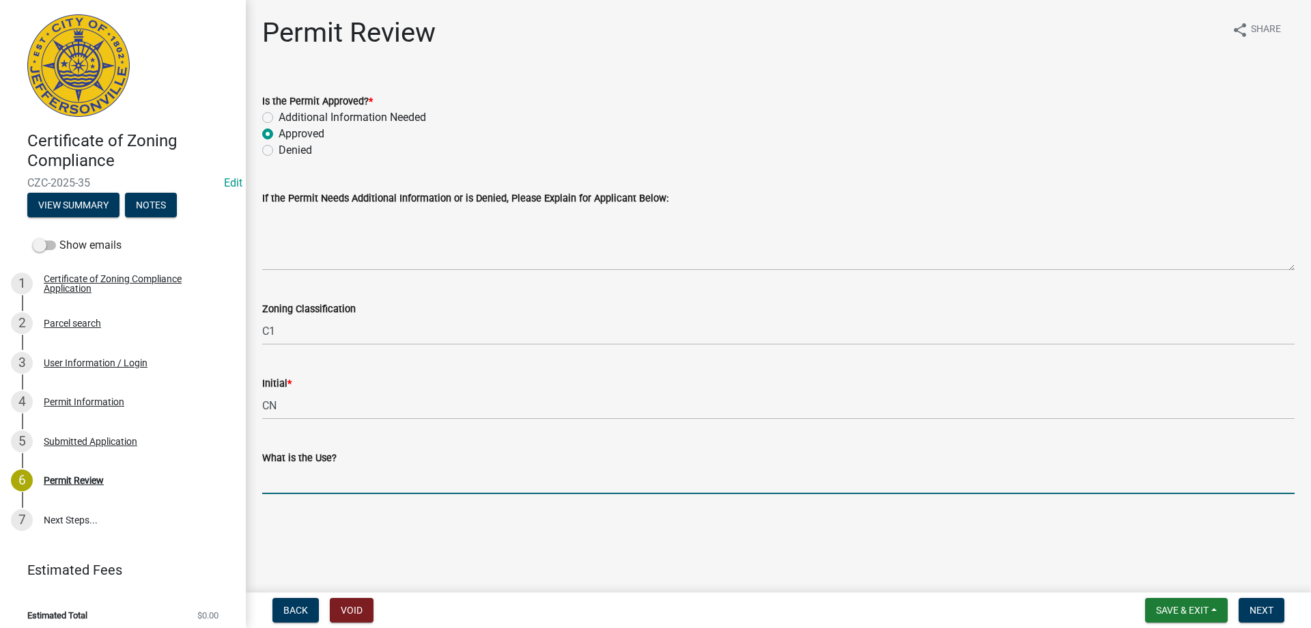
click at [328, 482] on input "What is the Use?" at bounding box center [778, 480] width 1032 height 28
type input "C"
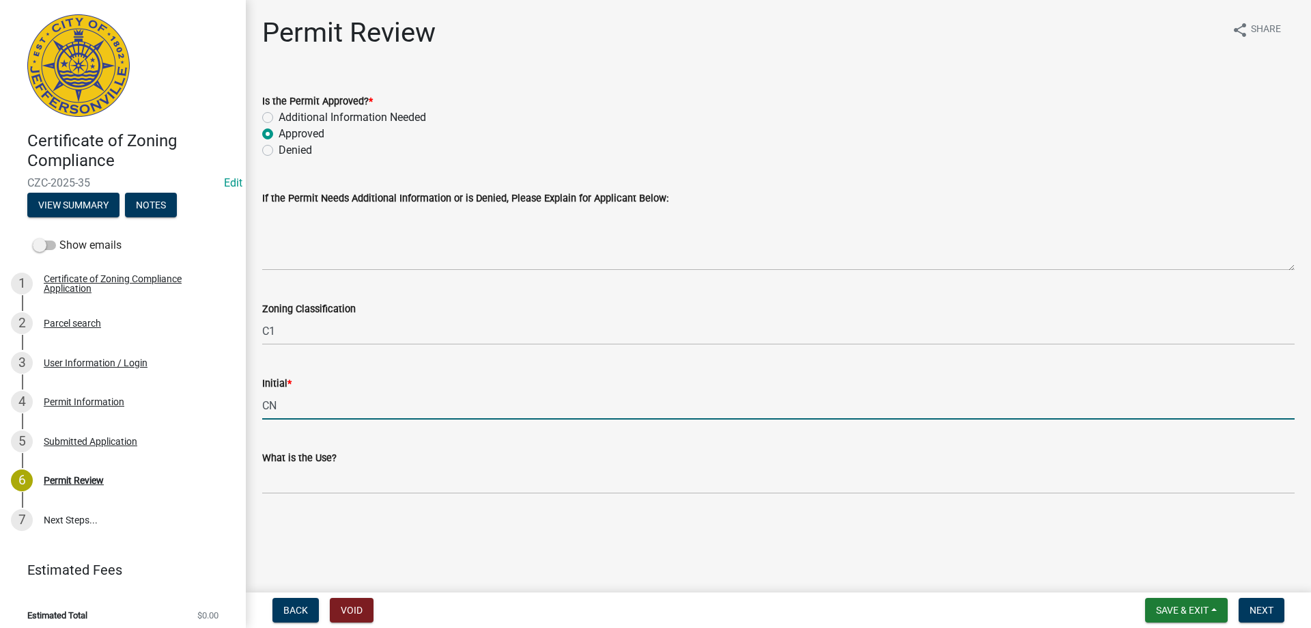
click at [290, 406] on input "CN" at bounding box center [778, 405] width 1032 height 28
type input "C"
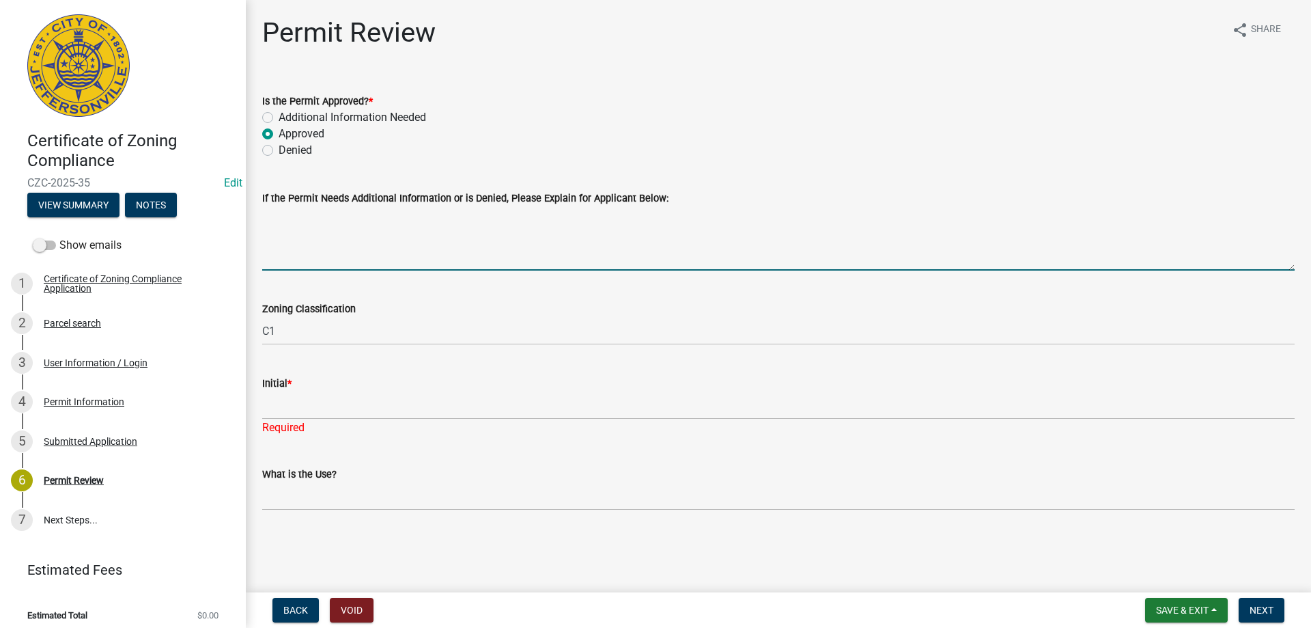
click at [408, 247] on textarea "If the Permit Needs Additional Information or is Denied, Please Explain for App…" at bounding box center [778, 238] width 1032 height 64
click at [79, 401] on div "Permit Information" at bounding box center [84, 402] width 81 height 10
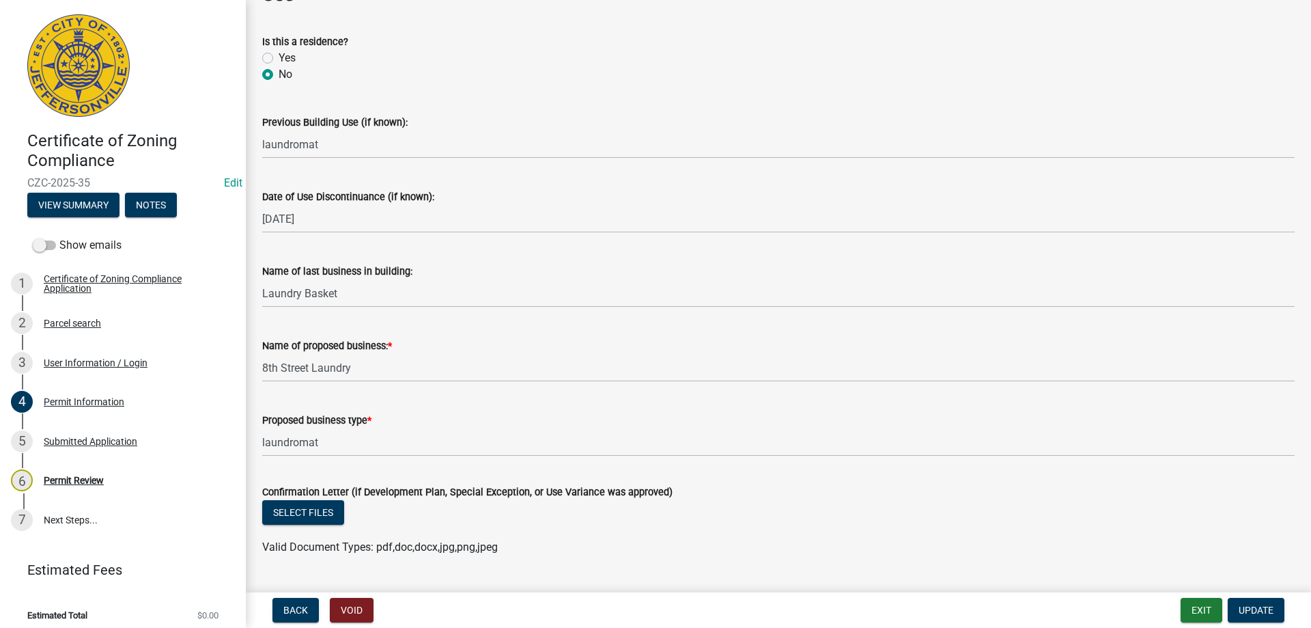
scroll to position [683, 0]
click at [85, 475] on div "Permit Review" at bounding box center [74, 480] width 60 height 10
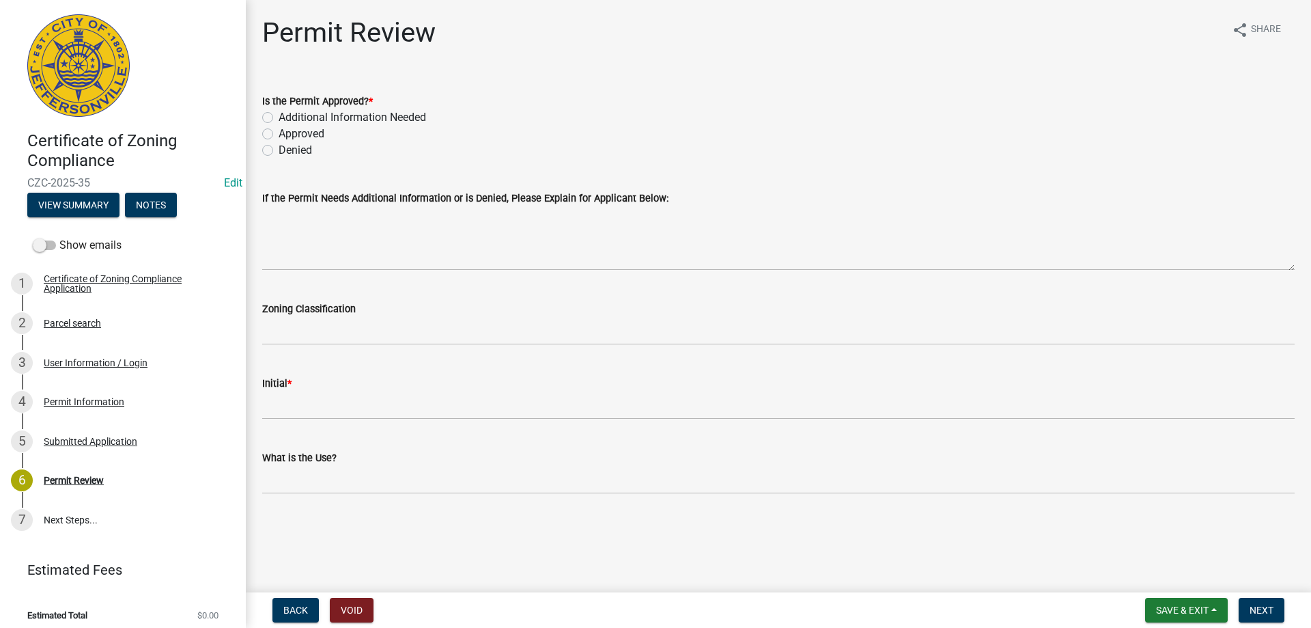
click at [279, 131] on label "Approved" at bounding box center [302, 134] width 46 height 16
click at [279, 131] on input "Approved" at bounding box center [283, 130] width 9 height 9
radio input "true"
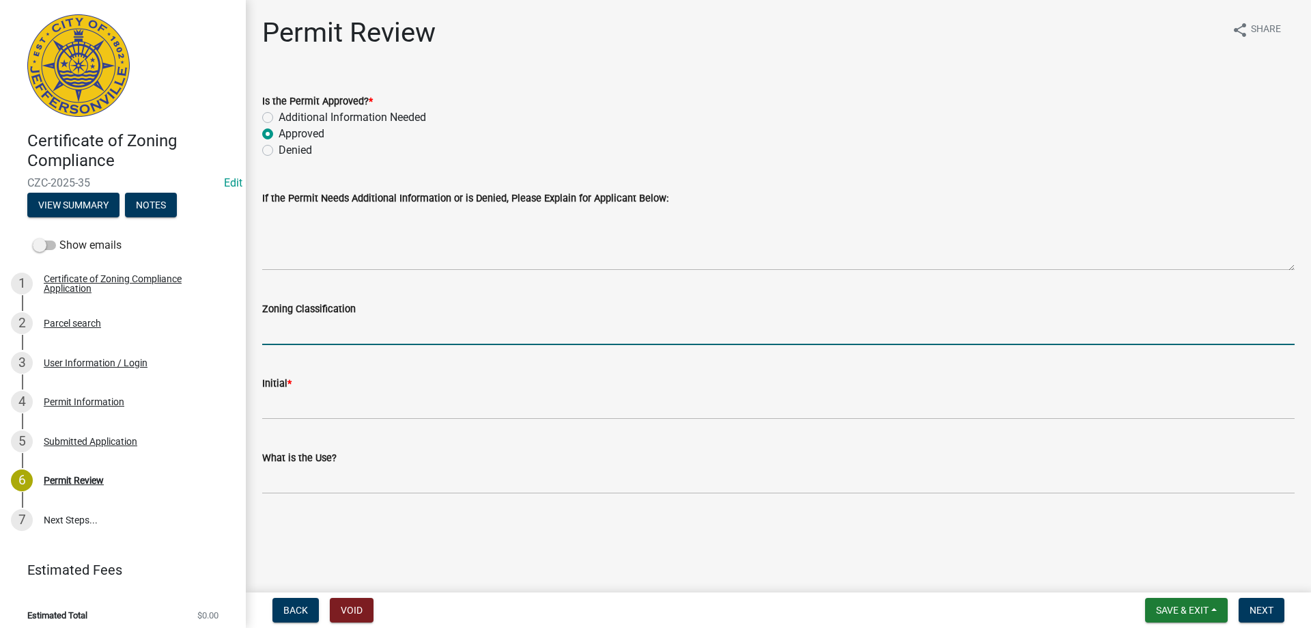
click at [282, 328] on input "Zoning Classification" at bounding box center [778, 331] width 1032 height 28
type input "C1"
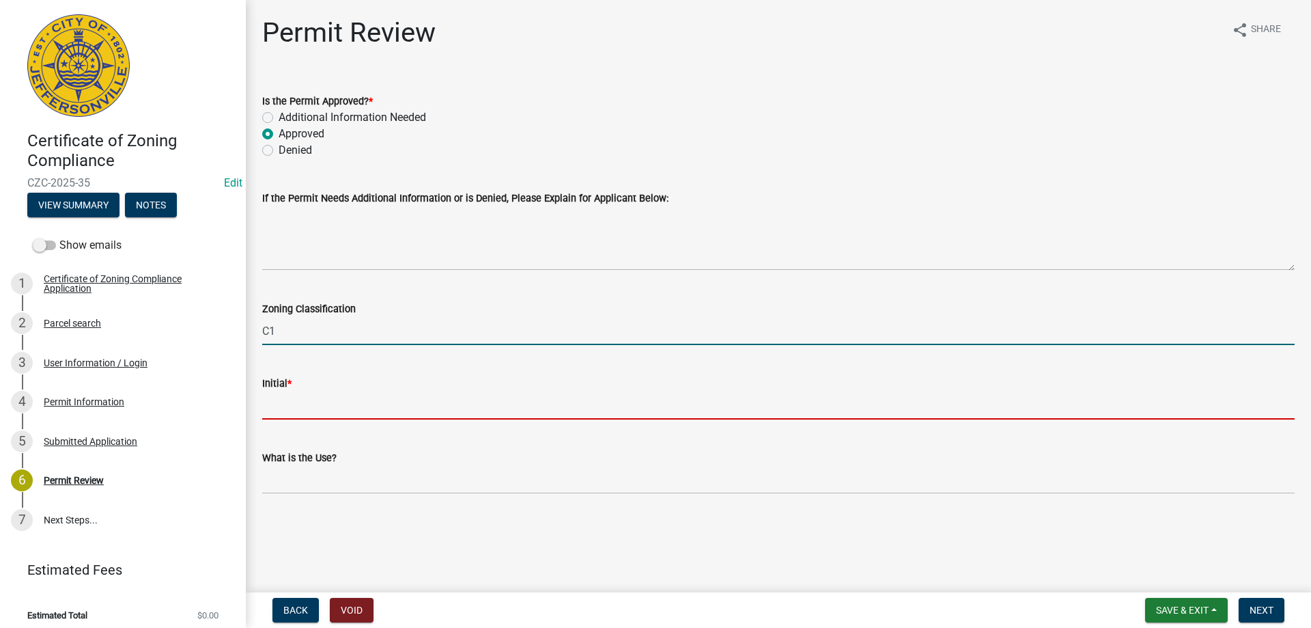
click at [305, 410] on input "Initial *" at bounding box center [778, 405] width 1032 height 28
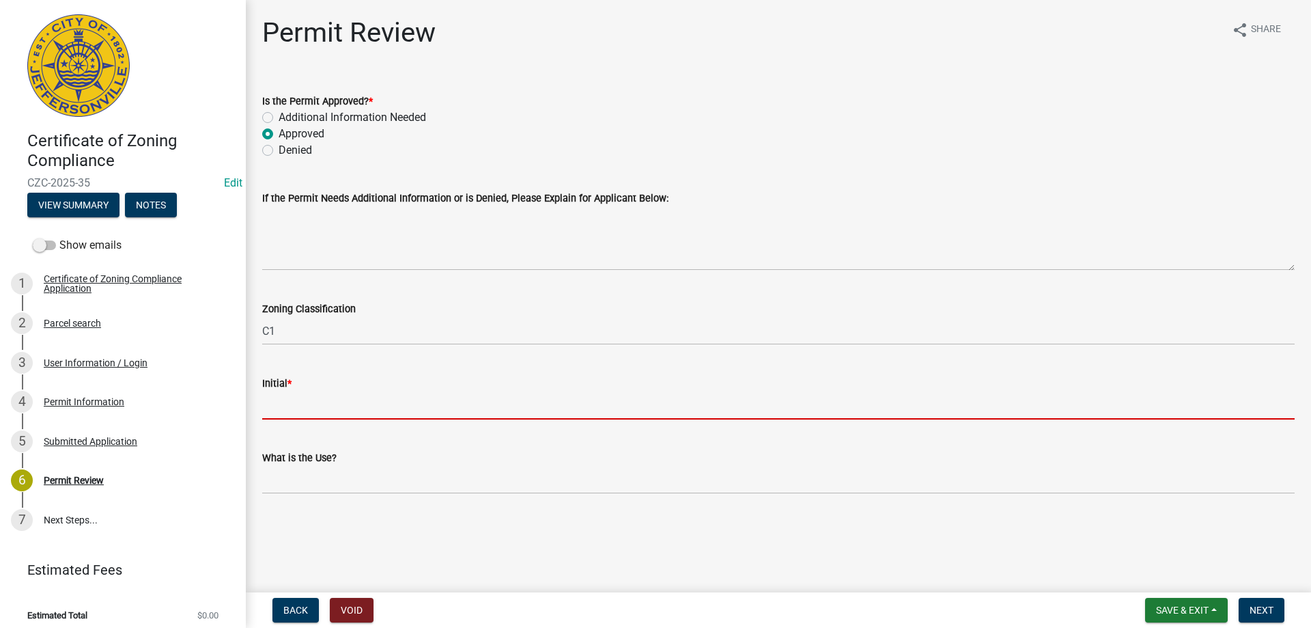
type input "CN"
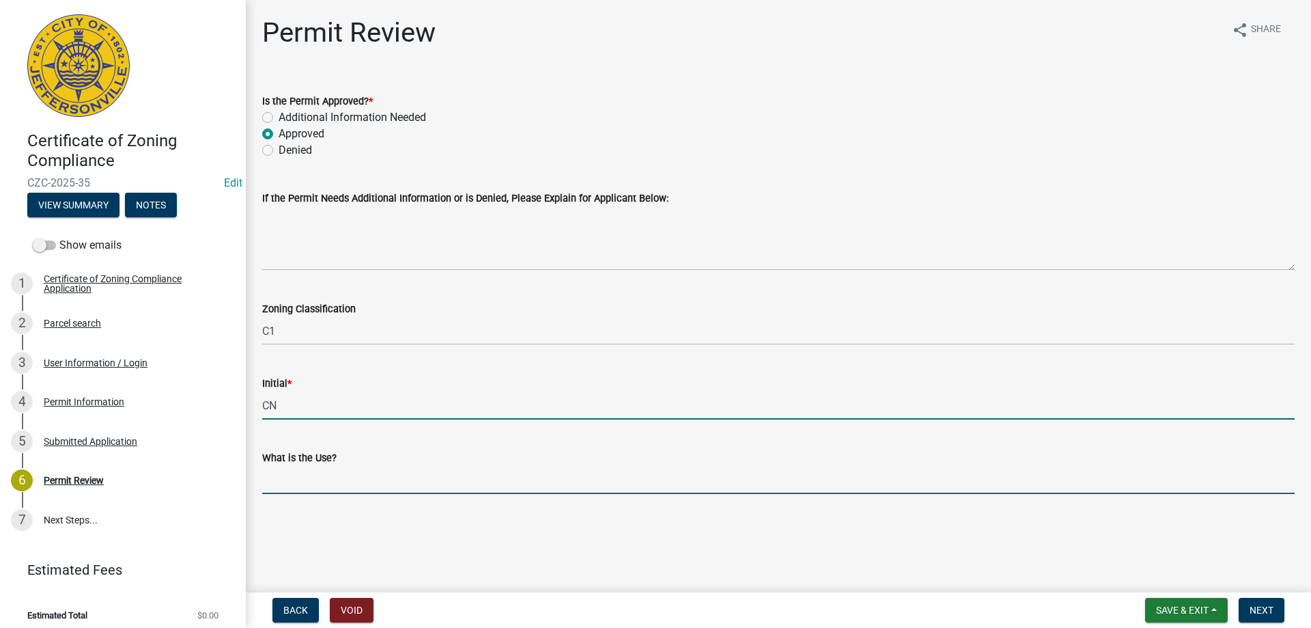
click at [321, 485] on input "What is the Use?" at bounding box center [778, 480] width 1032 height 28
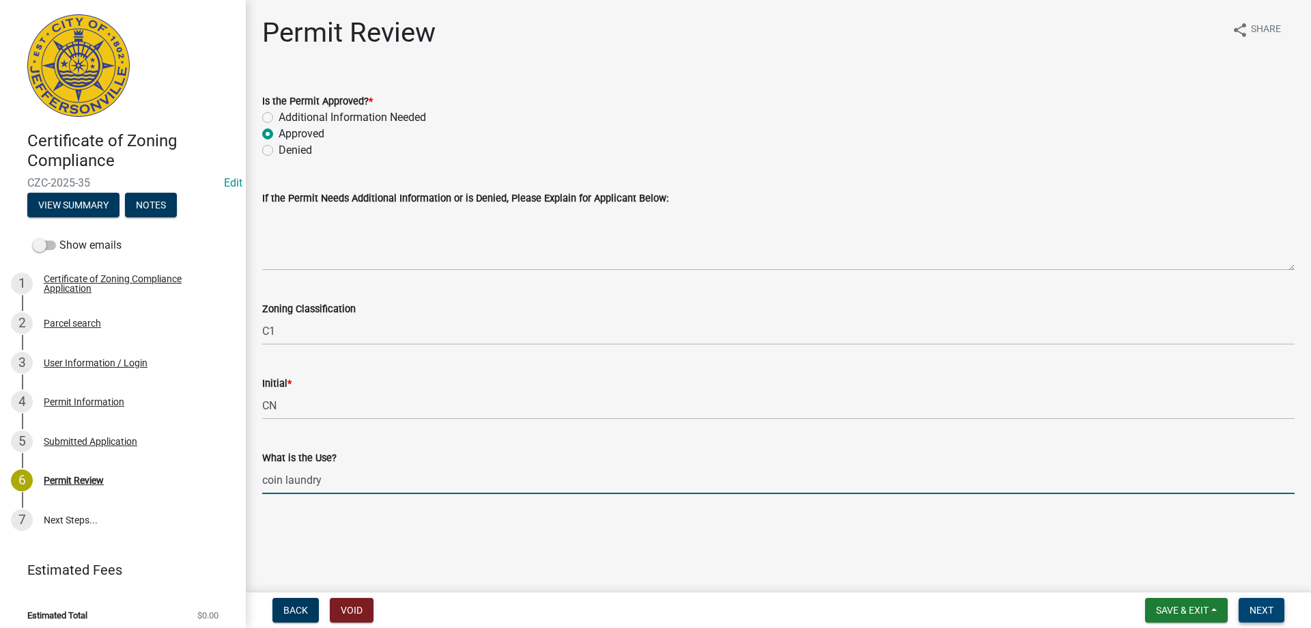
type input "coin laundry"
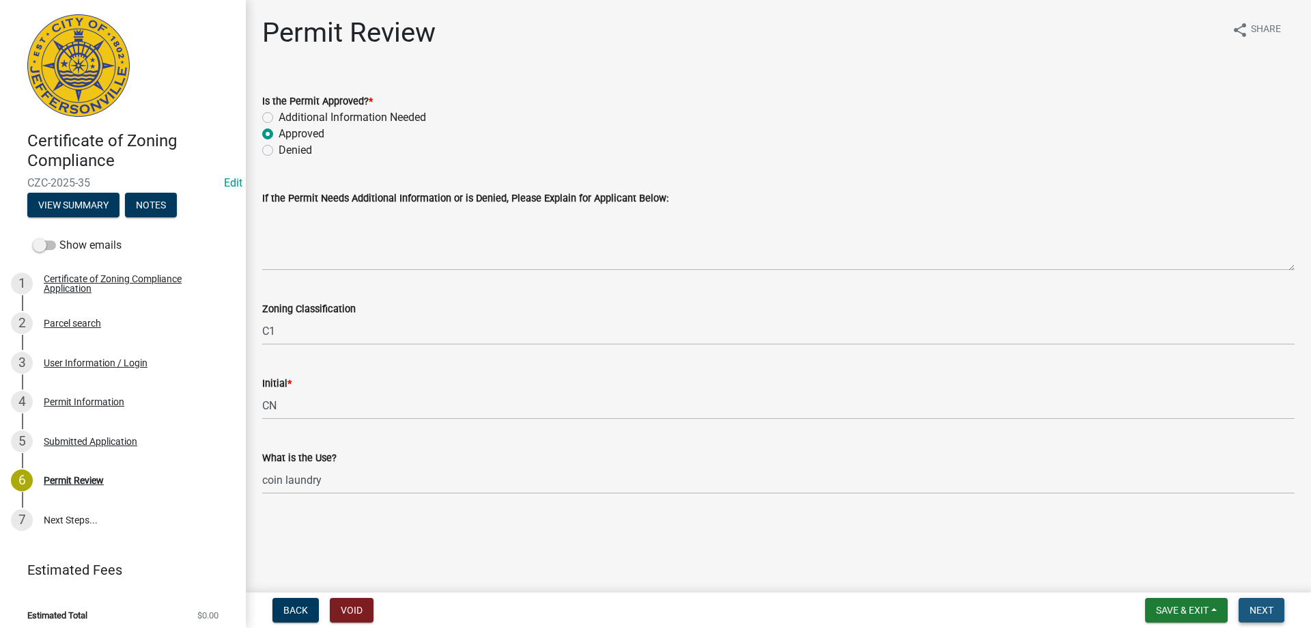
click at [1260, 610] on span "Next" at bounding box center [1262, 609] width 24 height 11
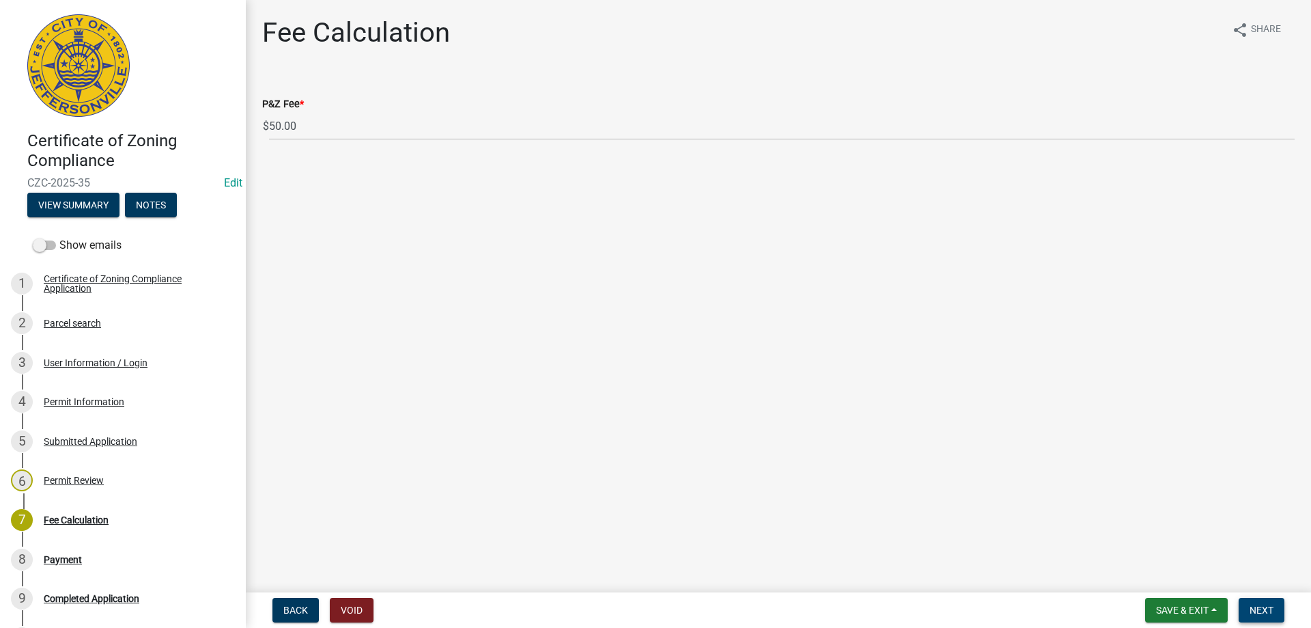
click at [1261, 609] on span "Next" at bounding box center [1262, 609] width 24 height 11
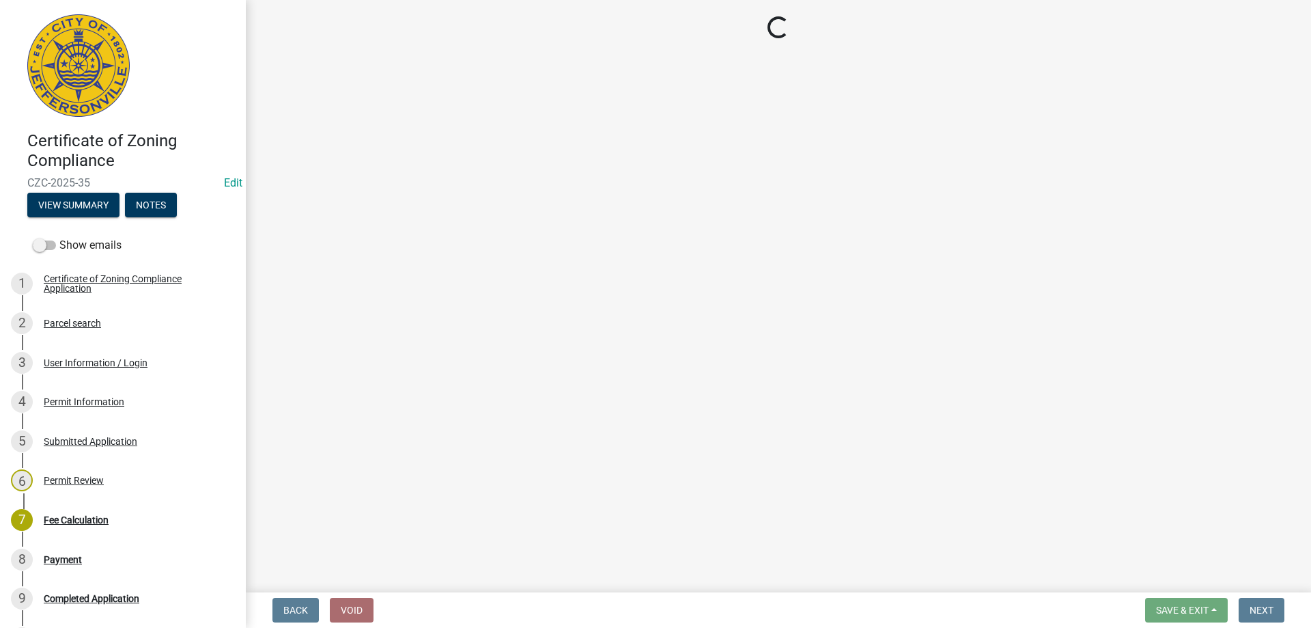
select select "3: 3"
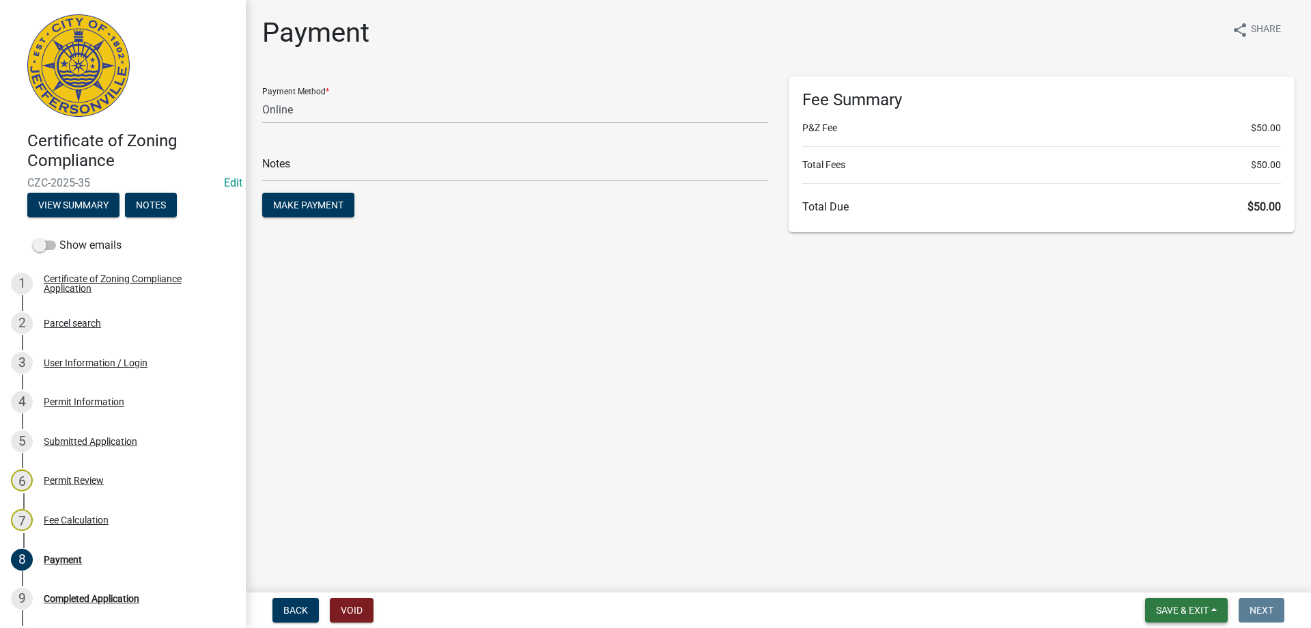
click at [1219, 612] on button "Save & Exit" at bounding box center [1186, 609] width 83 height 25
click at [1164, 573] on button "Save & Exit" at bounding box center [1172, 574] width 109 height 33
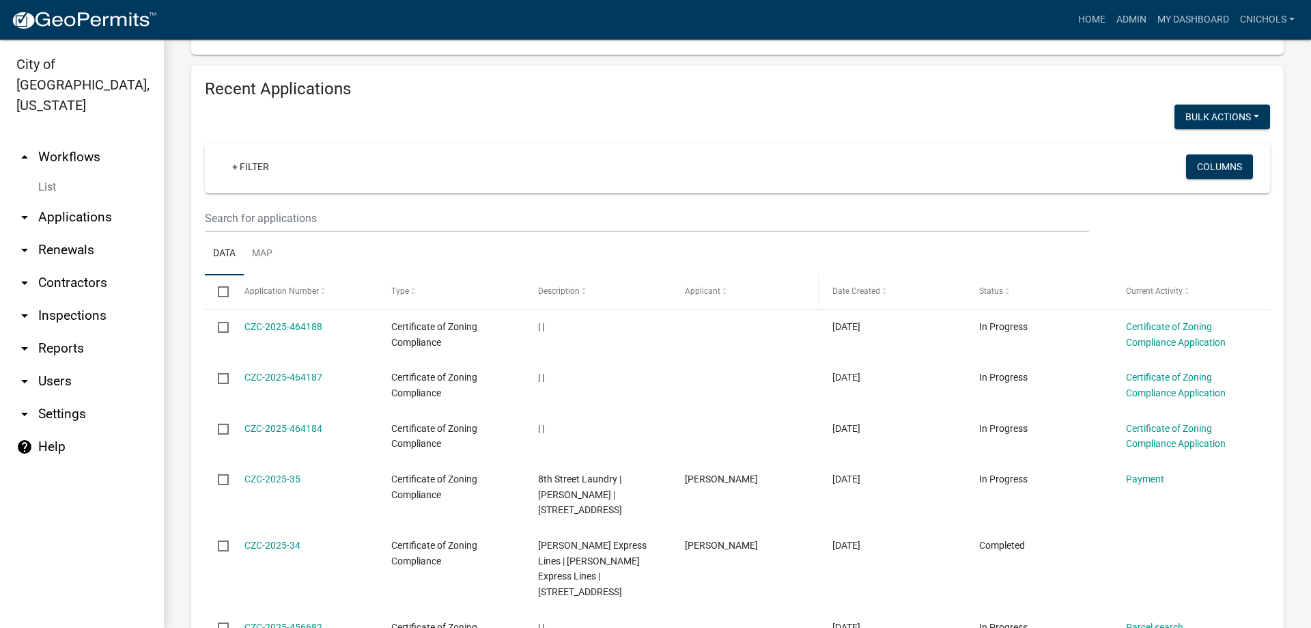
scroll to position [205, 0]
